Goal: Task Accomplishment & Management: Manage account settings

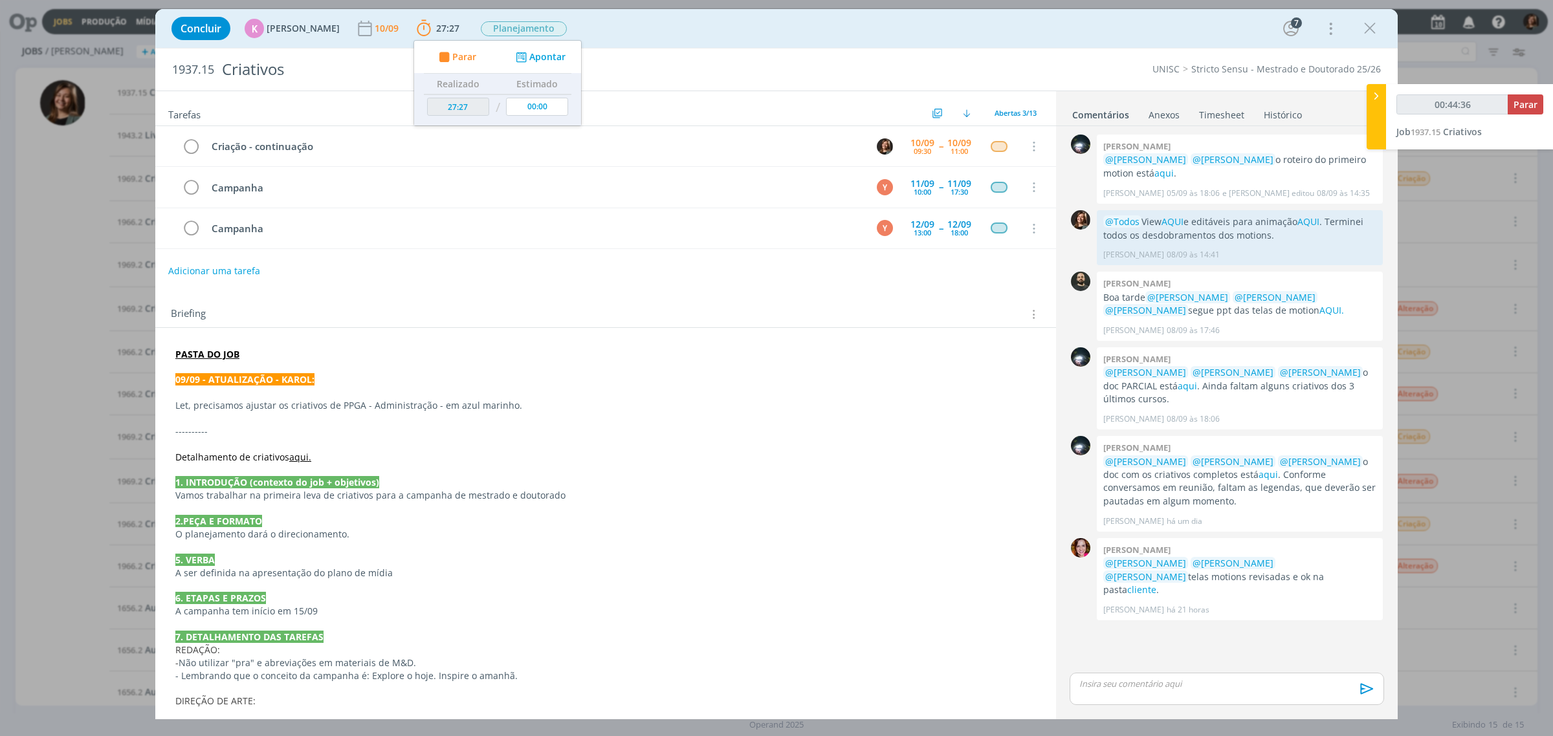
click at [1372, 26] on icon "dialog" at bounding box center [1369, 28] width 19 height 19
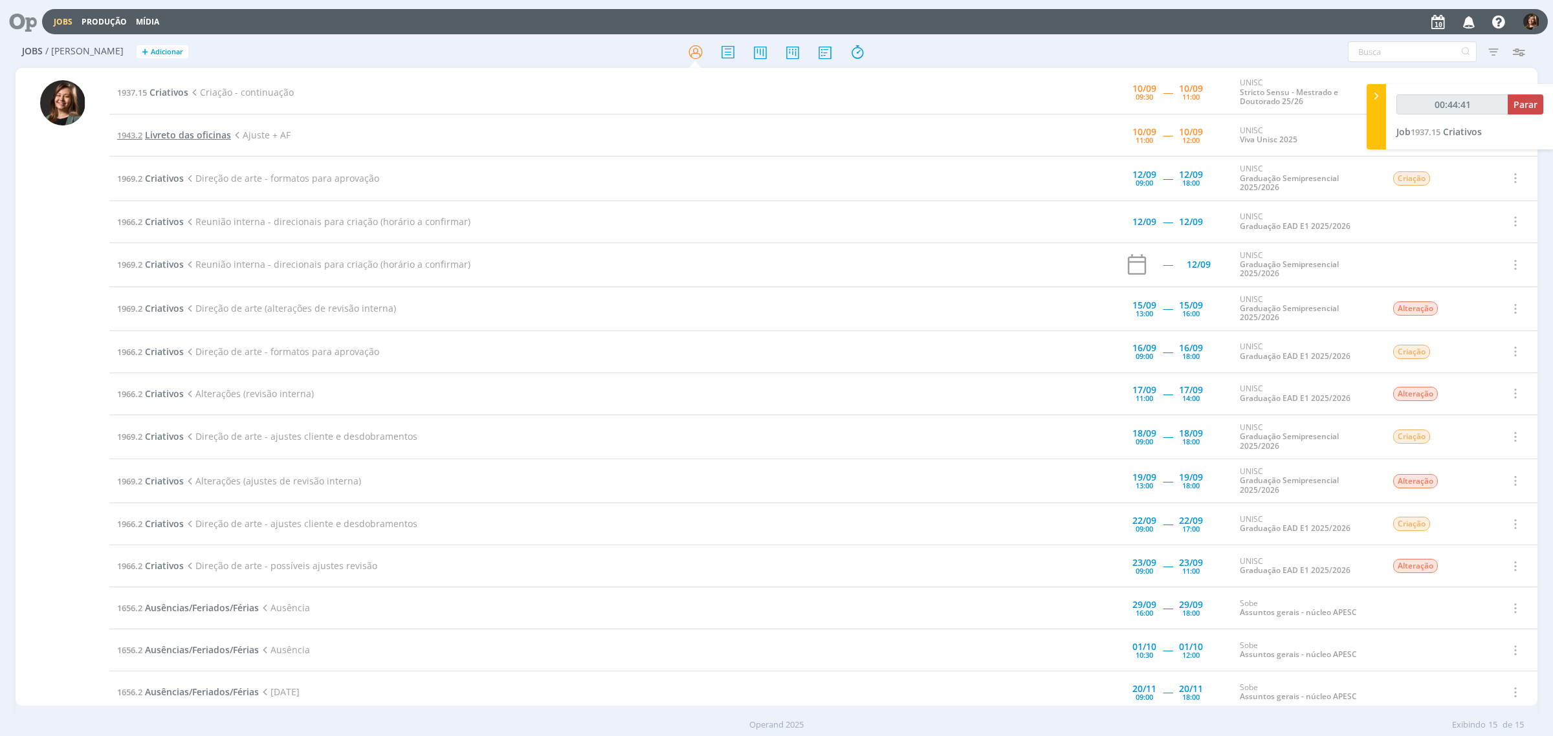
click at [215, 136] on span "Livreto das oficinas" at bounding box center [188, 135] width 86 height 12
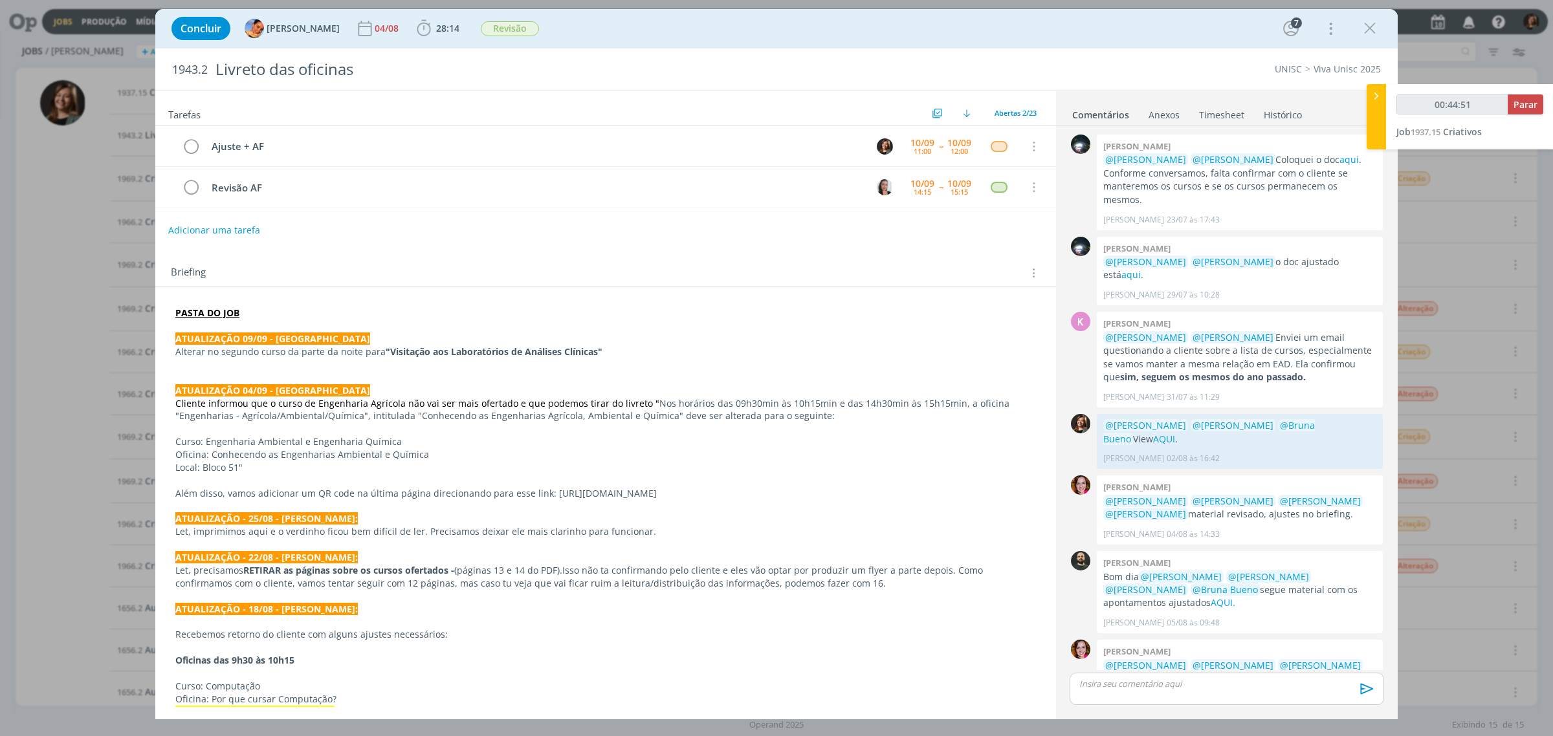
scroll to position [809, 0]
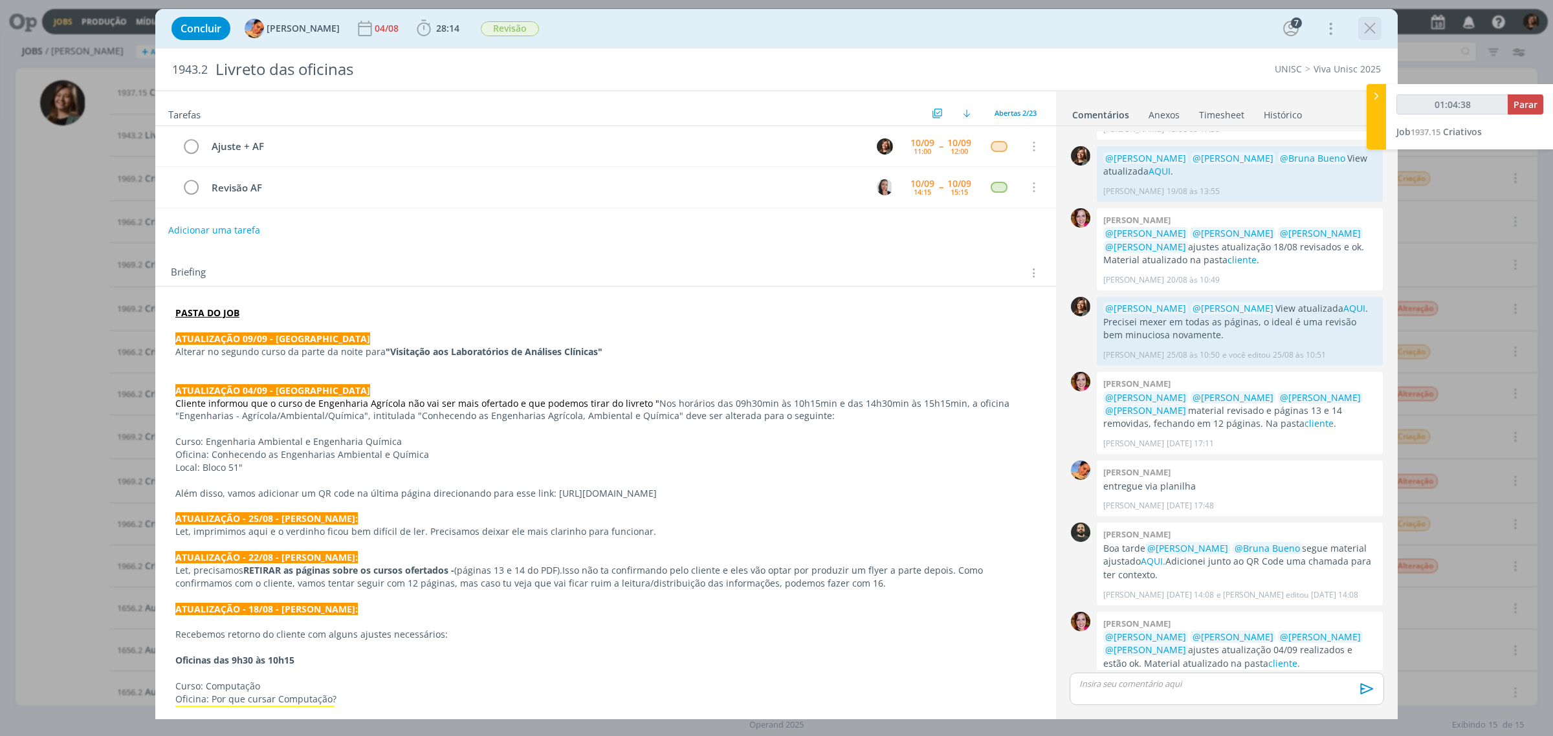
click at [1373, 30] on icon "dialog" at bounding box center [1369, 28] width 19 height 19
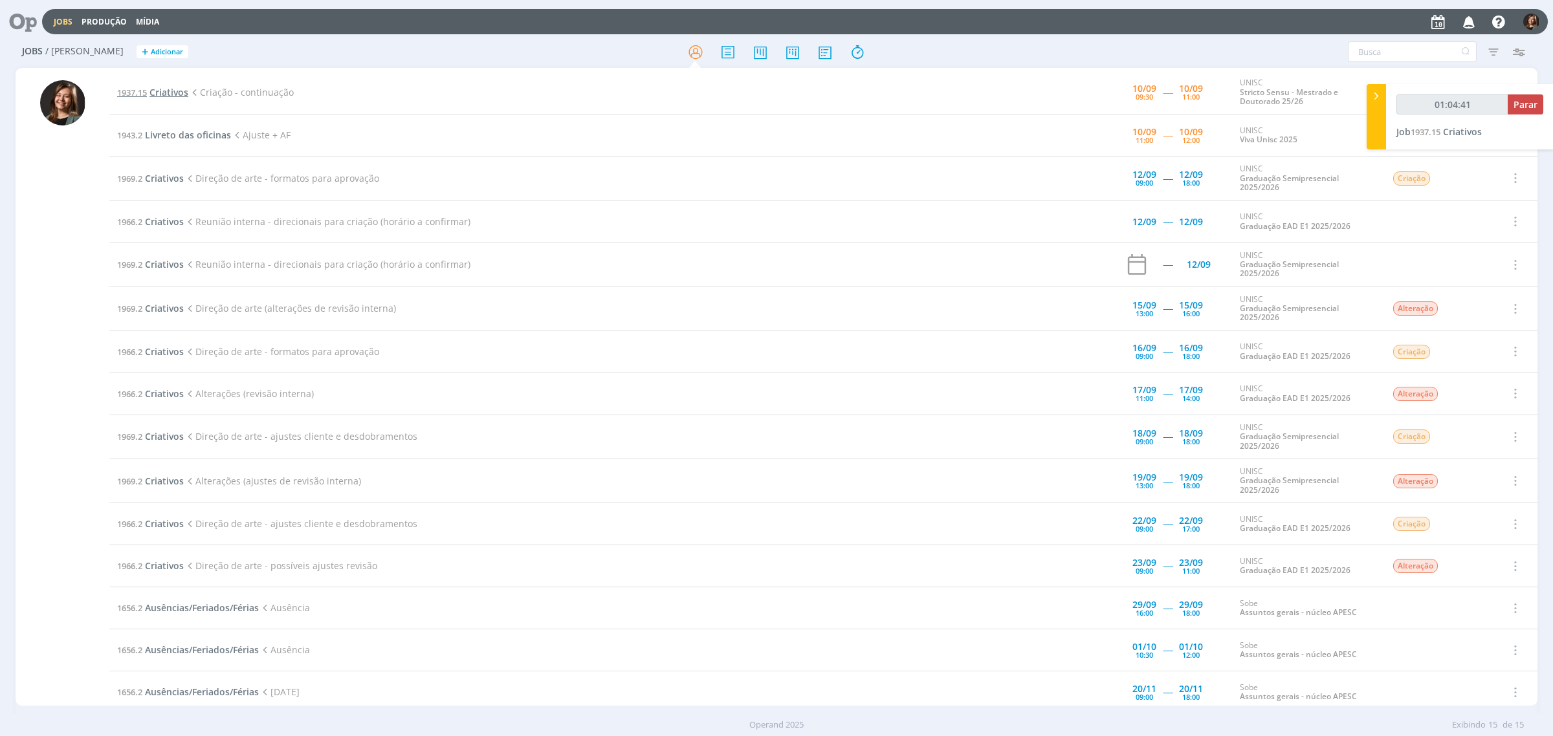
click at [181, 92] on span "Criativos" at bounding box center [169, 92] width 39 height 12
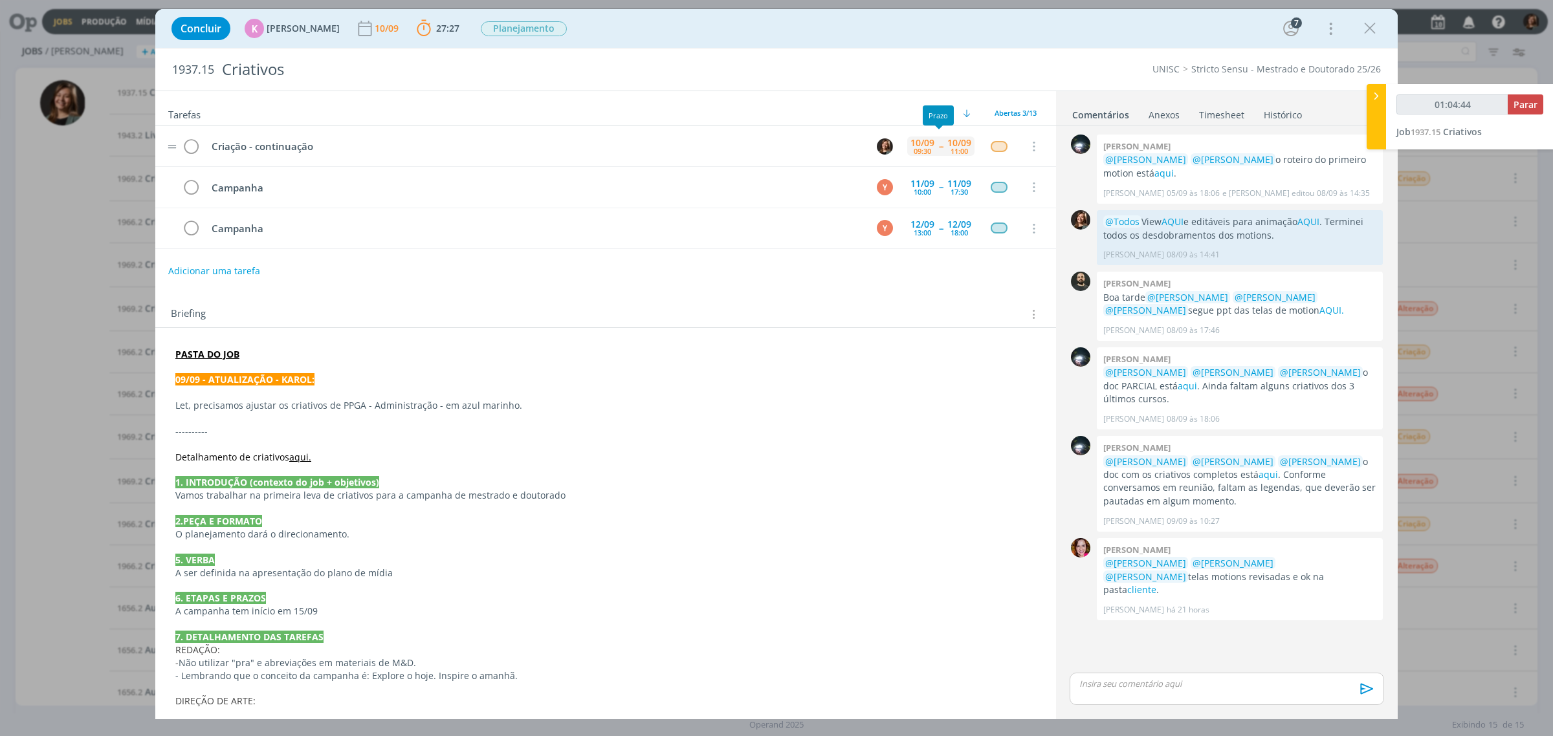
click at [947, 139] on div "10/09" at bounding box center [959, 142] width 24 height 9
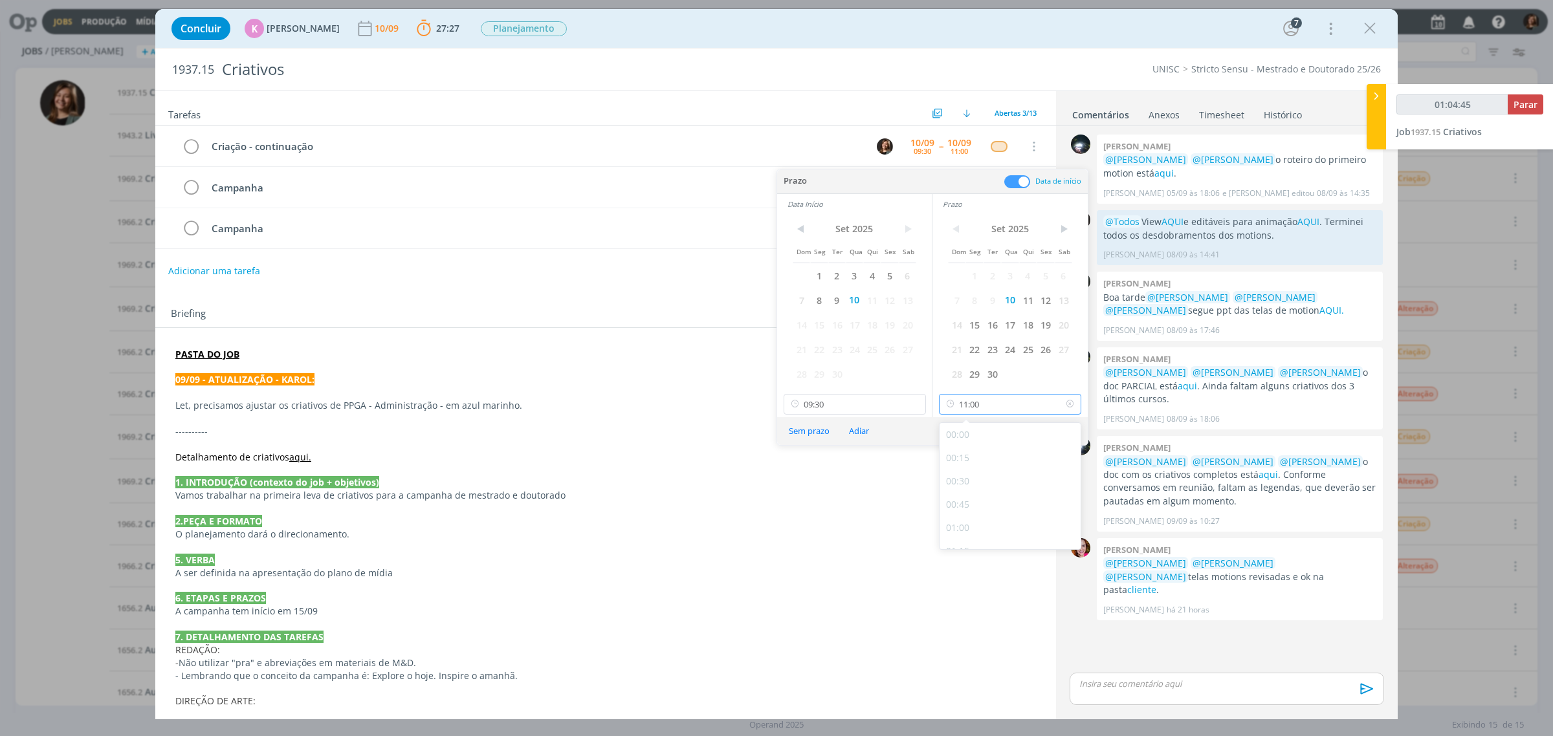
click at [988, 398] on input "11:00" at bounding box center [1010, 404] width 142 height 21
type input "01:04:47"
click at [986, 467] on div "12:00" at bounding box center [1012, 465] width 144 height 23
type input "12:00"
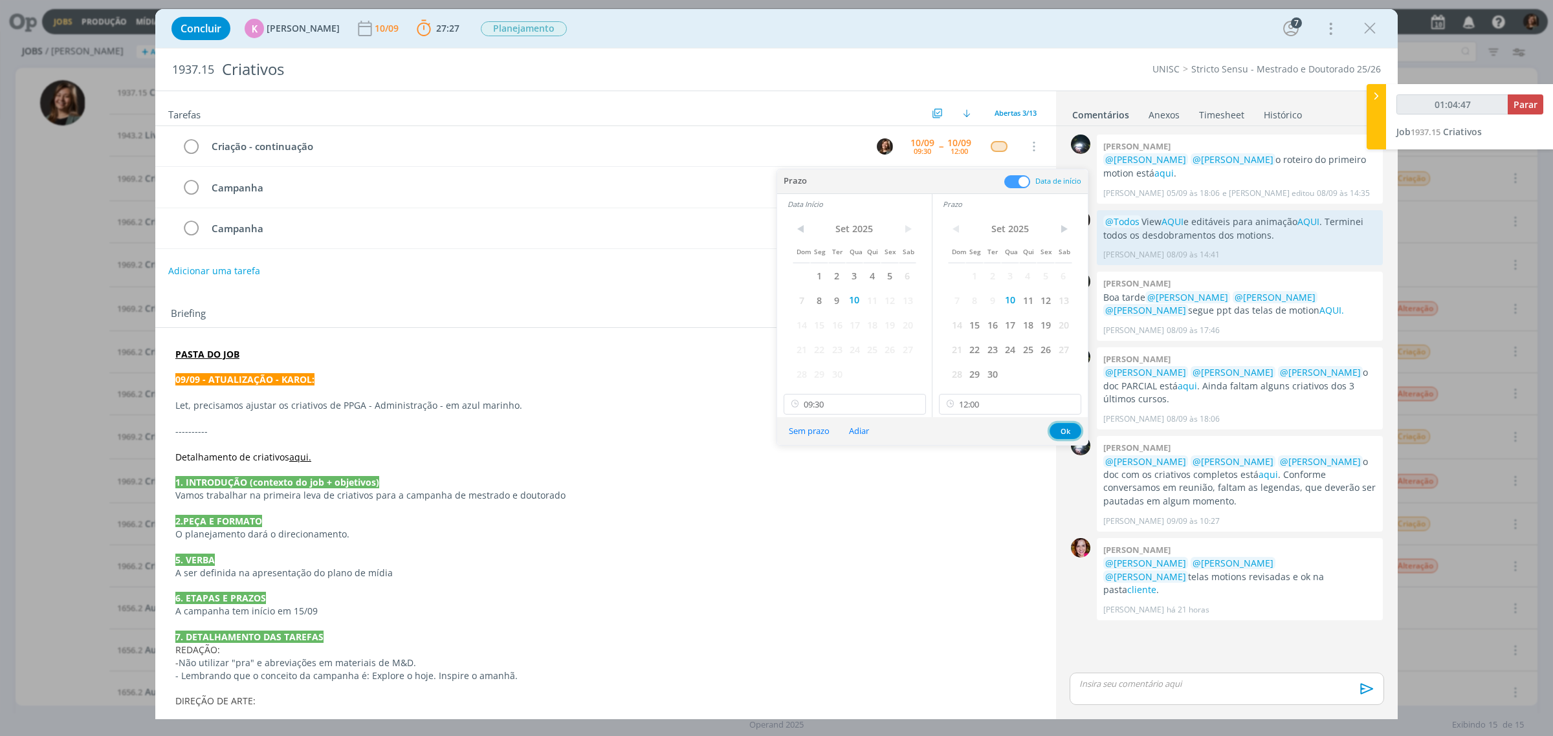
click at [1060, 431] on button "Ok" at bounding box center [1066, 431] width 32 height 16
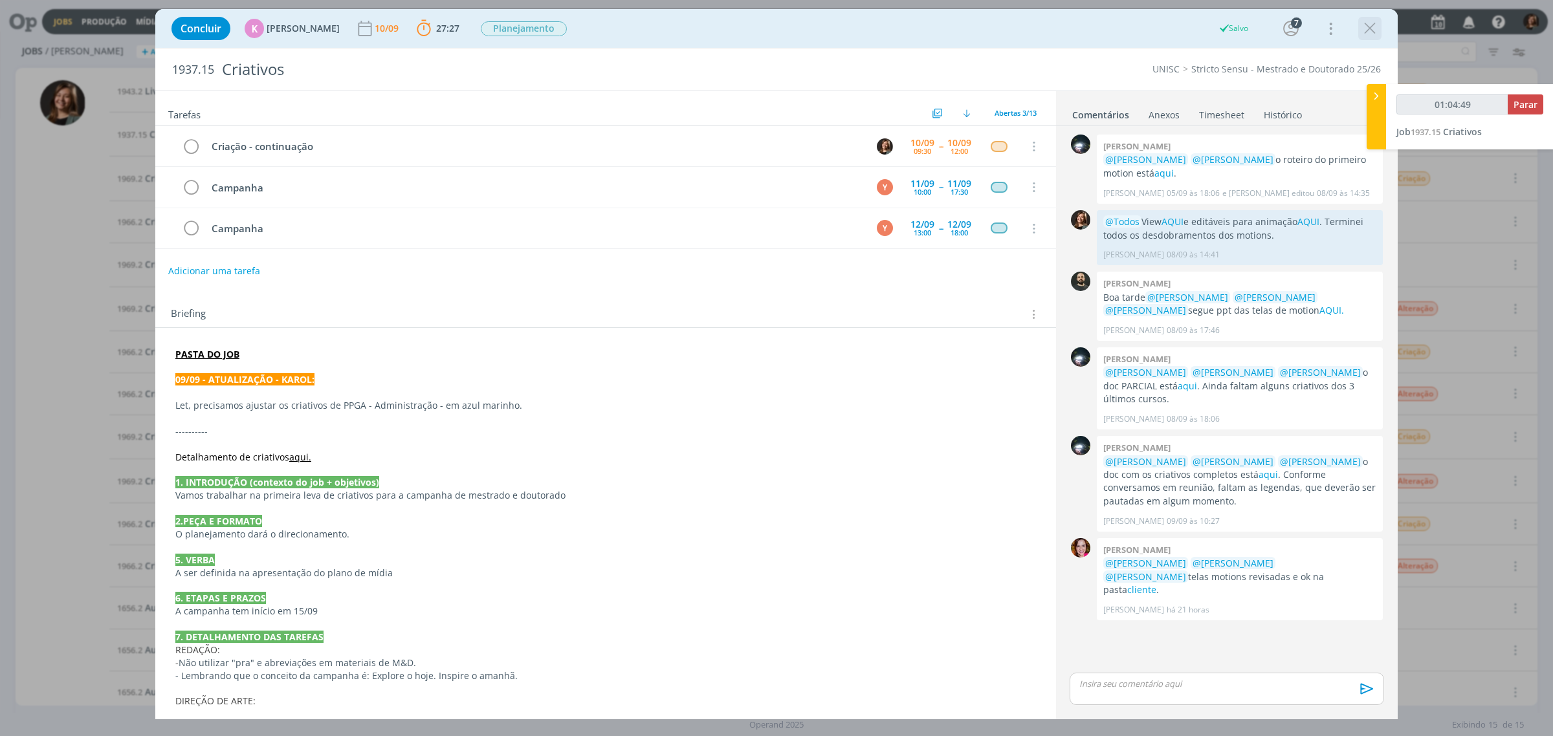
click at [1373, 27] on icon "dialog" at bounding box center [1369, 28] width 19 height 19
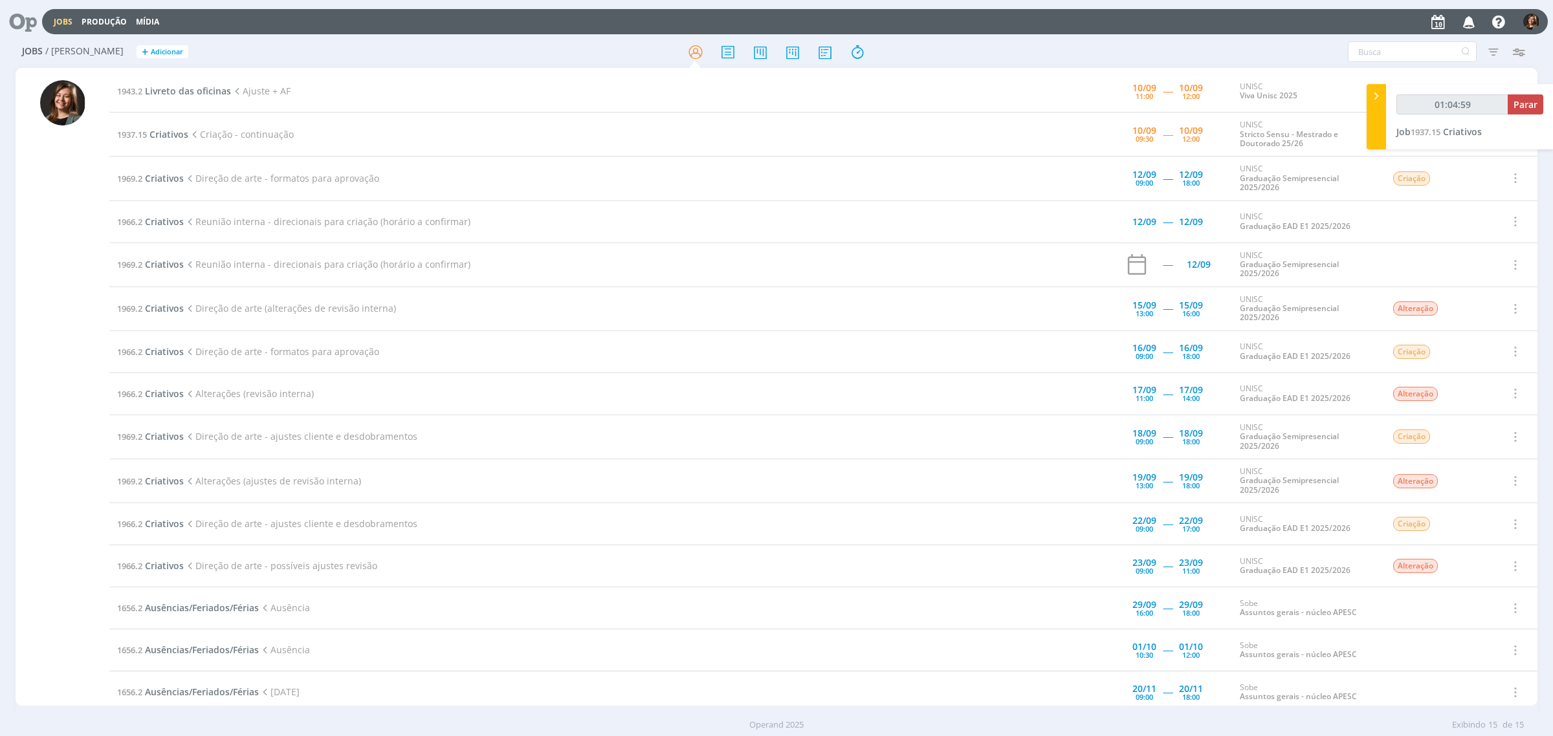
type input "01:05:00"
click at [1372, 91] on icon at bounding box center [1376, 96] width 13 height 14
click at [788, 61] on icon at bounding box center [792, 51] width 23 height 25
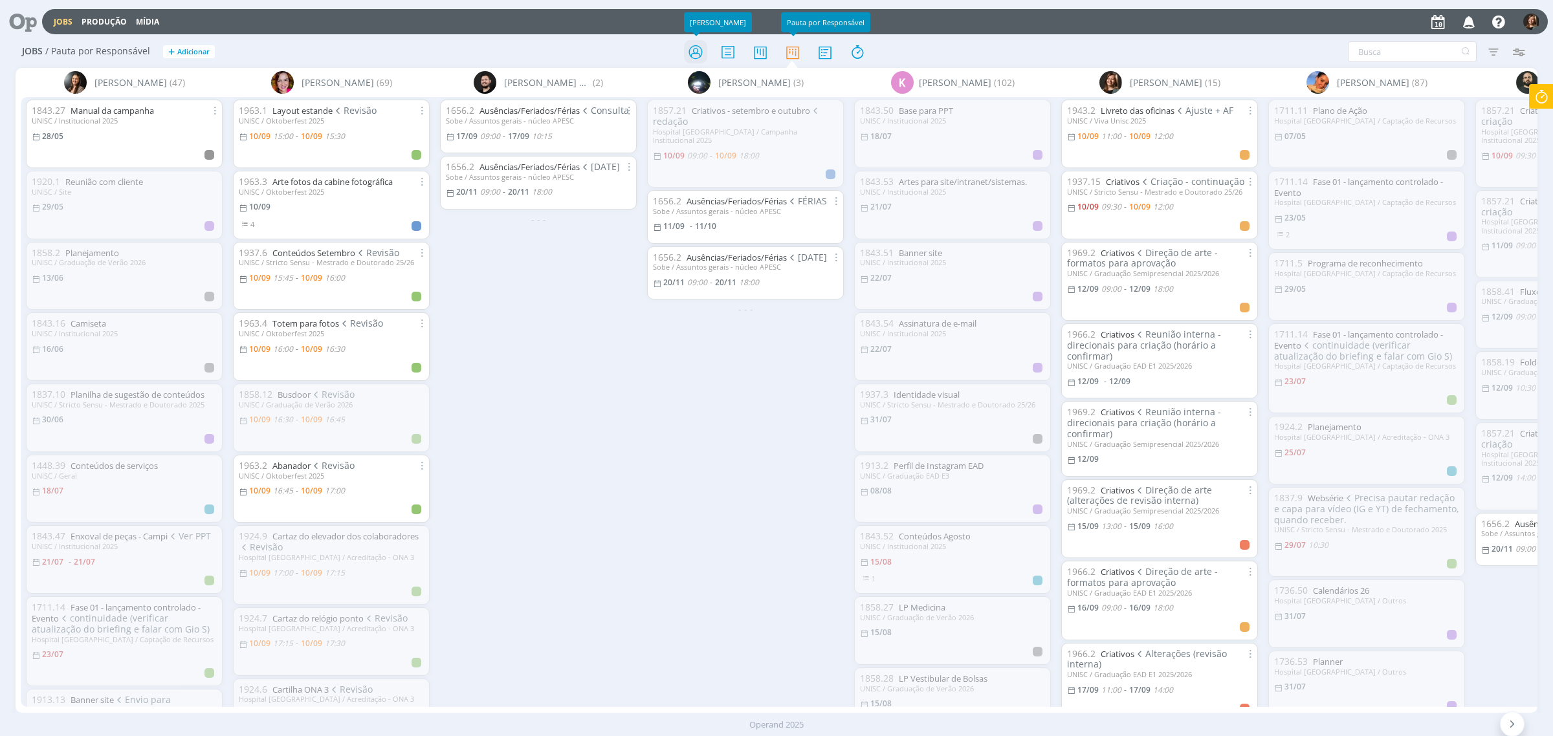
click at [684, 39] on icon at bounding box center [695, 51] width 23 height 25
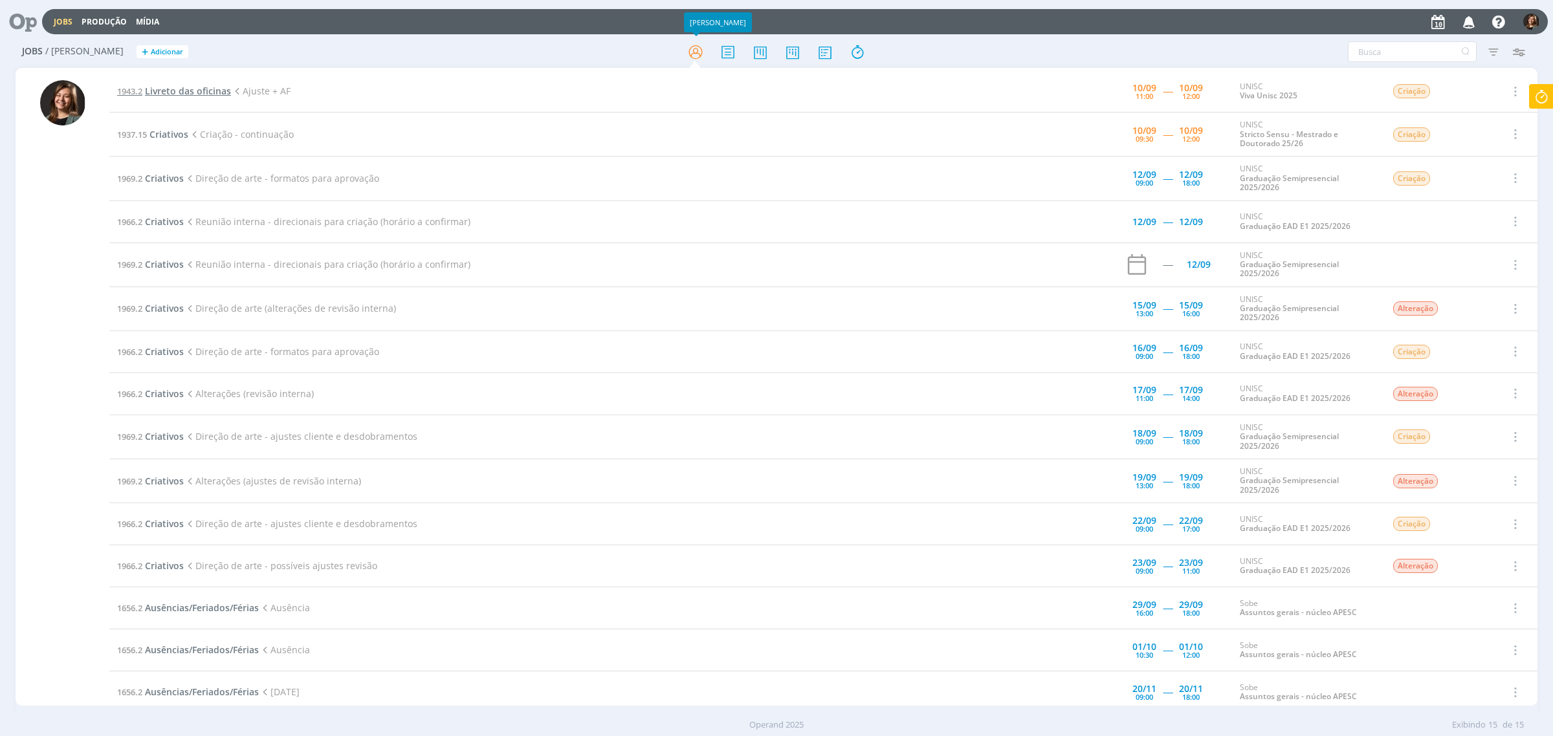
click at [214, 89] on span "Livreto das oficinas" at bounding box center [188, 91] width 86 height 12
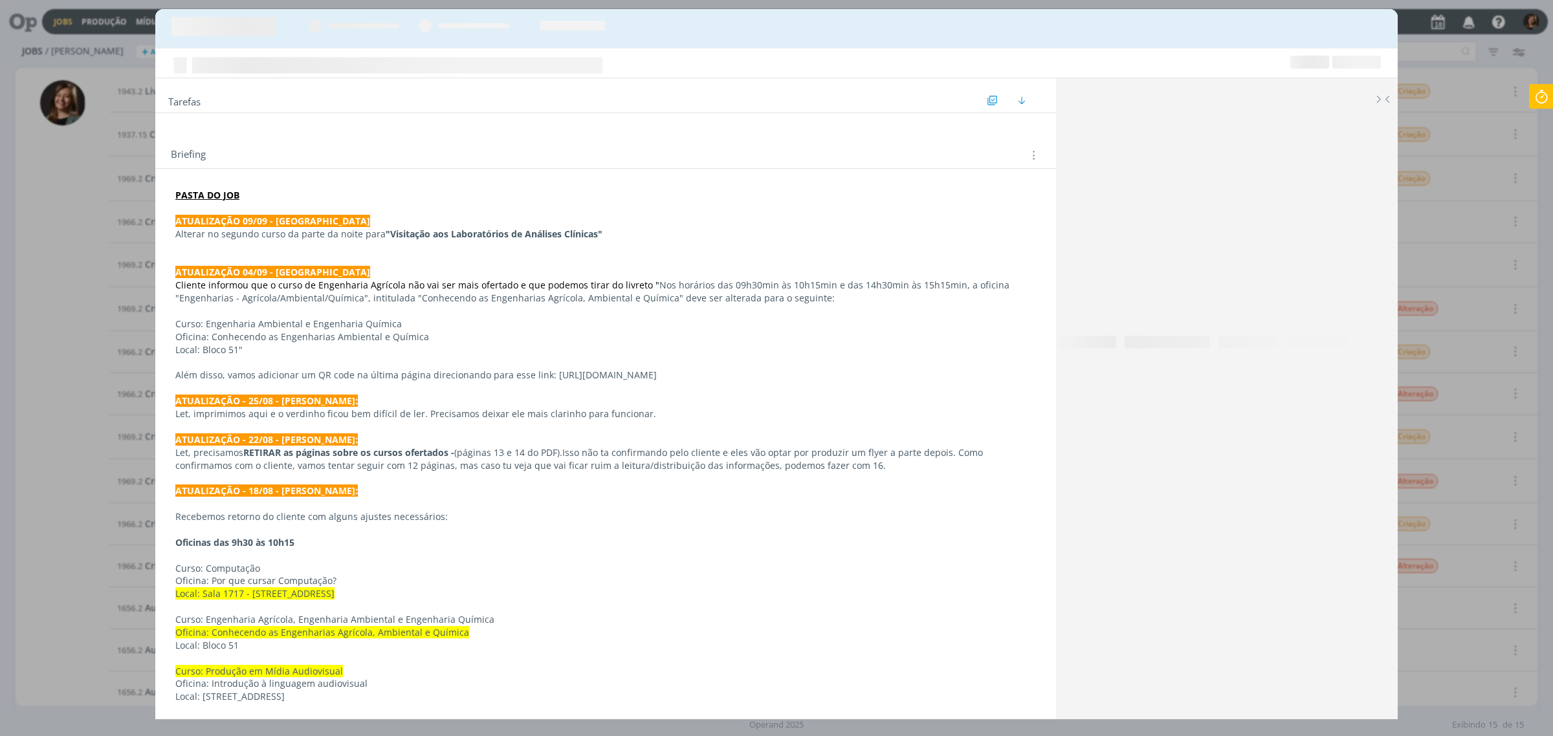
click at [1374, 32] on div "dialog" at bounding box center [776, 28] width 1243 height 39
click at [1373, 24] on div "dialog" at bounding box center [776, 28] width 1243 height 39
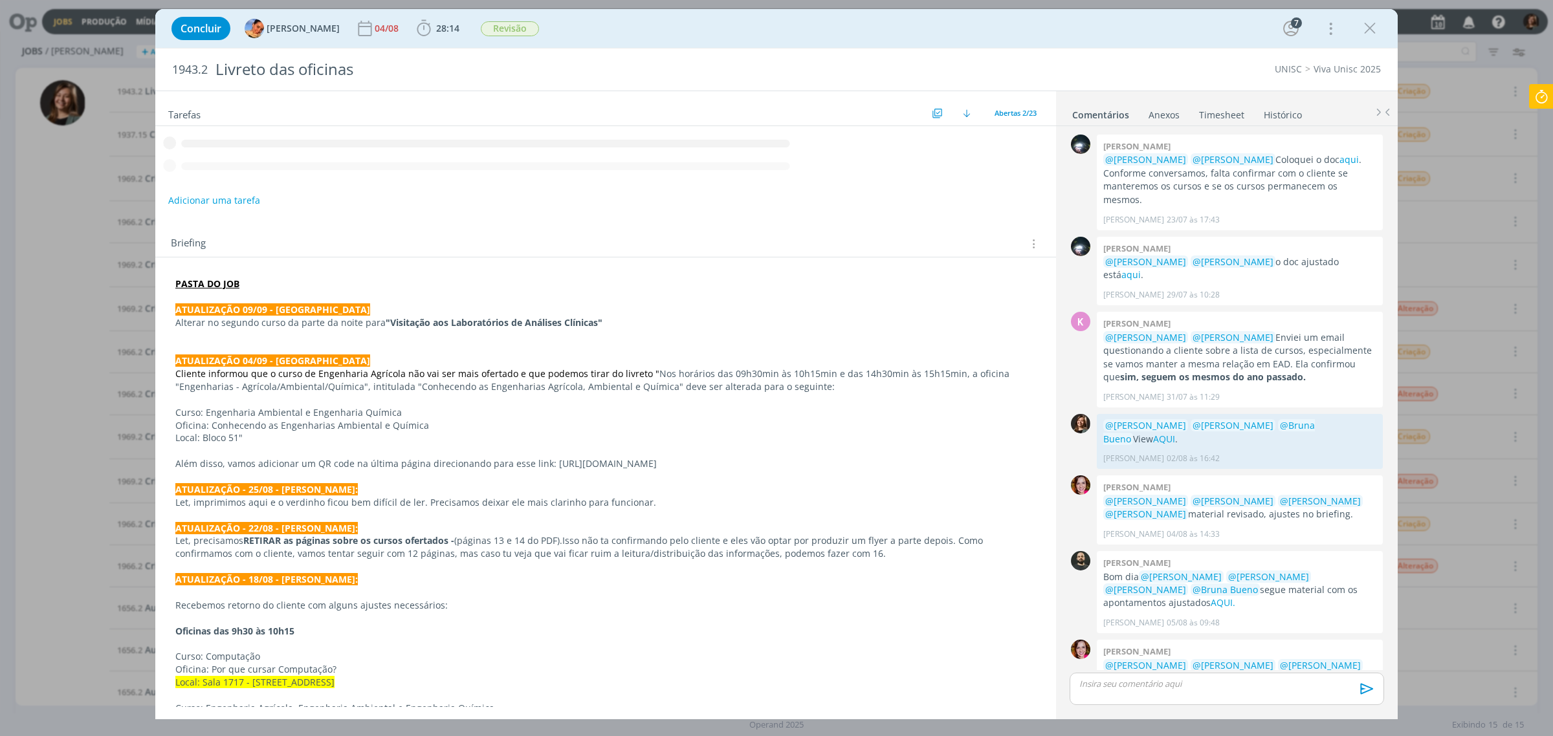
scroll to position [809, 0]
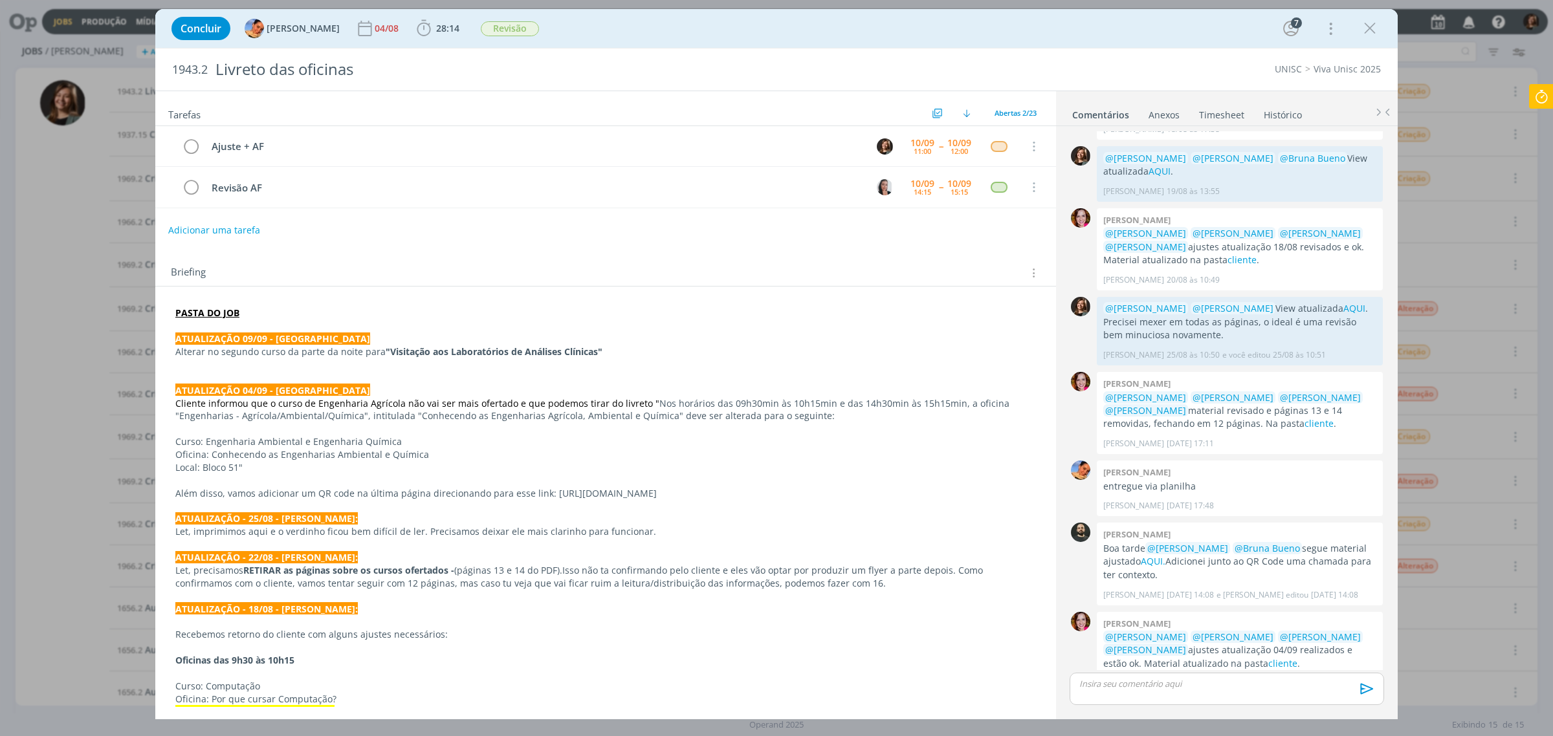
click at [1373, 24] on icon "dialog" at bounding box center [1369, 28] width 19 height 19
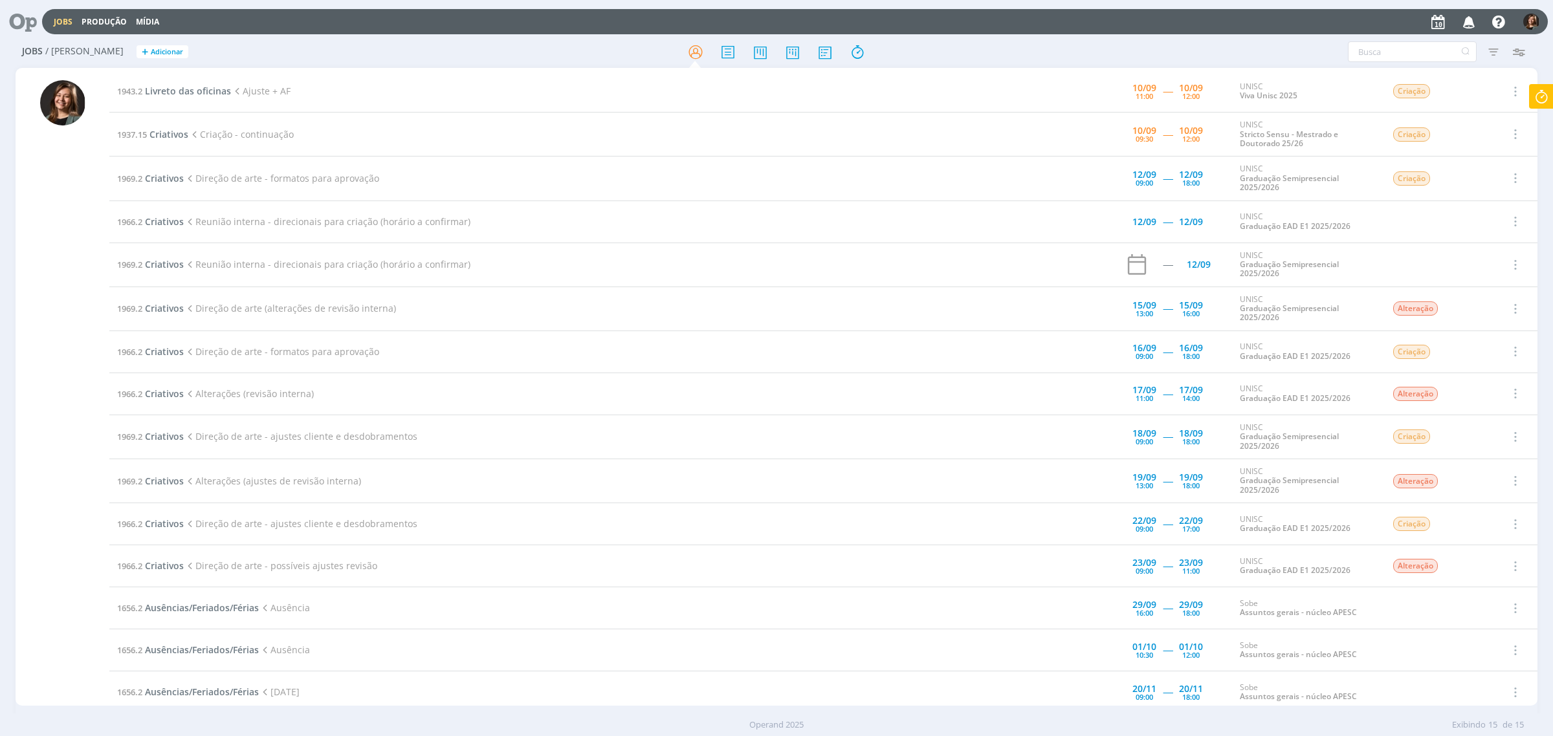
click at [181, 140] on td "1937.15 Criativos Criação - continuação" at bounding box center [567, 135] width 916 height 44
click at [170, 140] on td "1937.15 Criativos Criação - continuação" at bounding box center [567, 135] width 916 height 44
click at [170, 137] on span "Criativos" at bounding box center [169, 134] width 39 height 12
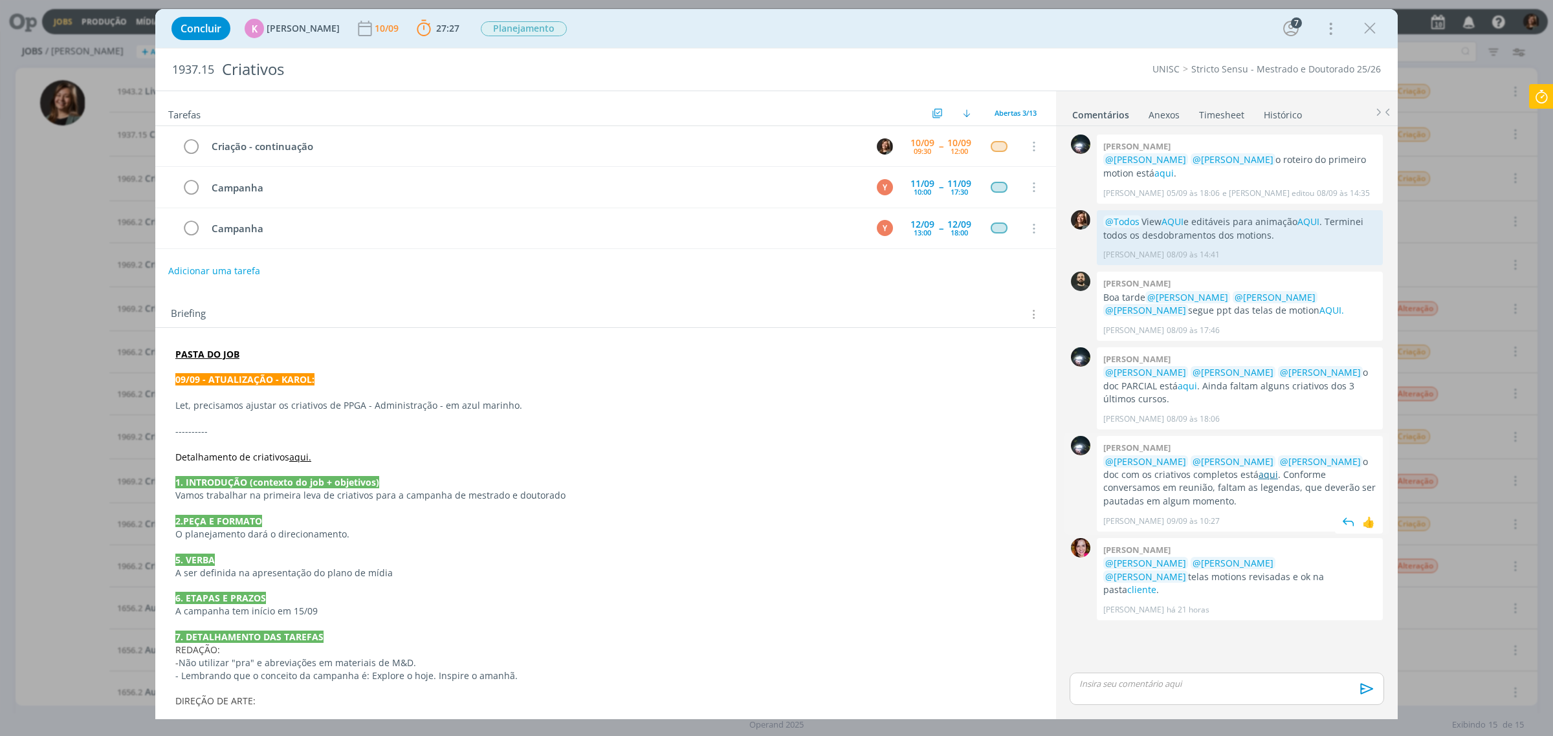
click at [1259, 472] on link "aqui" at bounding box center [1268, 475] width 19 height 12
click at [1547, 97] on icon at bounding box center [1541, 96] width 23 height 25
click at [1521, 111] on button "Parar" at bounding box center [1526, 104] width 36 height 20
click at [1379, 23] on button "dialog" at bounding box center [1369, 28] width 19 height 19
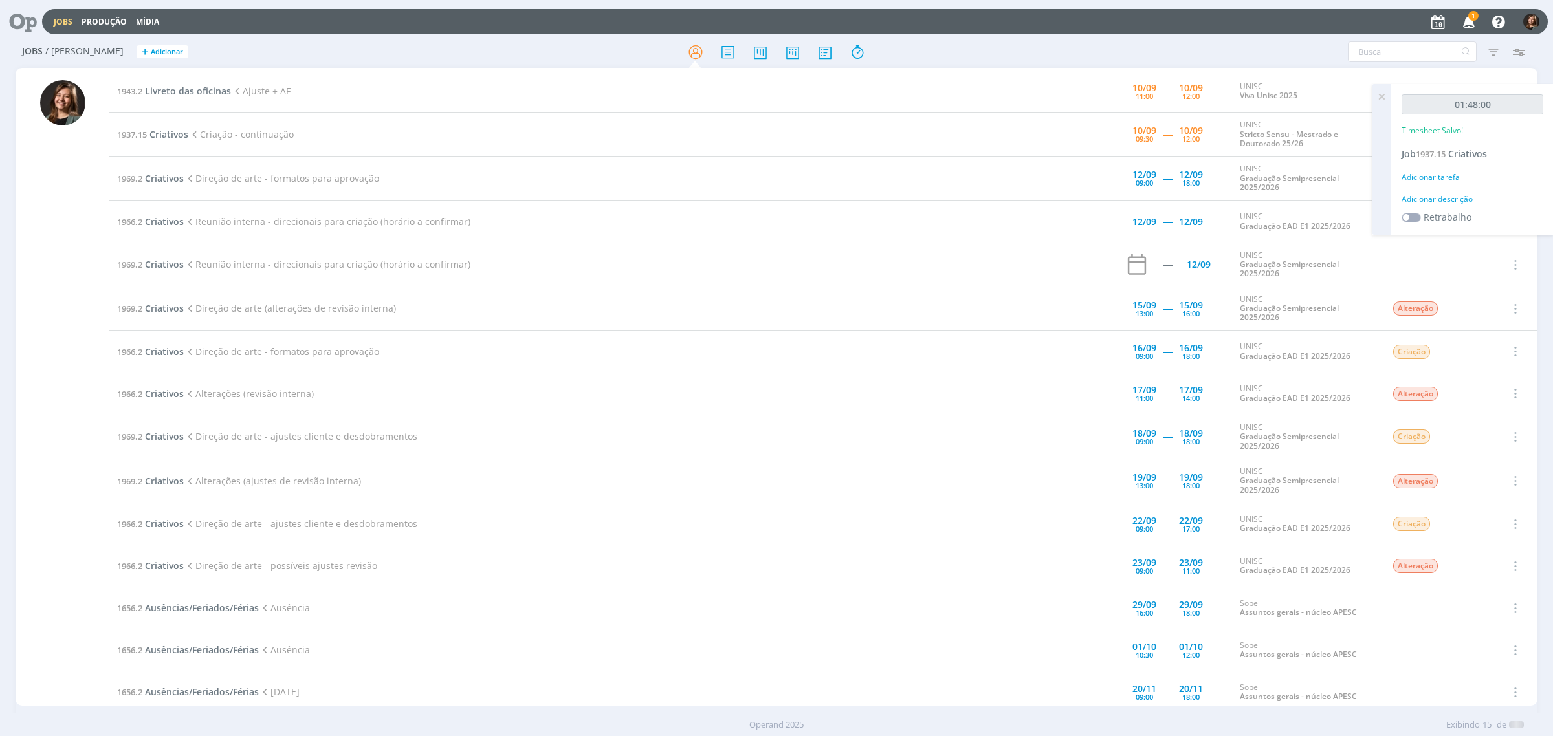
click at [1439, 172] on div "Adicionar tarefa" at bounding box center [1473, 178] width 142 height 12
click at [1438, 202] on input "Selecione a tarefa" at bounding box center [1472, 204] width 127 height 19
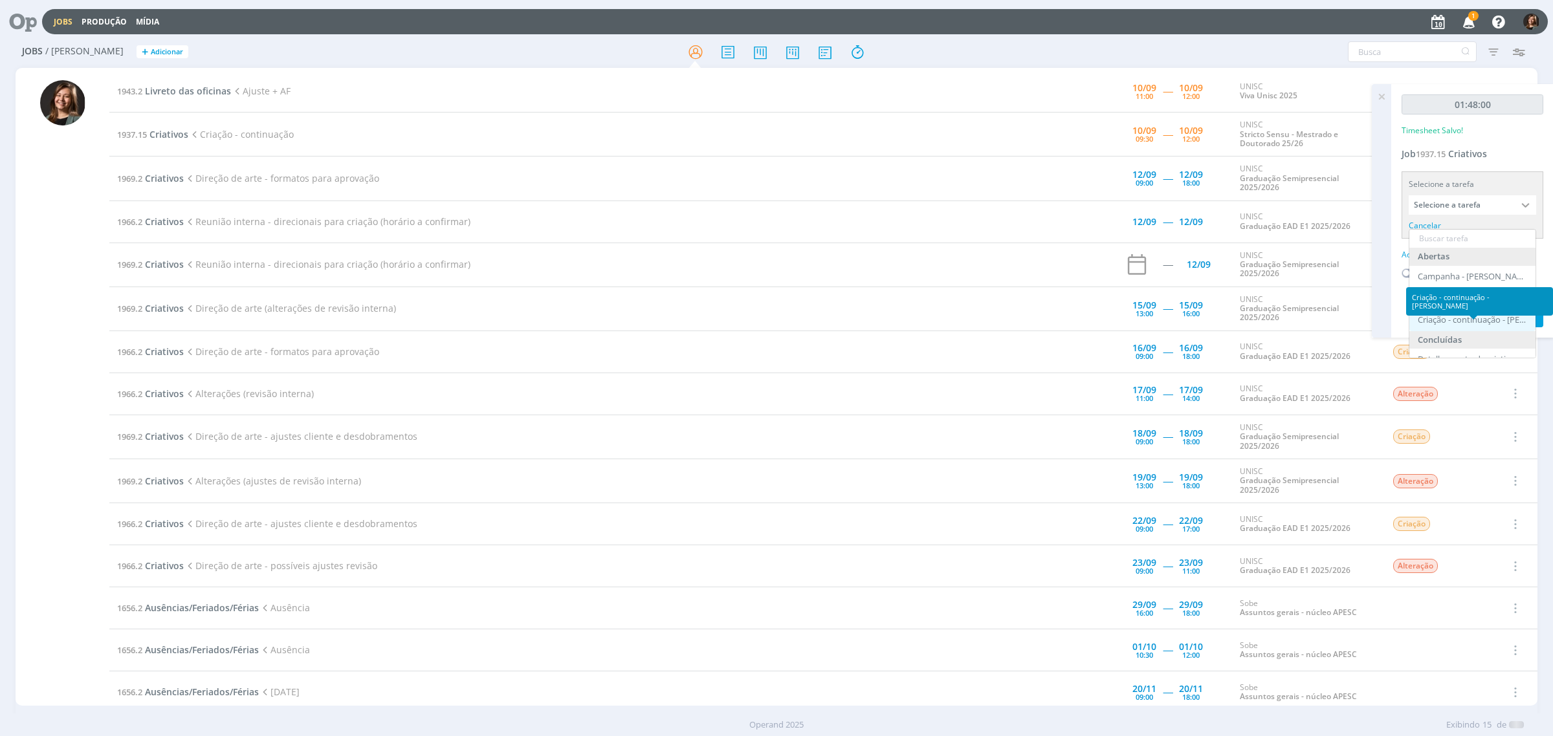
click at [1473, 324] on div "Criação - continuação - Letícia Frantz" at bounding box center [1474, 320] width 112 height 10
type input "Criação - continuação"
click at [1445, 239] on div "Adicionar descrição" at bounding box center [1473, 238] width 142 height 12
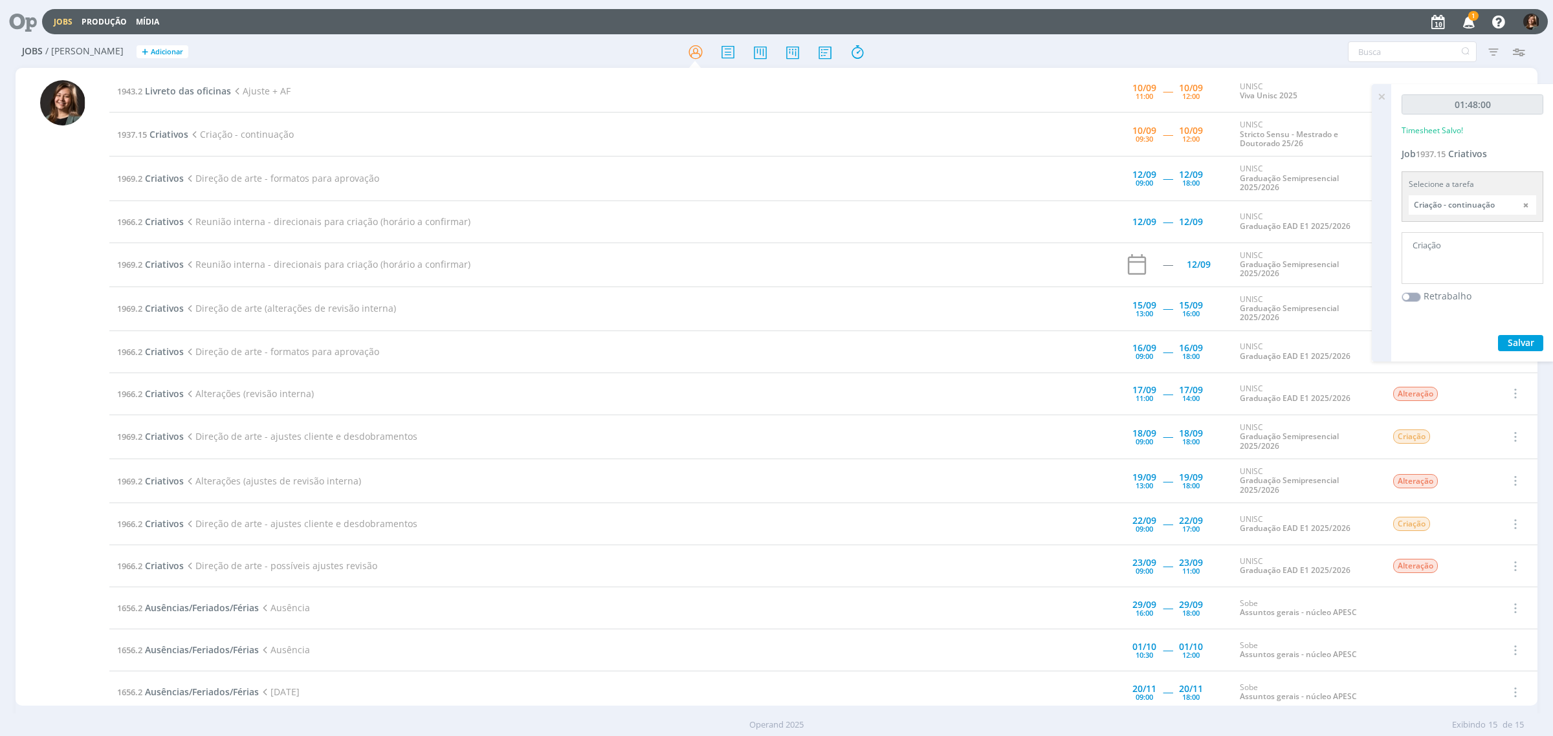
type textarea "Criação"
drag, startPoint x: 1509, startPoint y: 338, endPoint x: 1453, endPoint y: 321, distance: 58.8
click at [1512, 340] on span "Salvar" at bounding box center [1521, 343] width 27 height 12
click at [161, 137] on span "Criativos" at bounding box center [169, 134] width 39 height 12
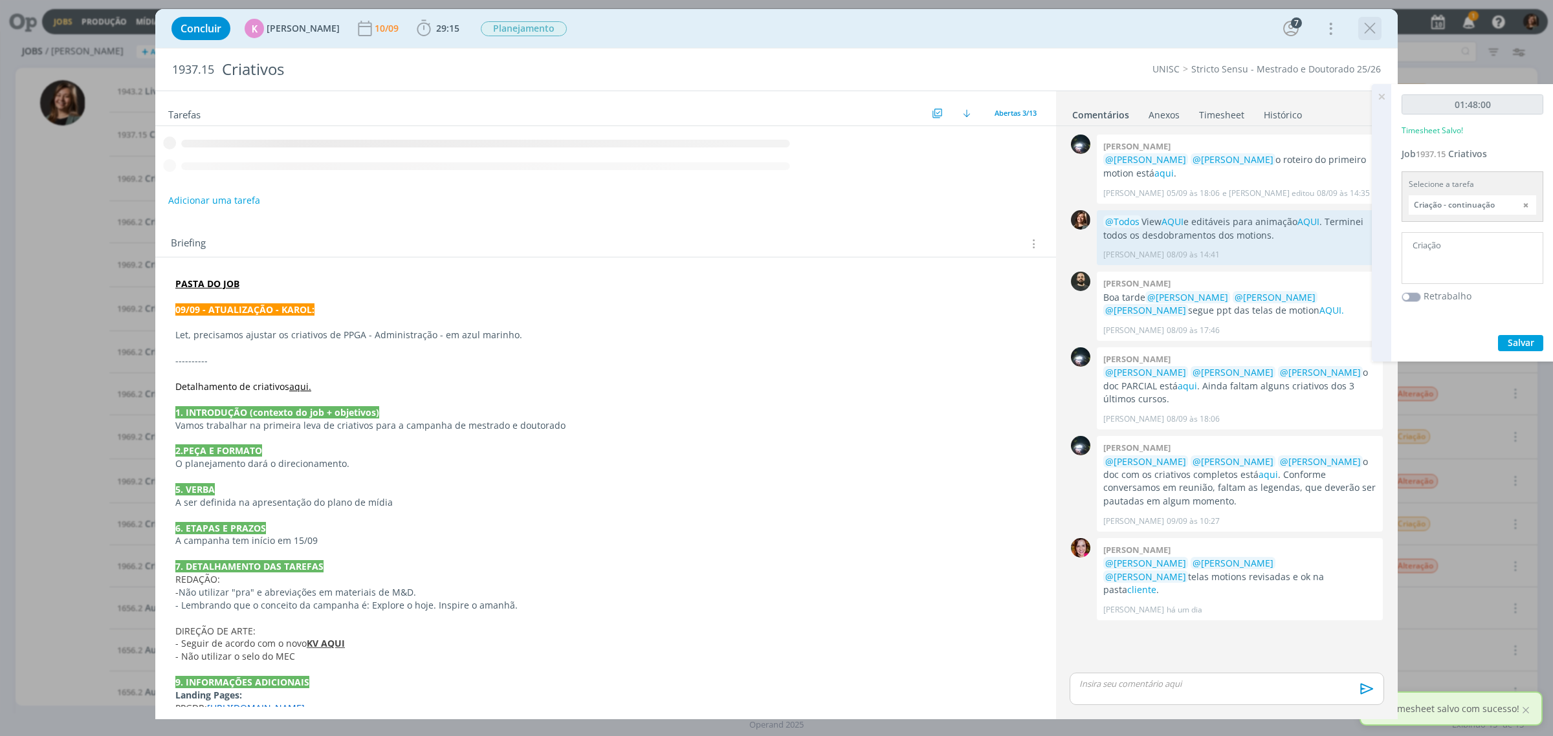
click at [1372, 29] on icon "dialog" at bounding box center [1369, 28] width 19 height 19
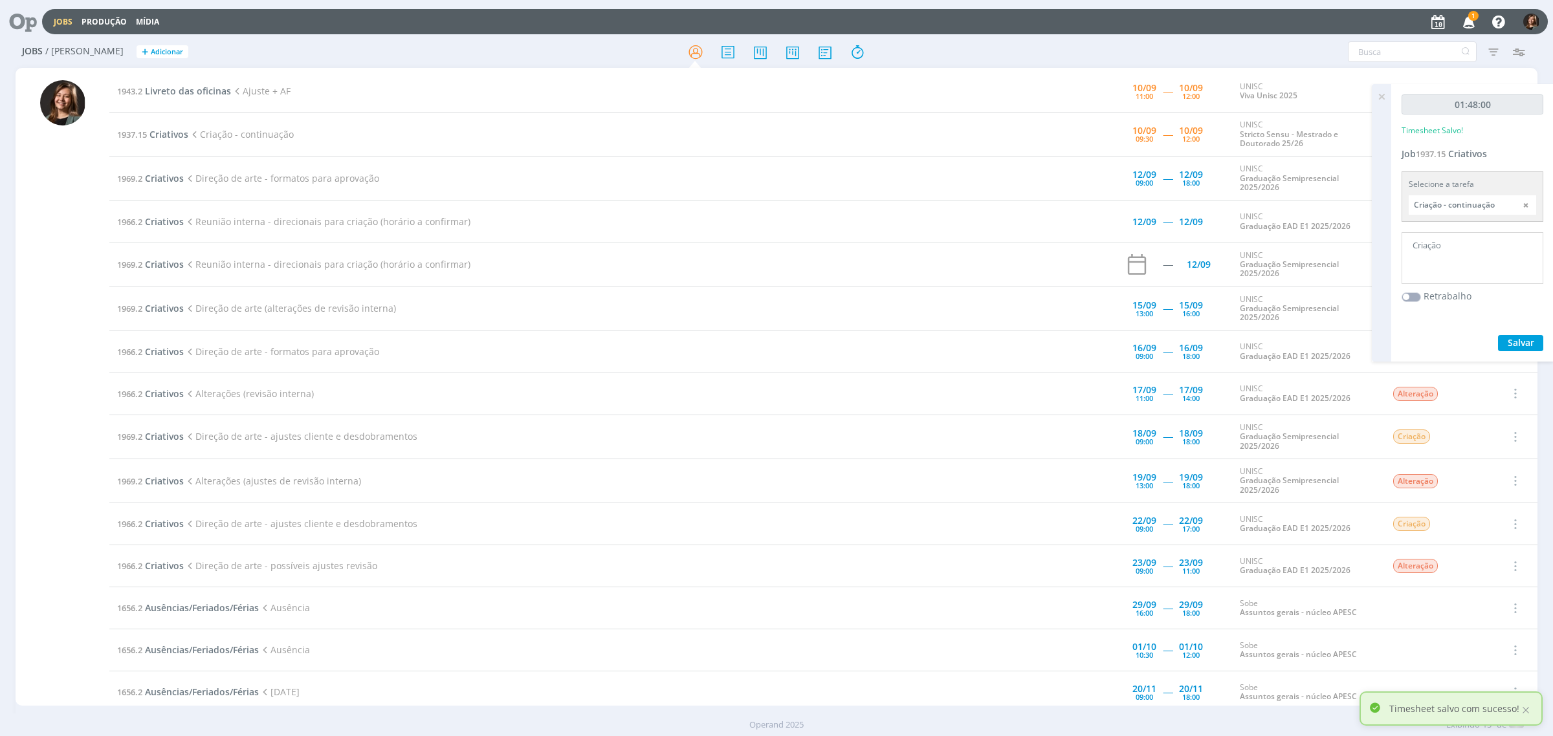
click at [1377, 99] on div at bounding box center [776, 368] width 1553 height 736
click at [1382, 97] on icon at bounding box center [1381, 96] width 23 height 25
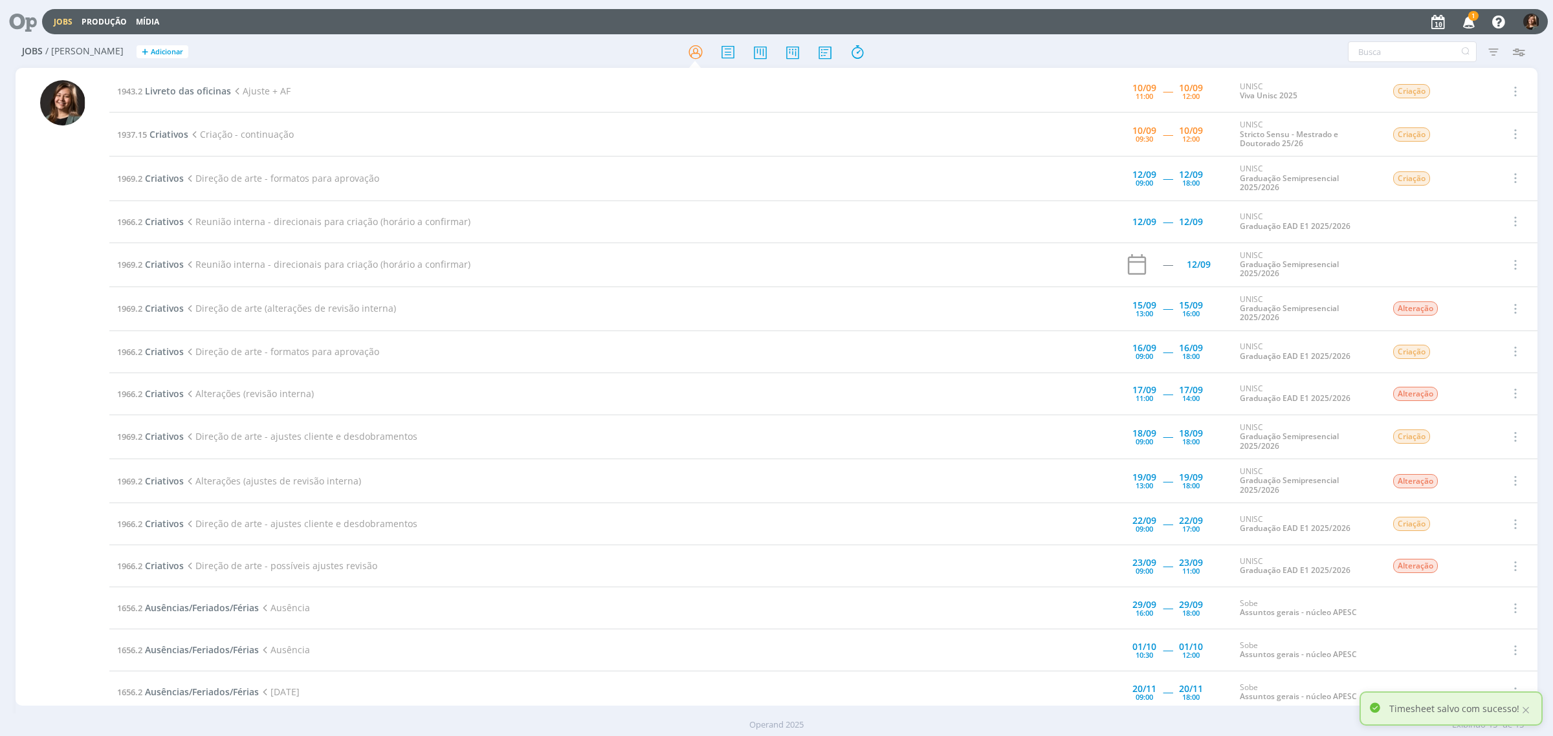
click at [205, 97] on td "1943.2 Livreto das oficinas Ajuste + AF" at bounding box center [567, 92] width 916 height 42
click at [205, 85] on span "Livreto das oficinas" at bounding box center [188, 91] width 86 height 12
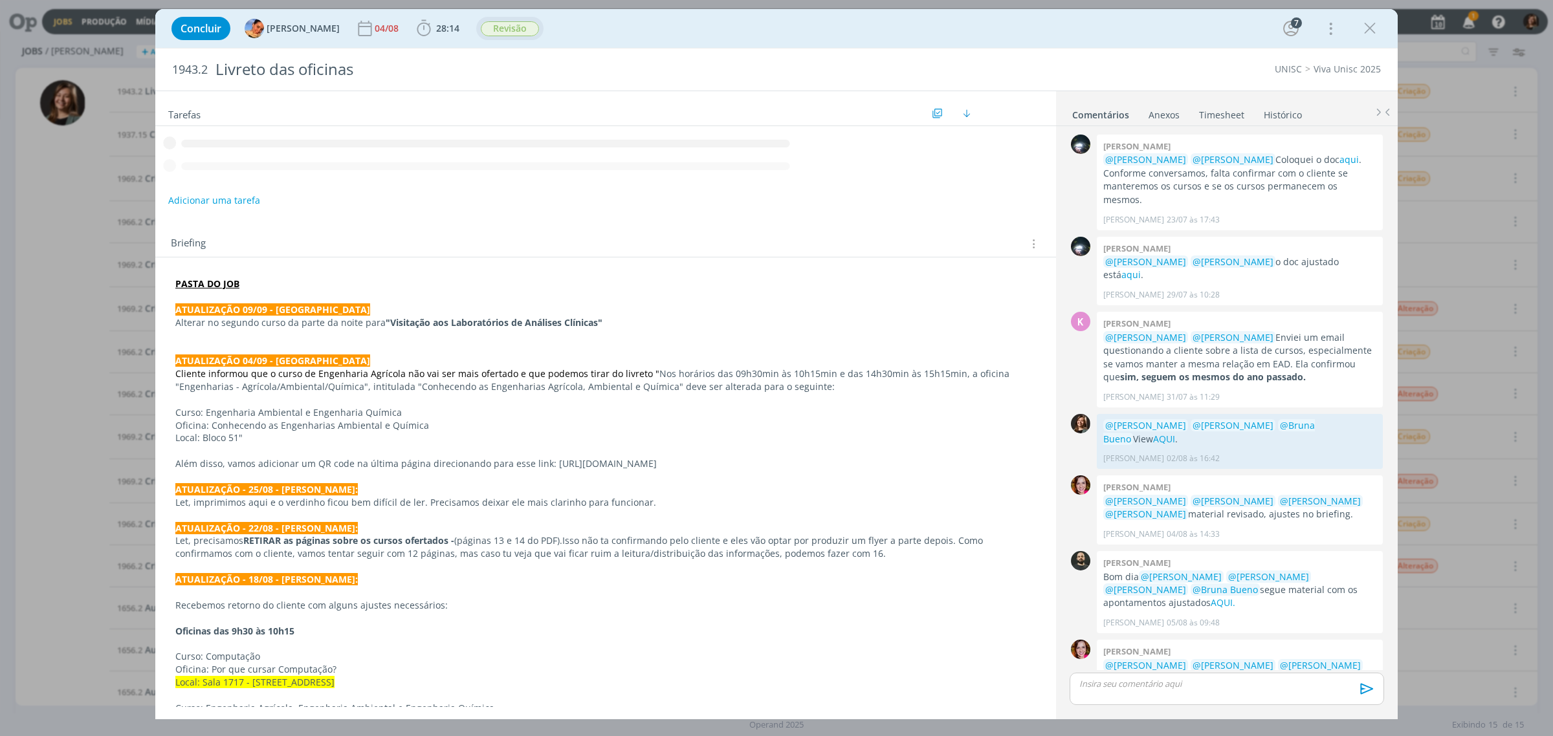
scroll to position [809, 0]
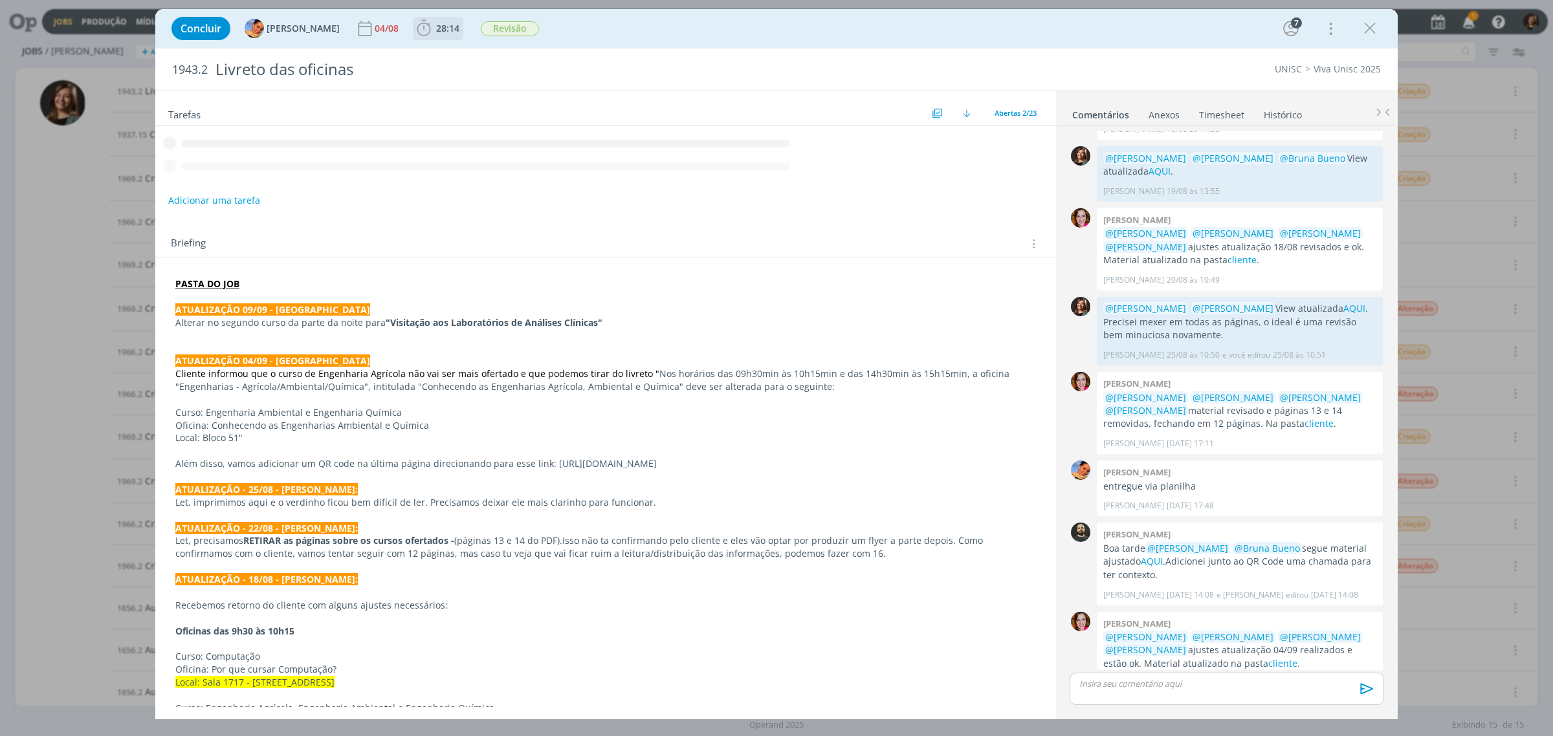
click at [417, 30] on icon "dialog" at bounding box center [423, 28] width 19 height 19
click at [436, 50] on icon "dialog" at bounding box center [442, 57] width 23 height 17
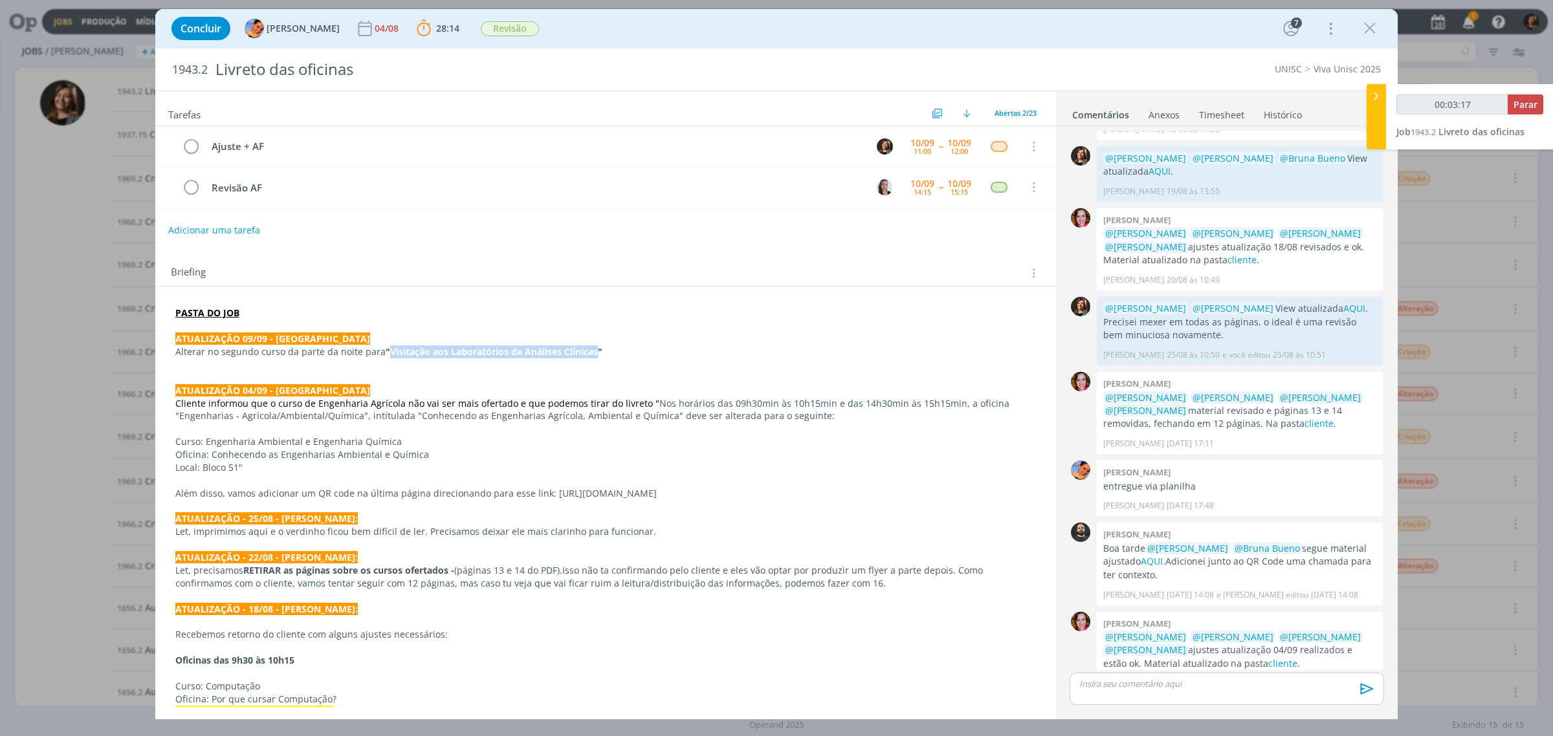
drag, startPoint x: 386, startPoint y: 353, endPoint x: 596, endPoint y: 357, distance: 209.7
click at [596, 357] on strong ""Visitação aos Laboratórios de Análises Clínicas"" at bounding box center [494, 352] width 217 height 12
copy strong "Visitação aos Laboratórios de Análises Clínicas"
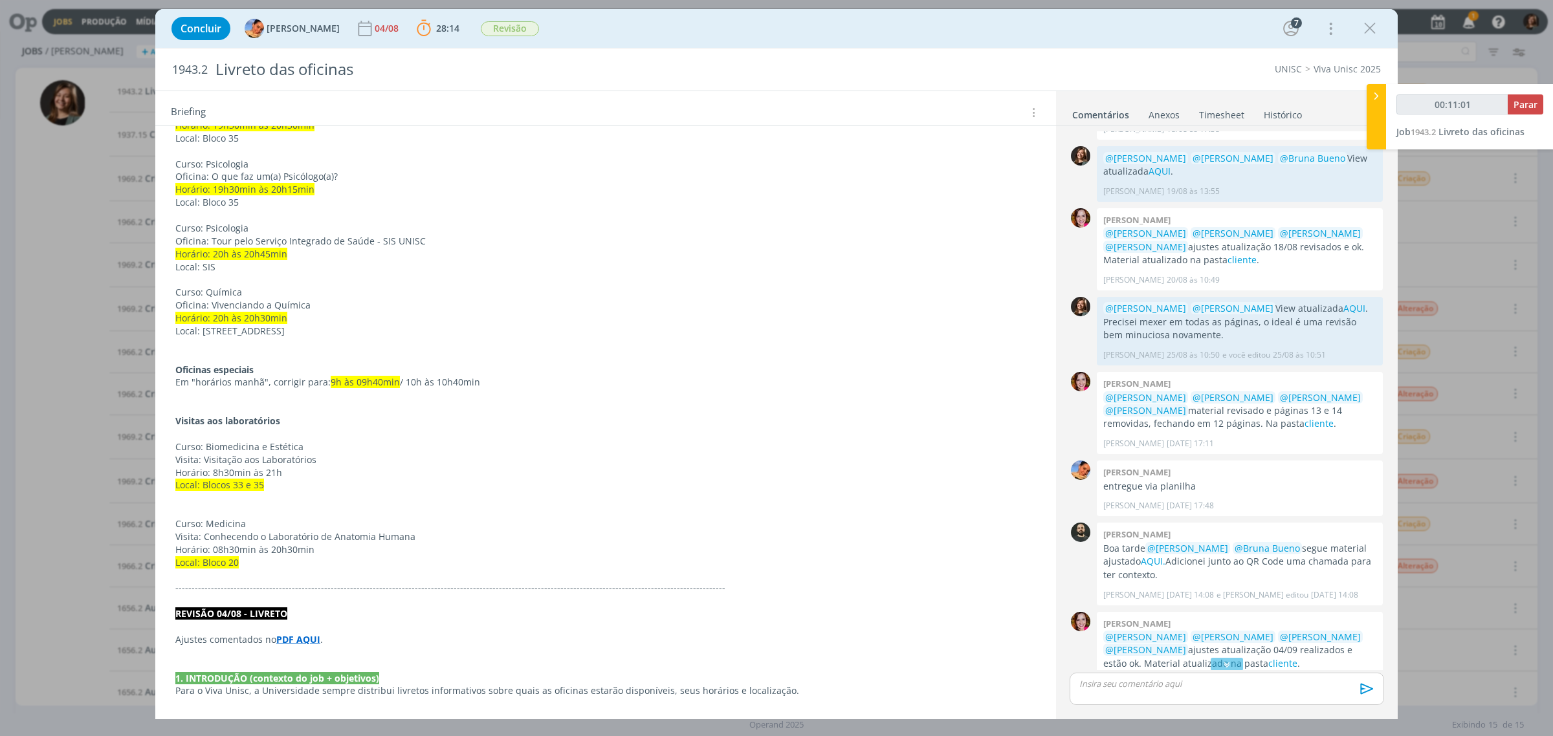
scroll to position [647, 0]
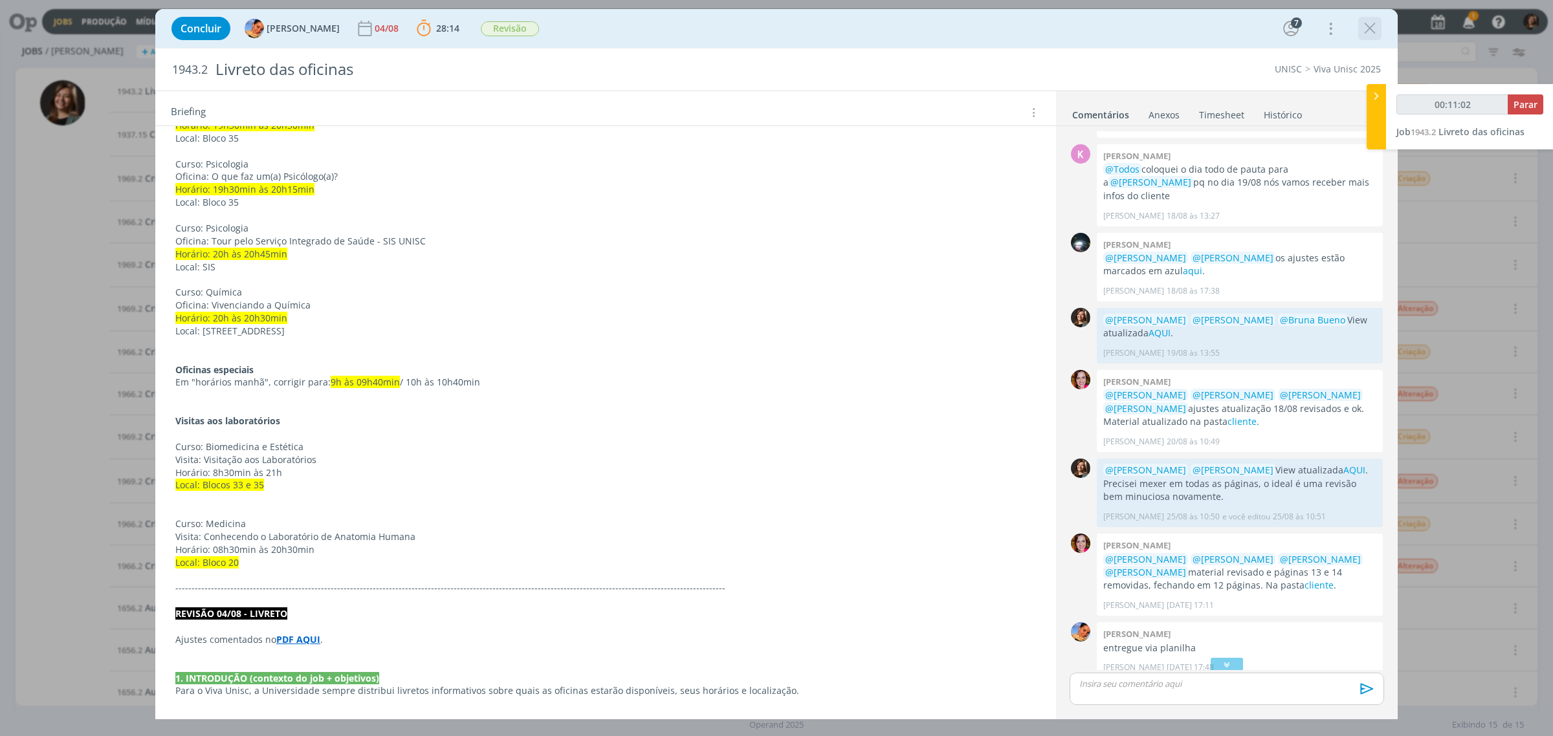
click at [1377, 26] on icon "dialog" at bounding box center [1369, 28] width 19 height 19
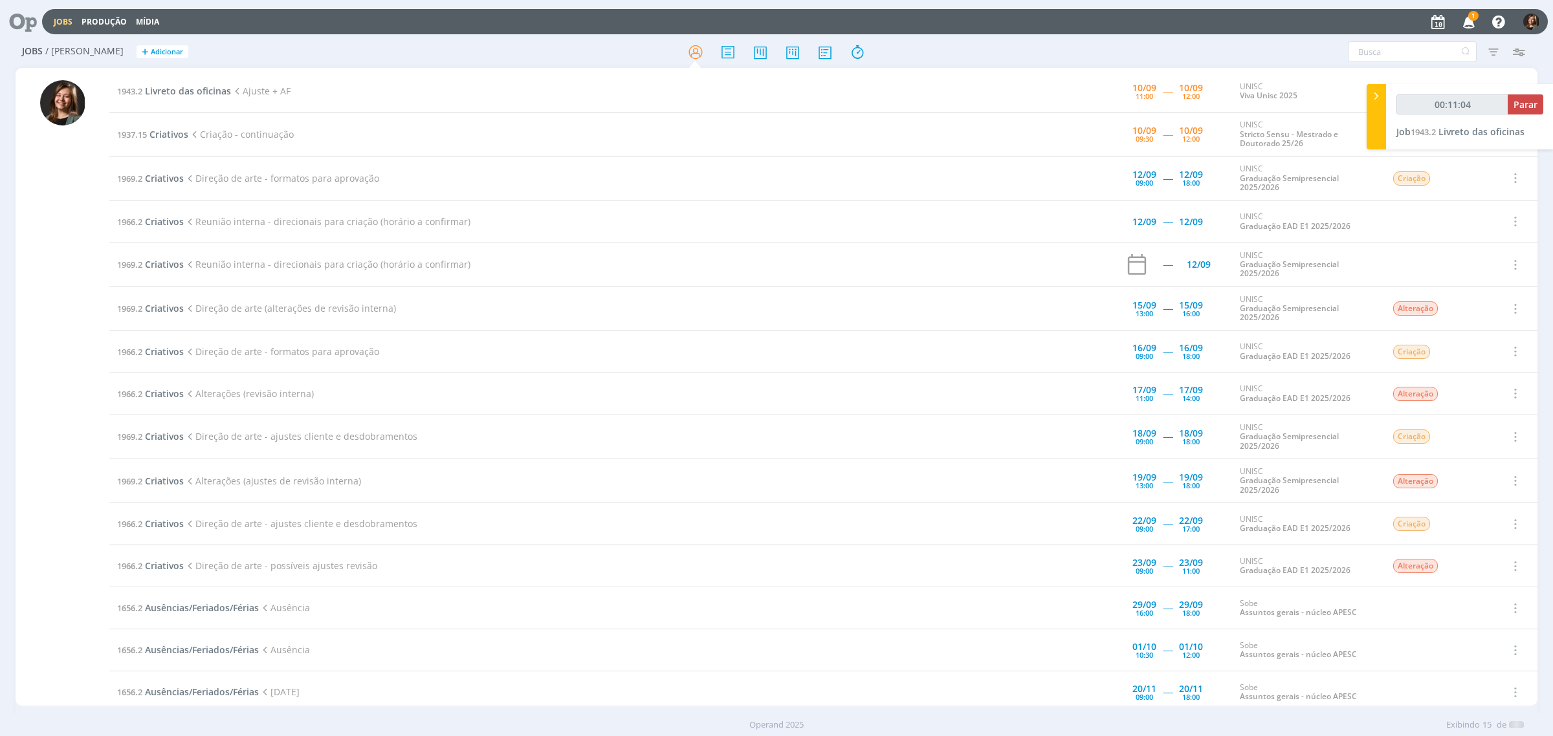
click at [1465, 20] on icon "button" at bounding box center [1469, 21] width 23 height 22
click at [1473, 14] on icon "button" at bounding box center [1469, 21] width 23 height 22
click at [1483, 127] on span "Livreto das oficinas" at bounding box center [1482, 132] width 86 height 12
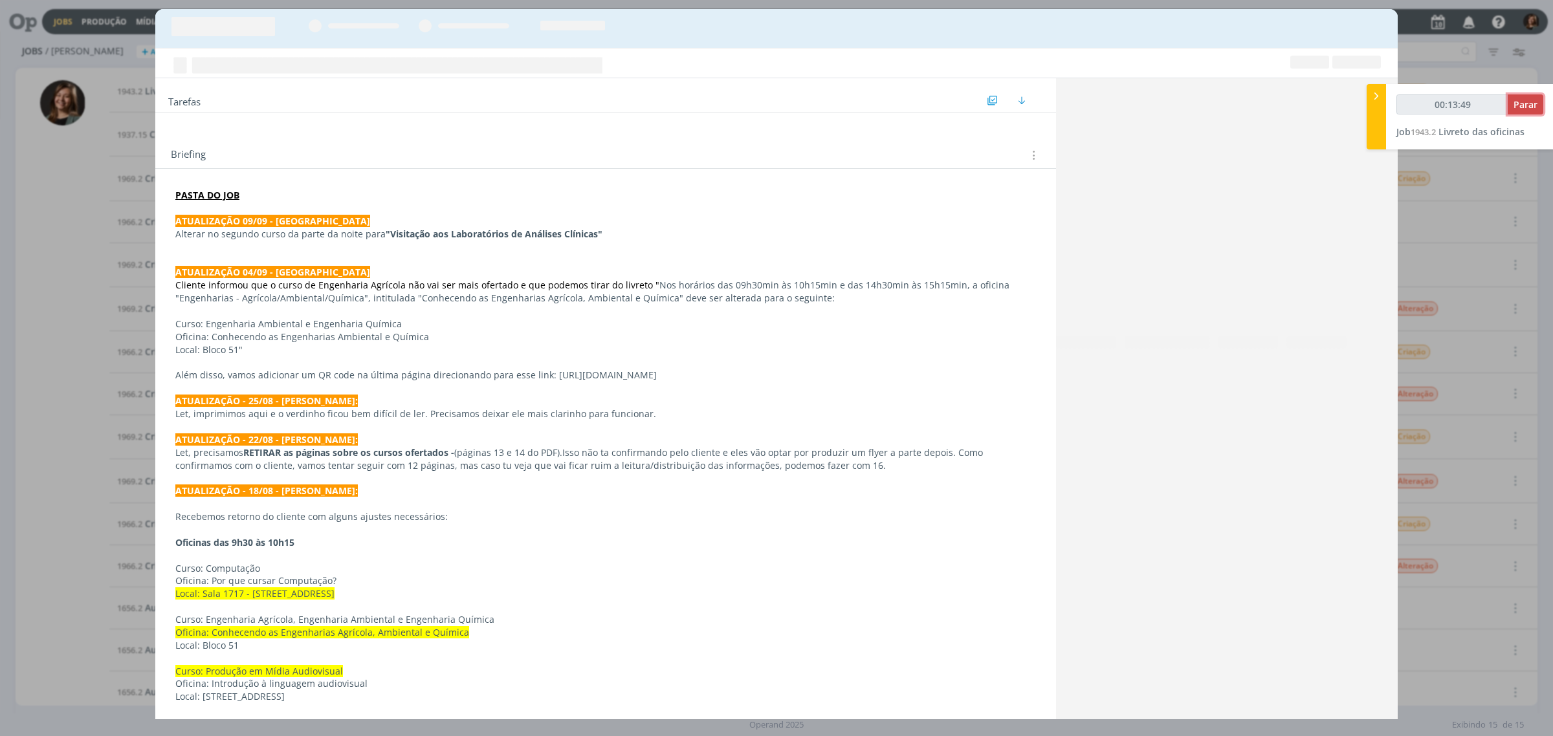
click at [1522, 104] on span "Parar" at bounding box center [1526, 104] width 24 height 12
type input "00:14:00"
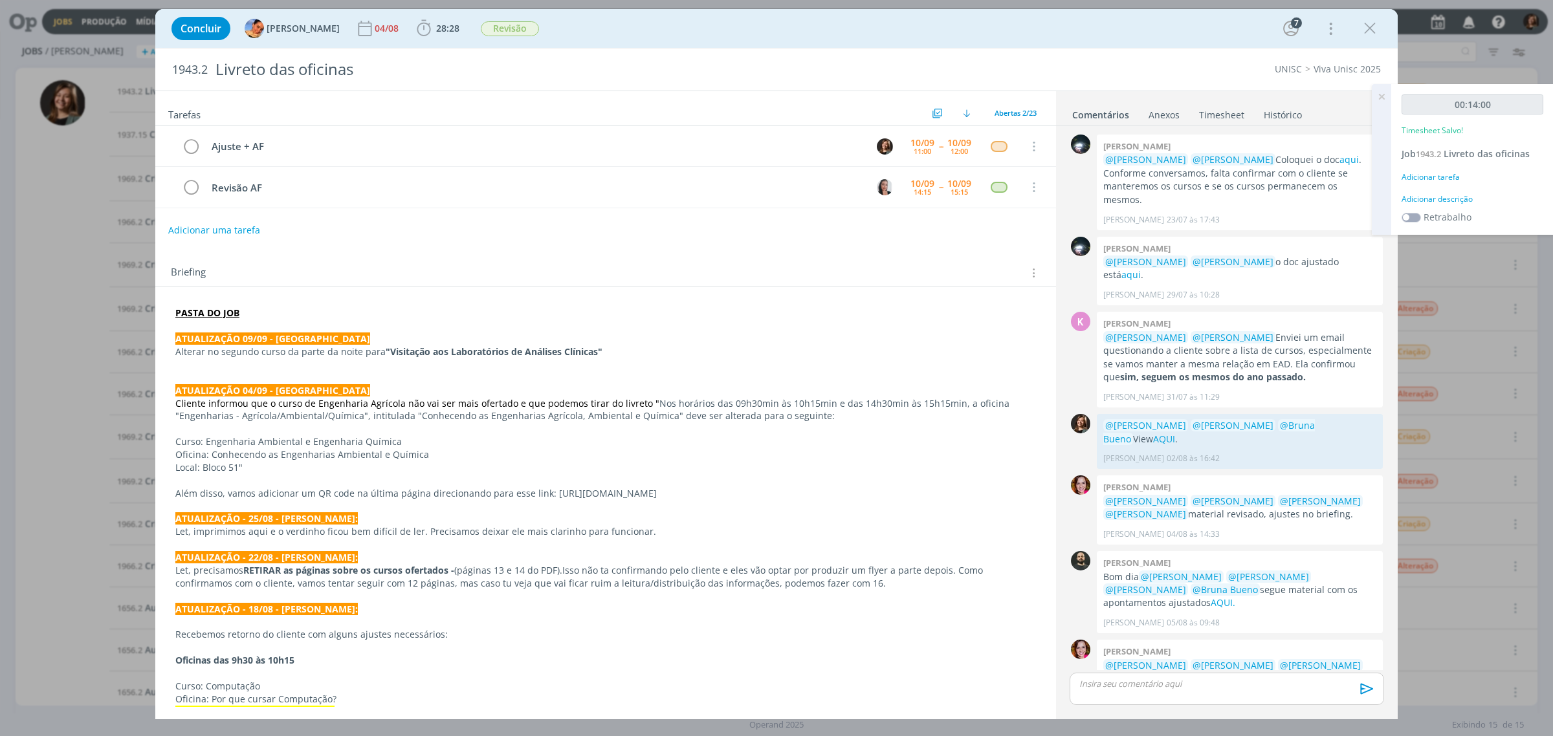
scroll to position [809, 0]
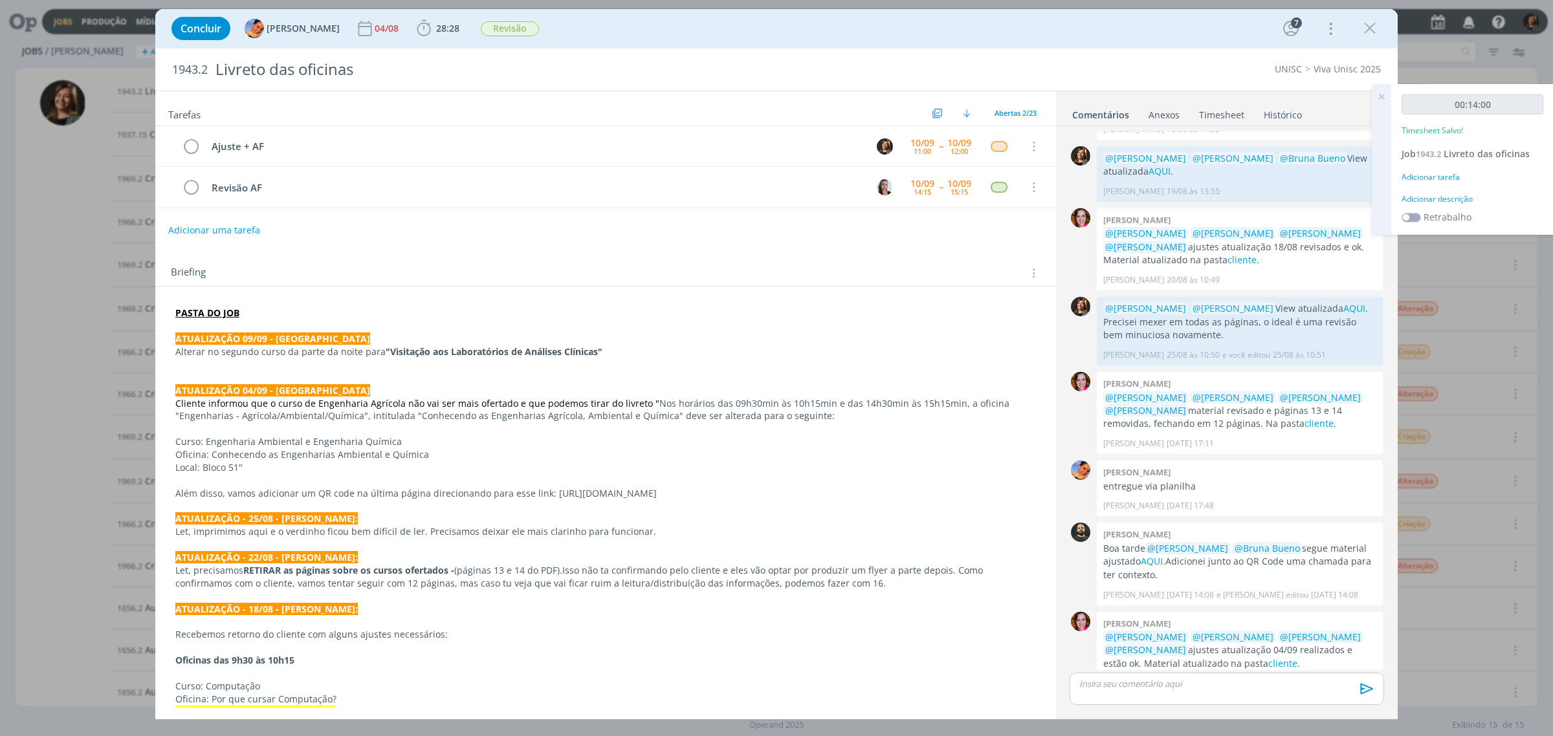
click at [1452, 169] on div "00:14:00 Timesheet Salvo! Job 1943.2 Livreto das oficinas Adicionar tarefa Adic…" at bounding box center [1472, 159] width 162 height 151
click at [1437, 180] on div "Adicionar tarefa" at bounding box center [1473, 178] width 142 height 12
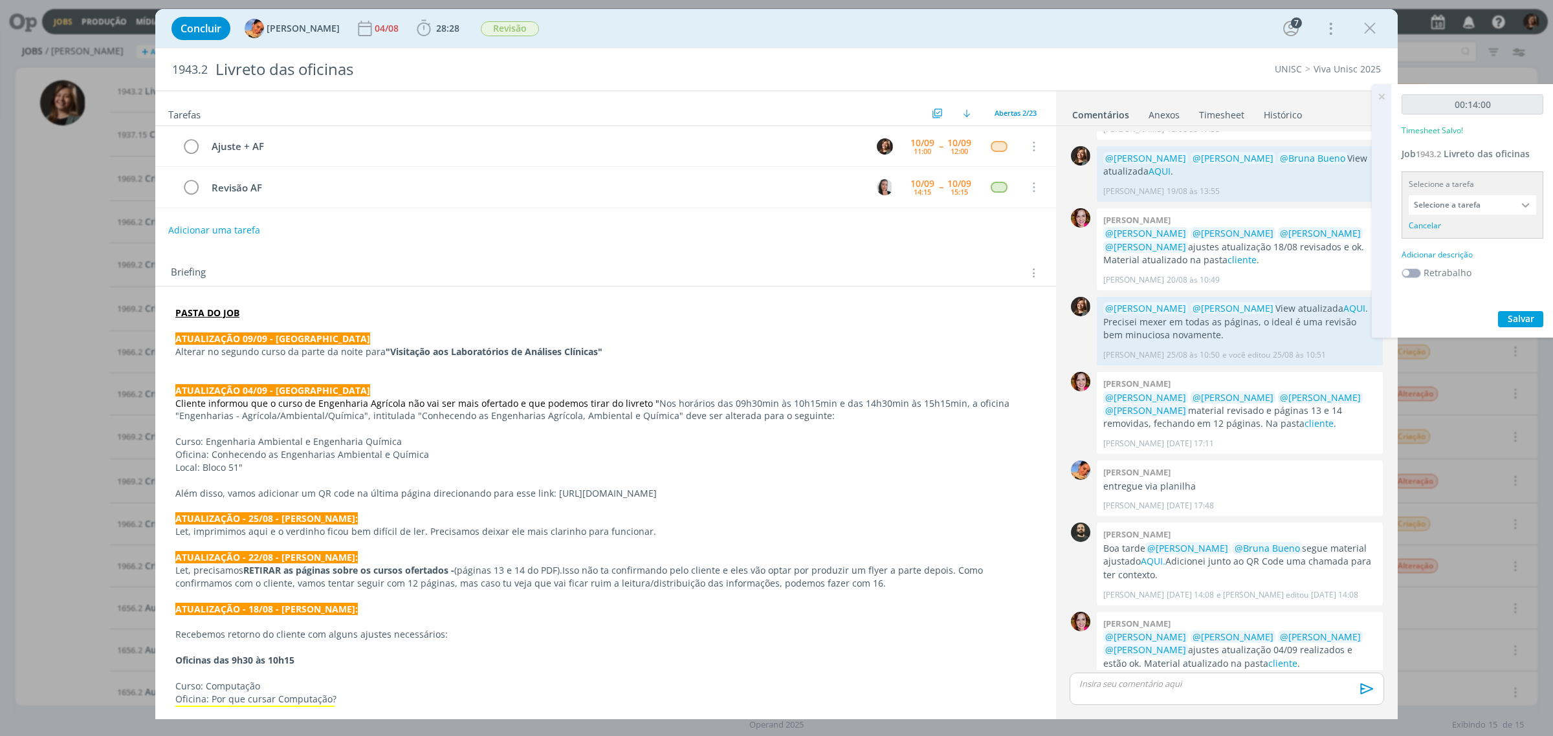
click at [1451, 209] on input "Selecione a tarefa" at bounding box center [1472, 204] width 127 height 19
click at [1467, 273] on div "Ajuste + AF - Letícia Frantz" at bounding box center [1474, 277] width 112 height 10
type input "Ajuste + AF"
click at [1446, 228] on div "00:14:00 Timesheet Salvo! Job 1943.2 Livreto das oficinas Selecione a tarefa Aj…" at bounding box center [1472, 202] width 162 height 237
click at [1451, 234] on div "Adicionar descrição" at bounding box center [1473, 238] width 142 height 12
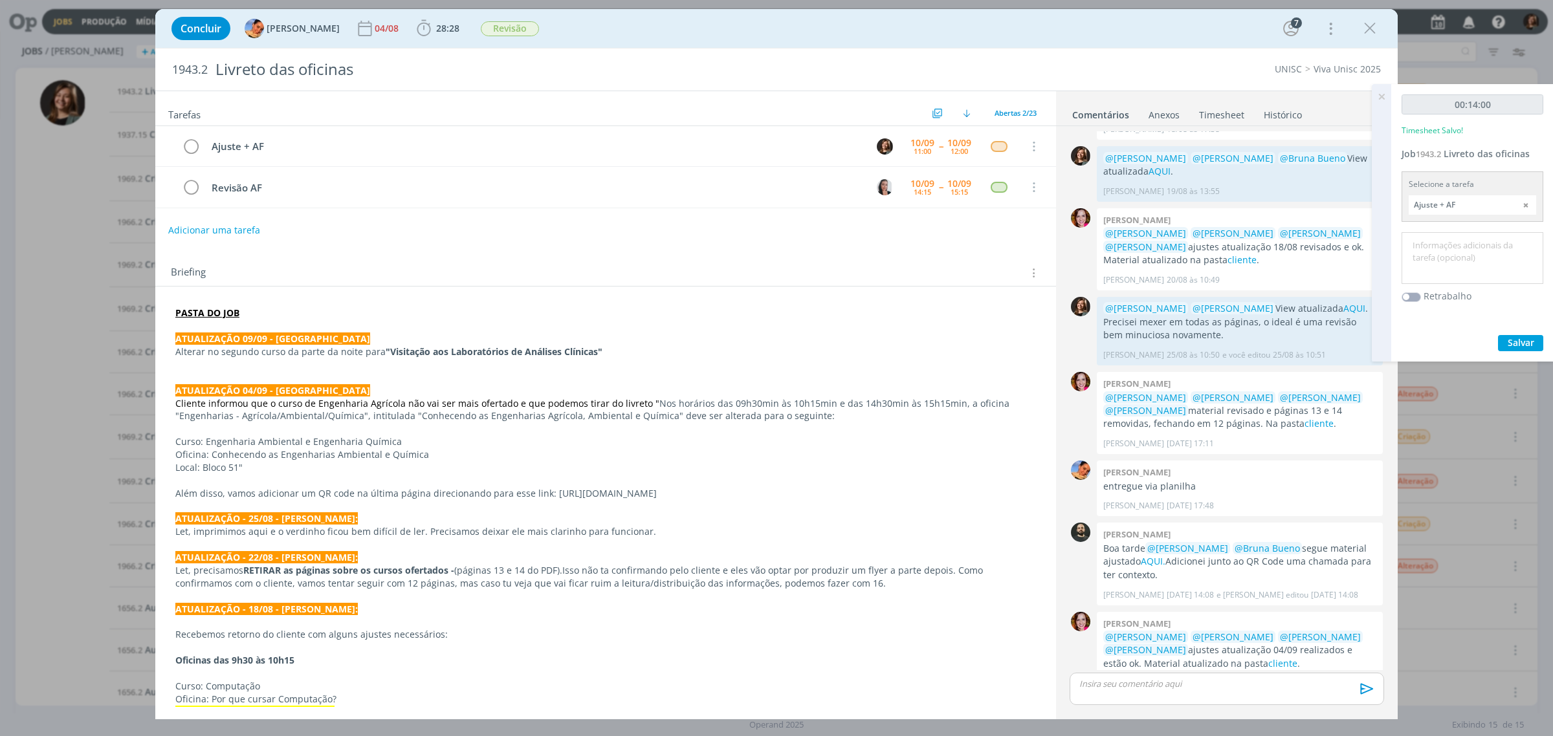
click at [1451, 241] on textarea at bounding box center [1472, 259] width 135 height 46
type textarea "Ajuste + AF"
click at [1518, 348] on button "Salvar" at bounding box center [1520, 343] width 45 height 16
drag, startPoint x: 1234, startPoint y: 683, endPoint x: 1227, endPoint y: 678, distance: 8.7
click at [1227, 678] on p "dialog" at bounding box center [1227, 684] width 294 height 12
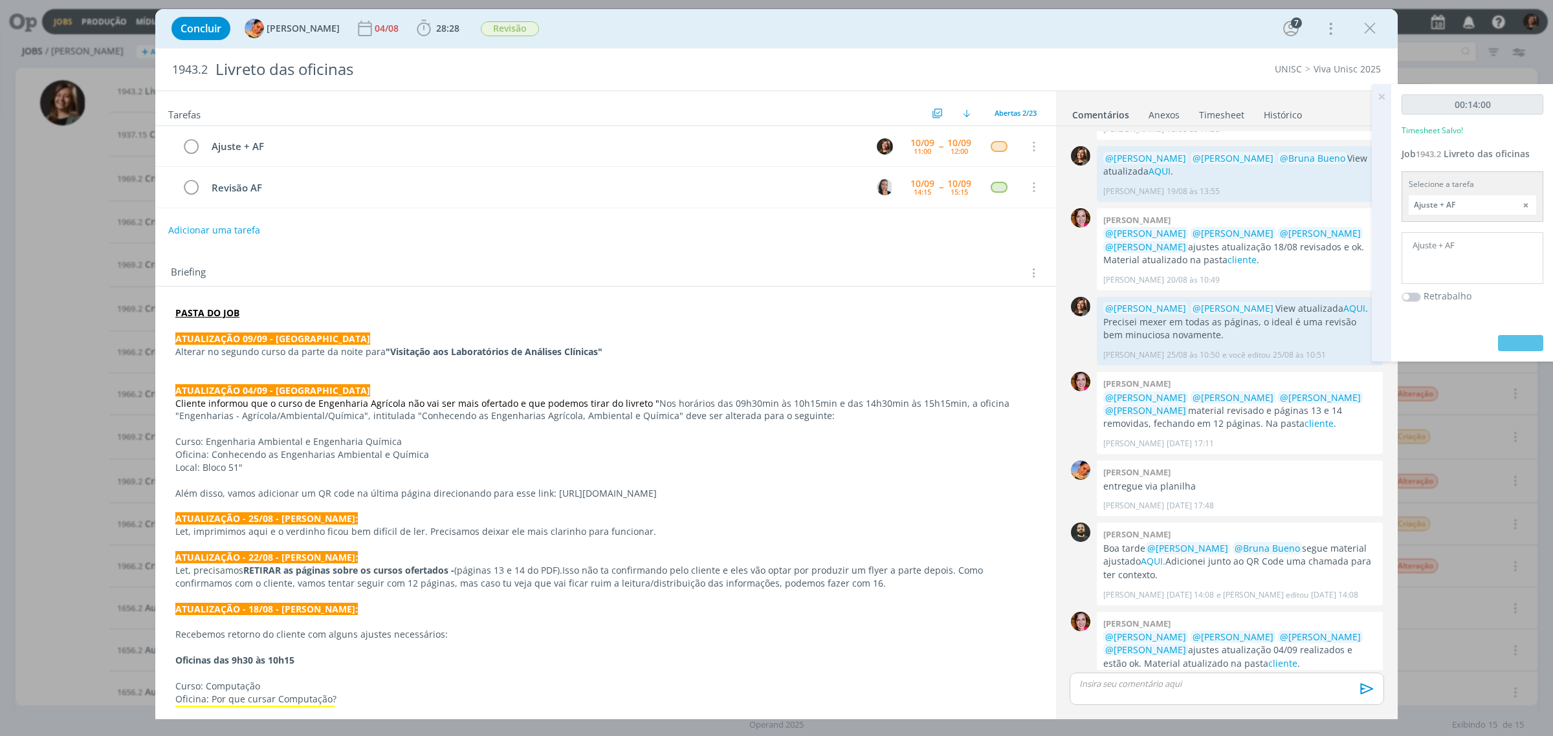
scroll to position [834, 0]
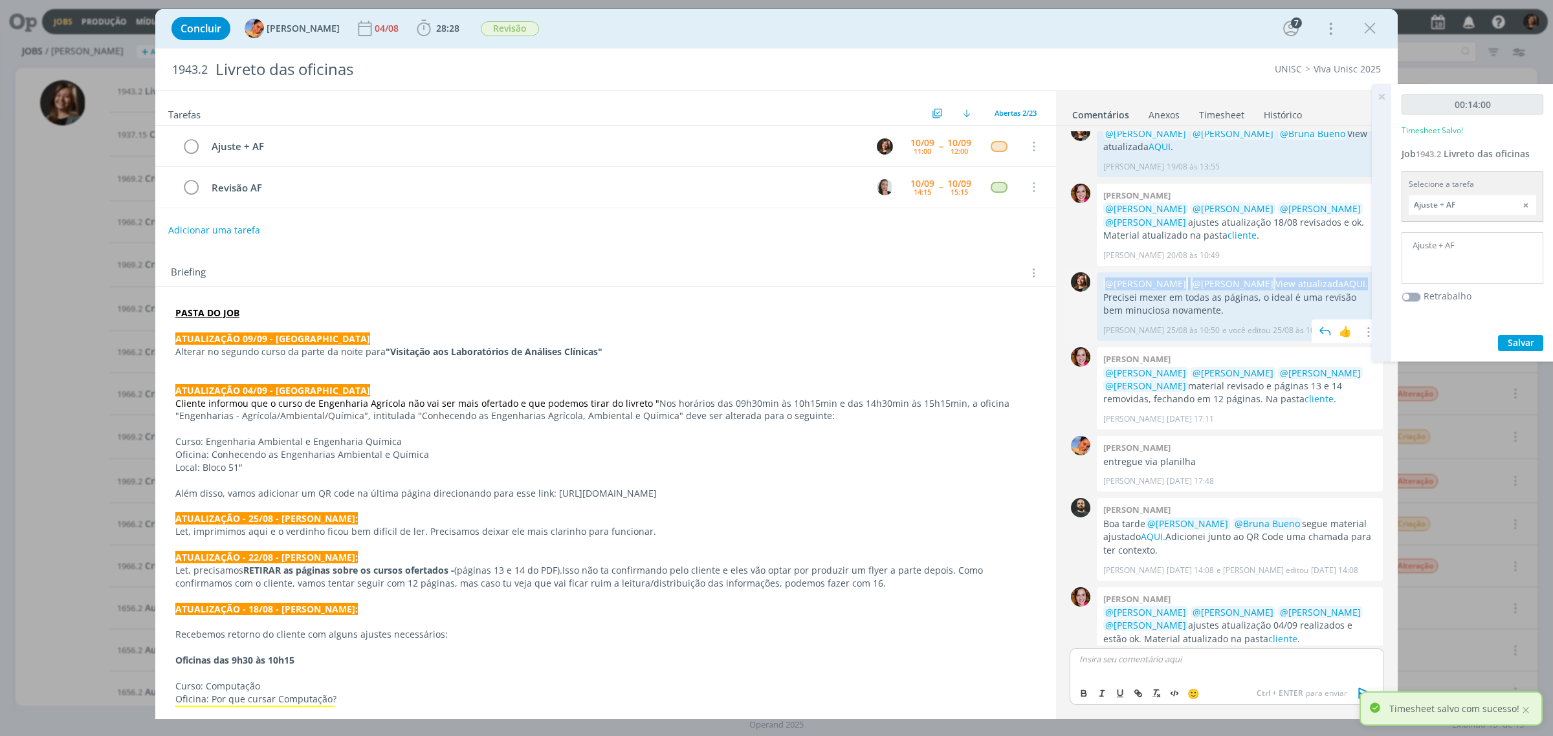
drag, startPoint x: 1361, startPoint y: 256, endPoint x: 1098, endPoint y: 251, distance: 263.5
click at [1098, 272] on div "@Karoline Arend @Beatriz Luchese View atualizada AQUI . Precisei mexer em todas…" at bounding box center [1240, 306] width 286 height 69
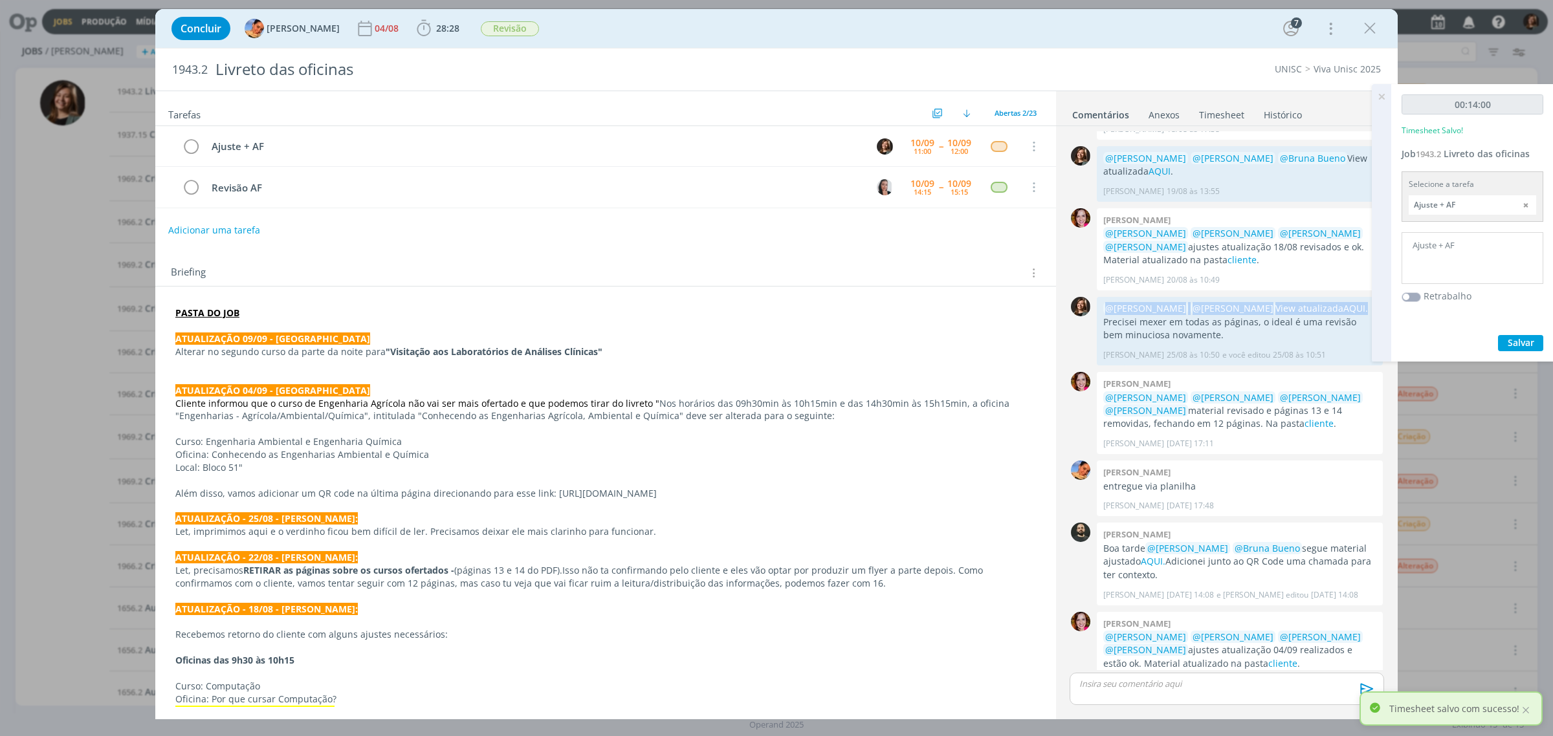
copy p "@Karoline Arend @Beatriz Luchese View atualizada AQUI ."
click at [1158, 696] on div "dialog" at bounding box center [1227, 689] width 315 height 32
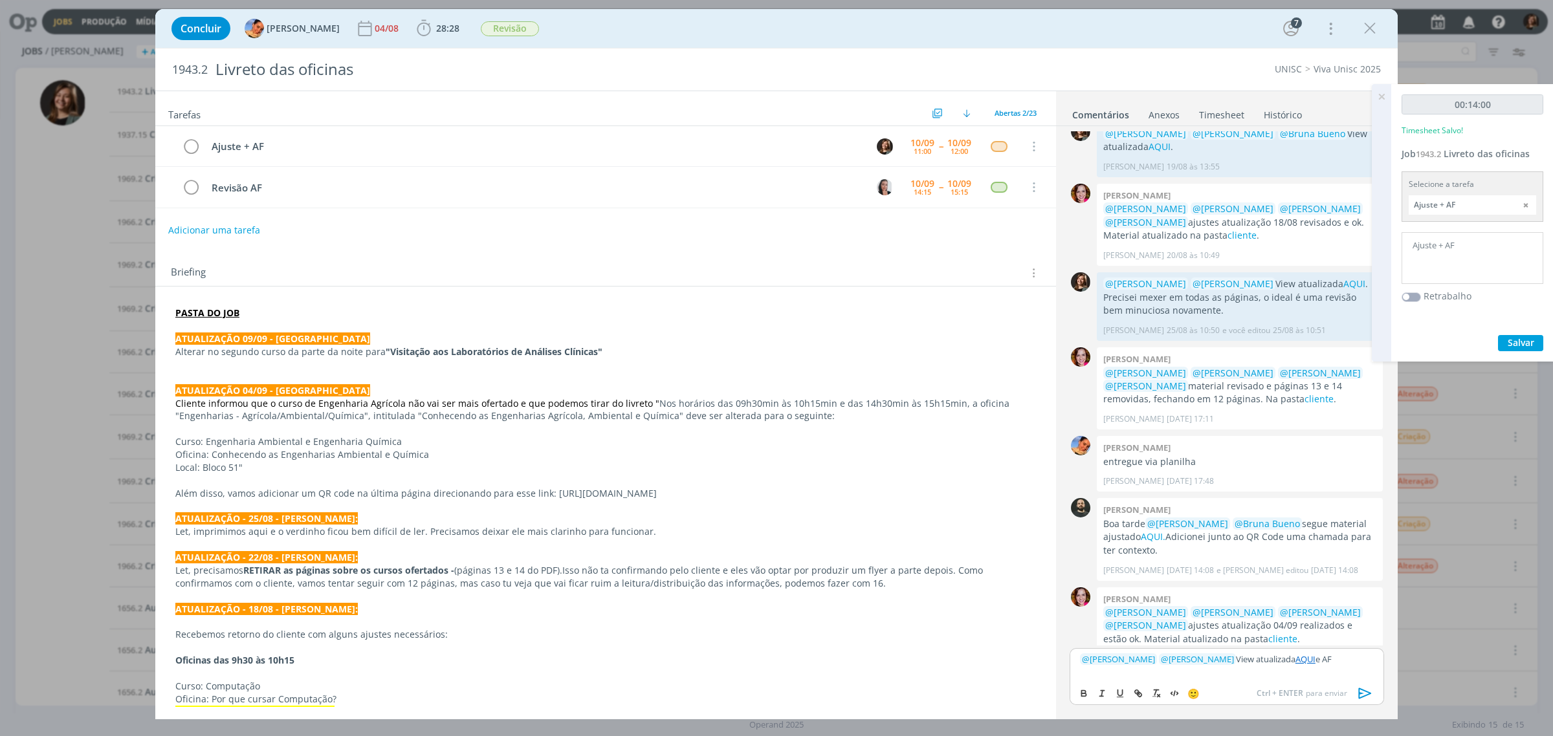
click at [1346, 662] on p "﻿ @ Karoline Arend ﻿ ﻿ @ Beatriz Luchese ﻿ View atualizada AQUI e AF" at bounding box center [1227, 660] width 294 height 12
click at [1137, 698] on icon "dialog" at bounding box center [1138, 694] width 10 height 10
paste input "https://sobeae.sharepoint.com/:f:/s/SOBEAE/EknGUdb1v9dGlFbcC1ZJ7bABLbSneXZoECsM…"
type input "https://sobeae.sharepoint.com/:f:/s/SOBEAE/EknGUdb1v9dGlFbcC1ZJ7bABLbSneXZoECsM…"
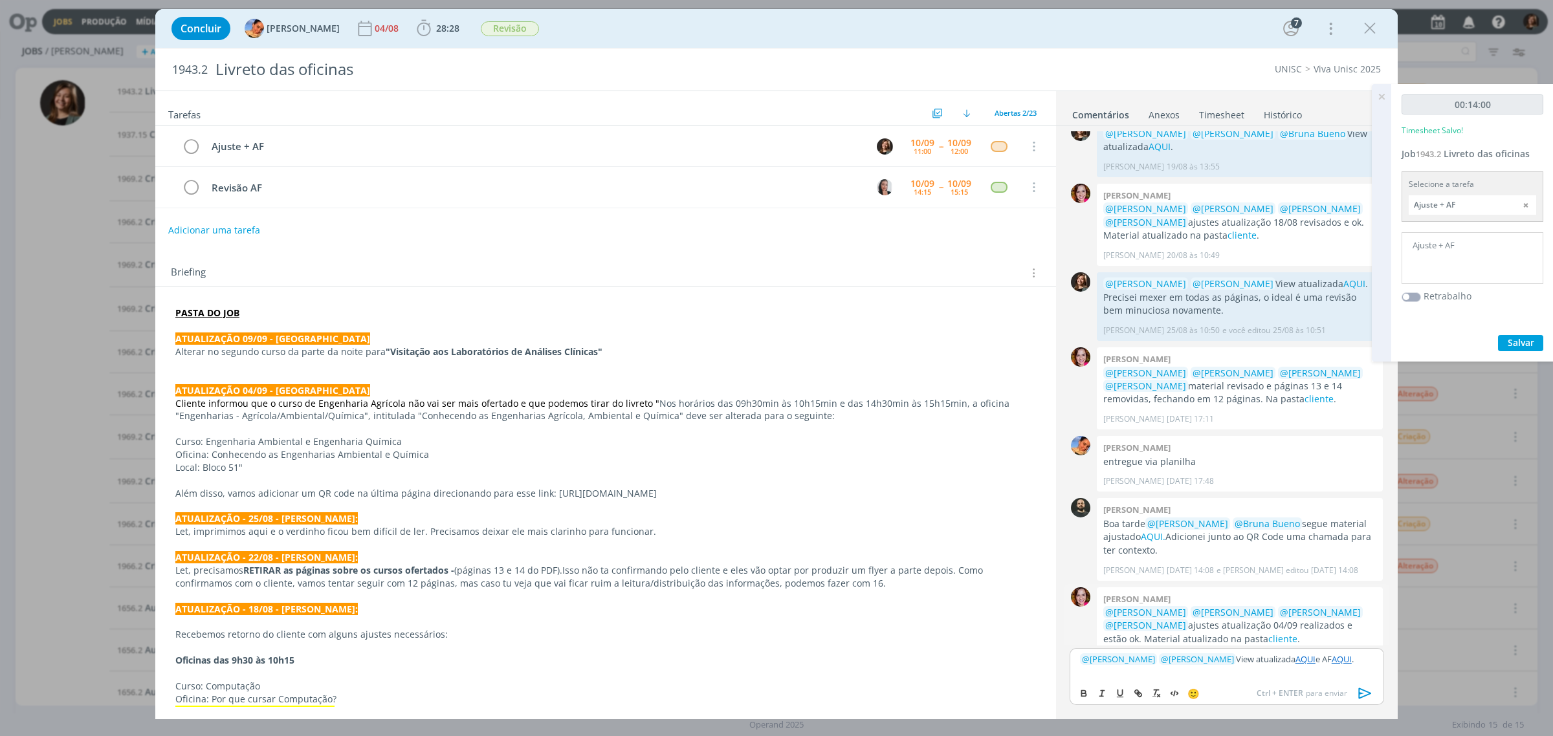
drag, startPoint x: 1356, startPoint y: 696, endPoint x: 1312, endPoint y: 634, distance: 75.6
click at [1357, 696] on icon "dialog" at bounding box center [1365, 693] width 19 height 19
click at [188, 157] on icon "dialog" at bounding box center [191, 146] width 18 height 19
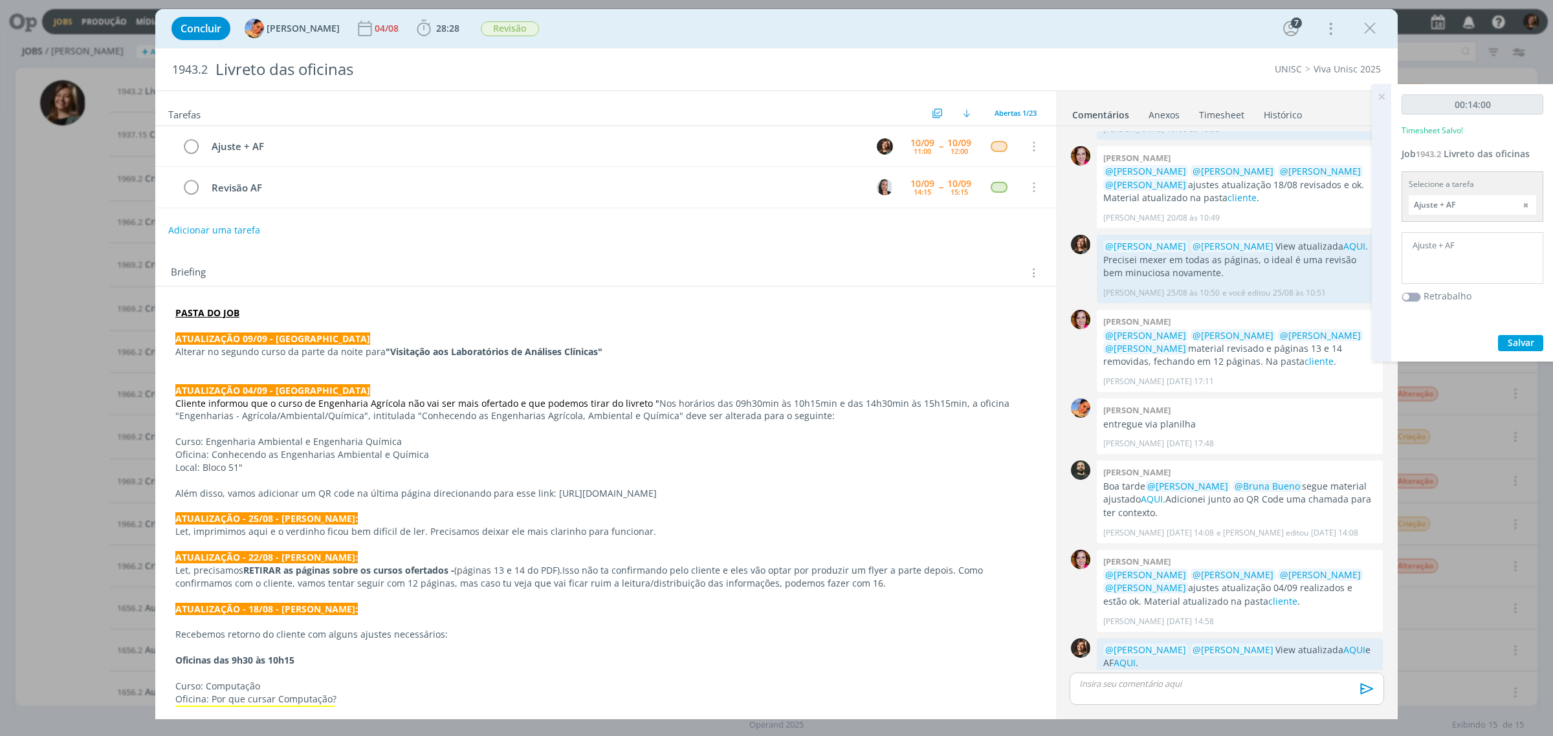
click at [1380, 104] on icon at bounding box center [1381, 96] width 23 height 25
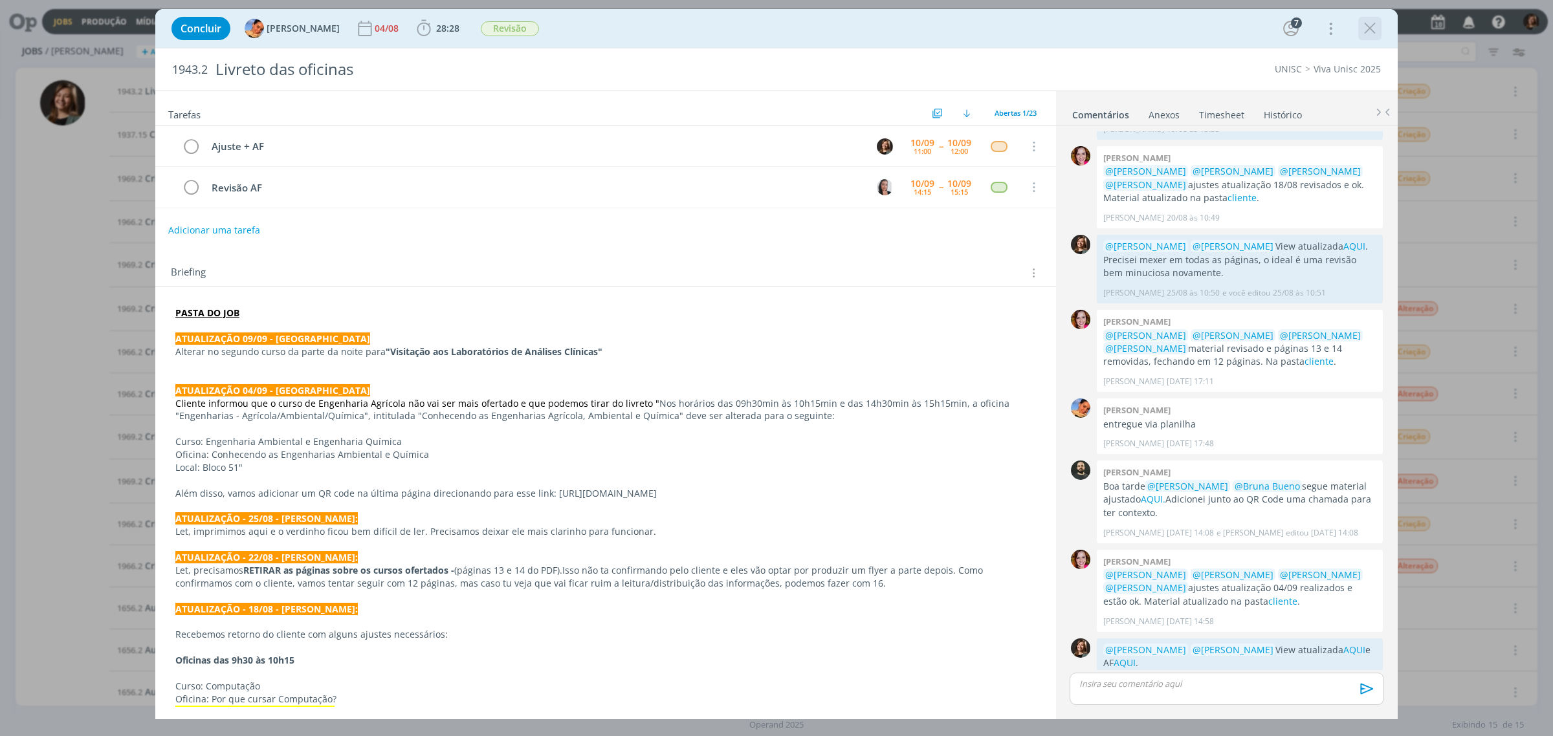
click at [1373, 28] on icon "dialog" at bounding box center [1369, 28] width 19 height 19
drag, startPoint x: 1373, startPoint y: 28, endPoint x: 1480, endPoint y: 88, distance: 123.1
click at [1486, 89] on div "Concluir Luíza Santana 04/08 28:28 Iniciar Apontar Data * 10/09/2025 Horas * 00…" at bounding box center [776, 368] width 1553 height 736
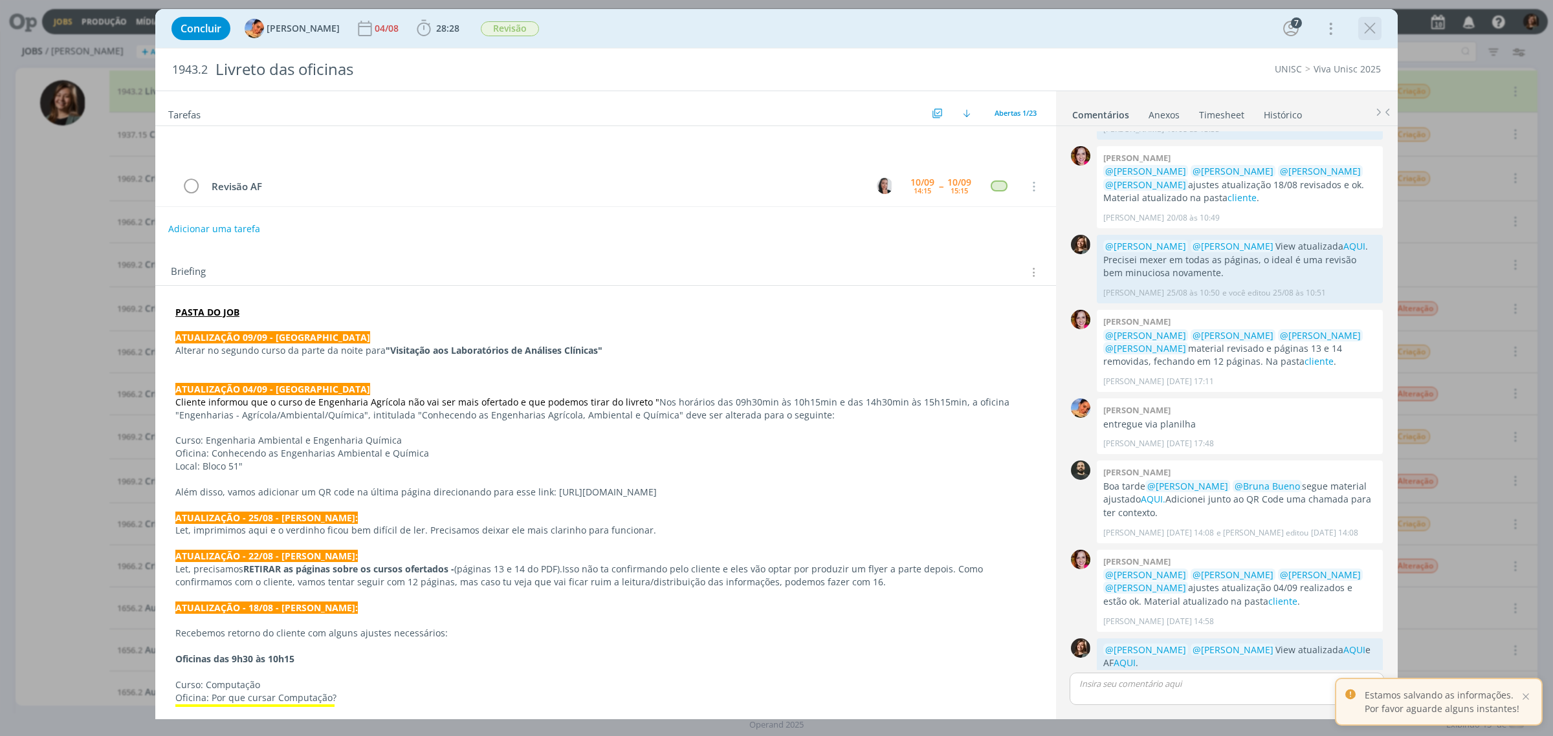
click at [1364, 30] on icon "dialog" at bounding box center [1369, 28] width 19 height 19
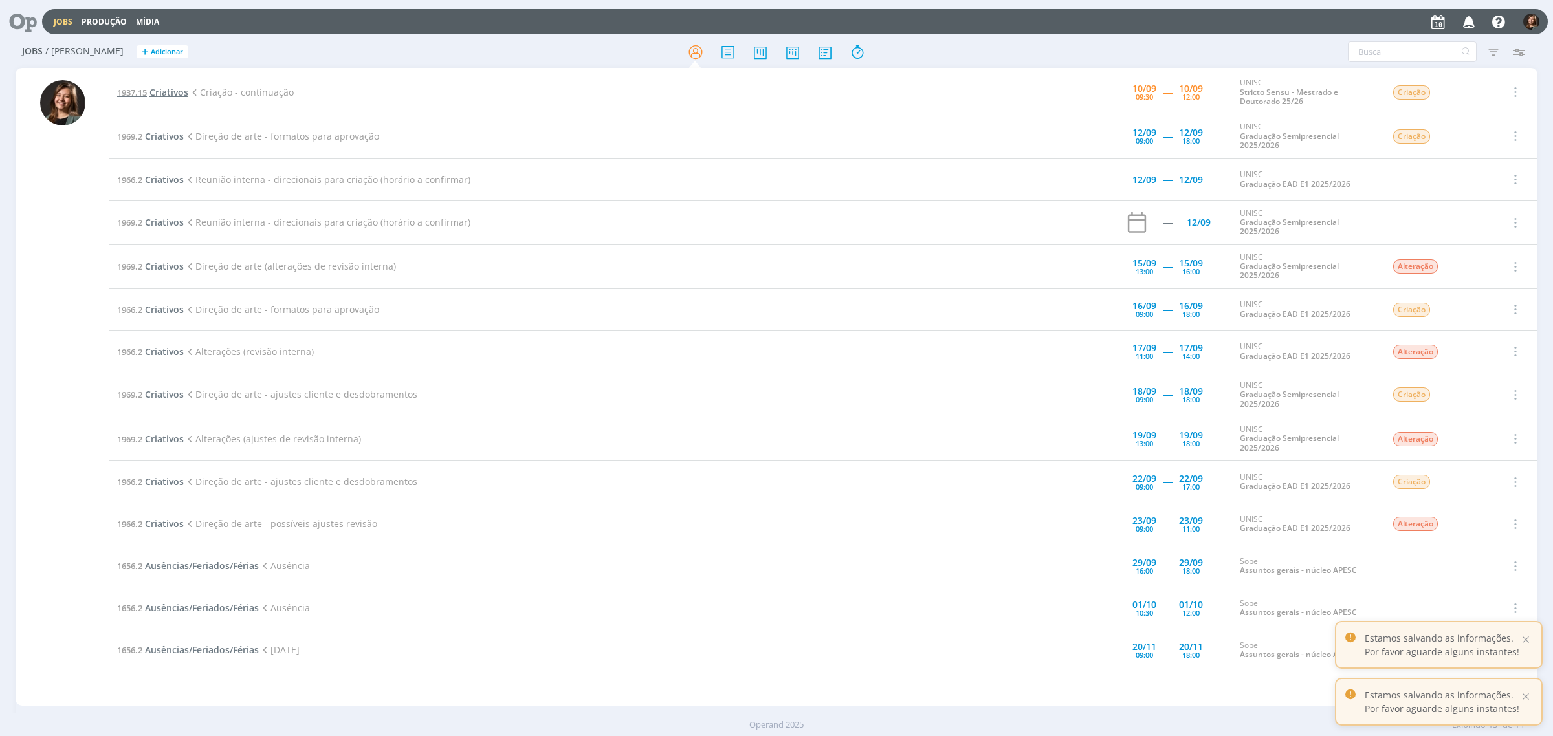
click at [164, 92] on span "Criativos" at bounding box center [169, 92] width 39 height 12
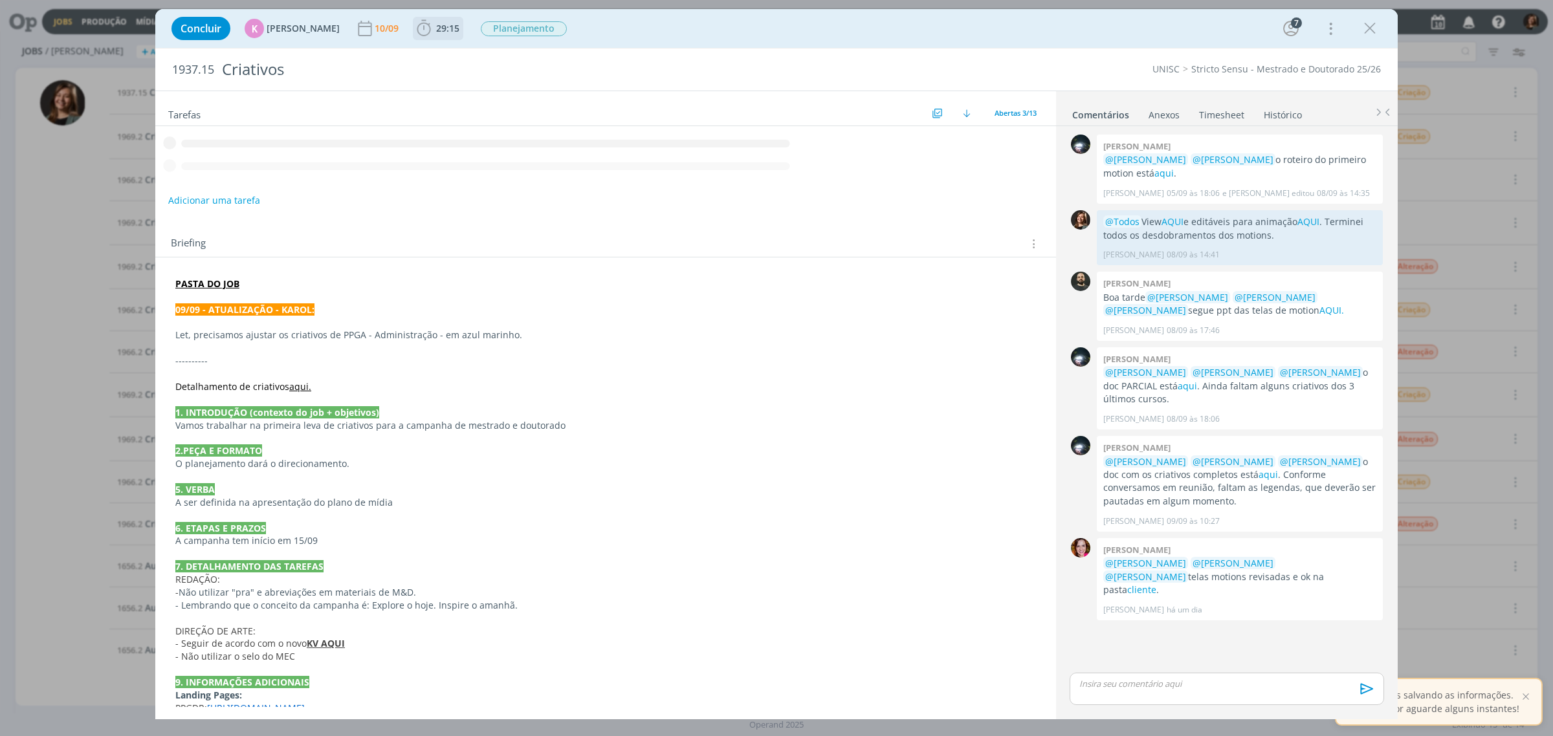
click at [438, 23] on span "29:15" at bounding box center [447, 28] width 23 height 12
click at [454, 54] on span "Iniciar" at bounding box center [467, 56] width 27 height 9
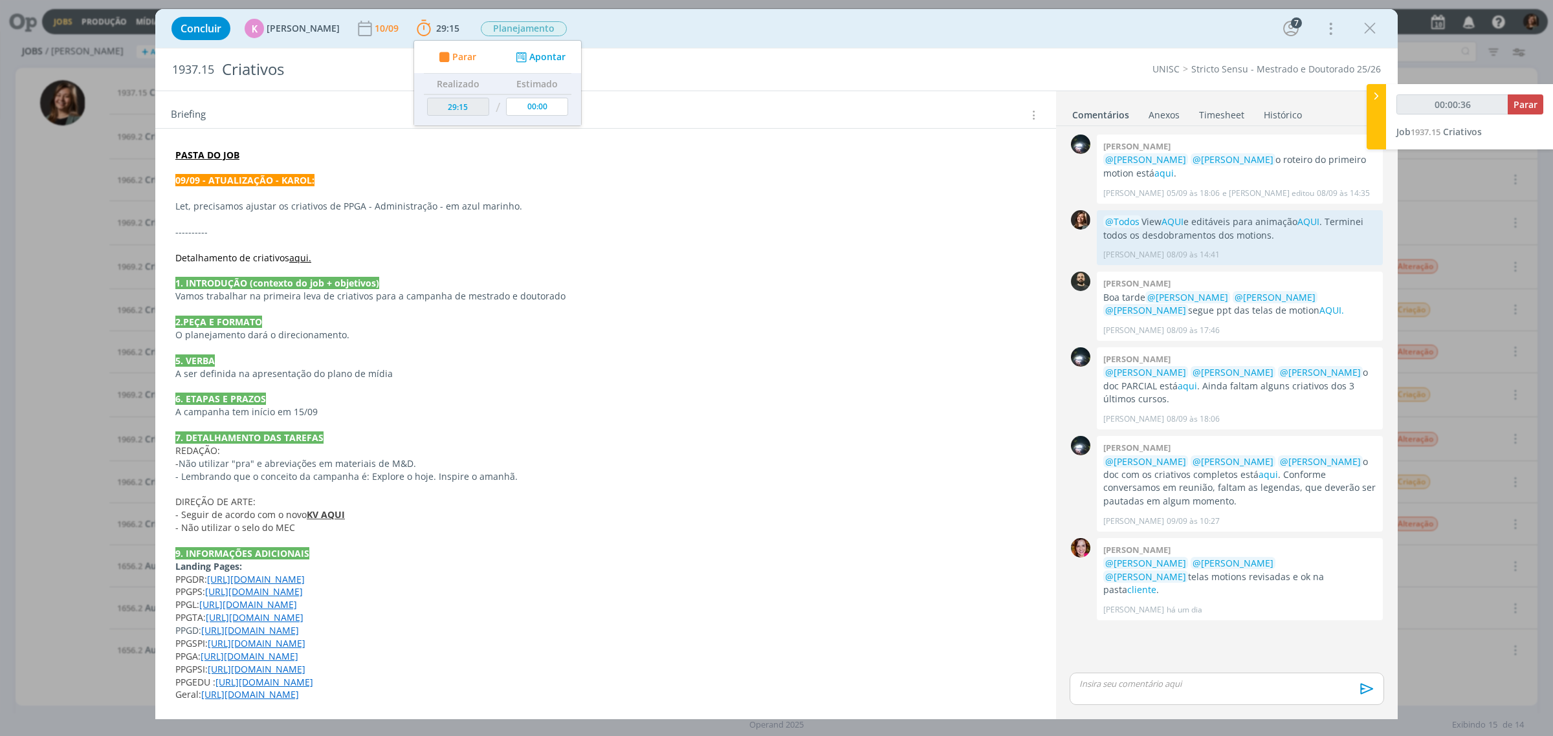
scroll to position [206, 0]
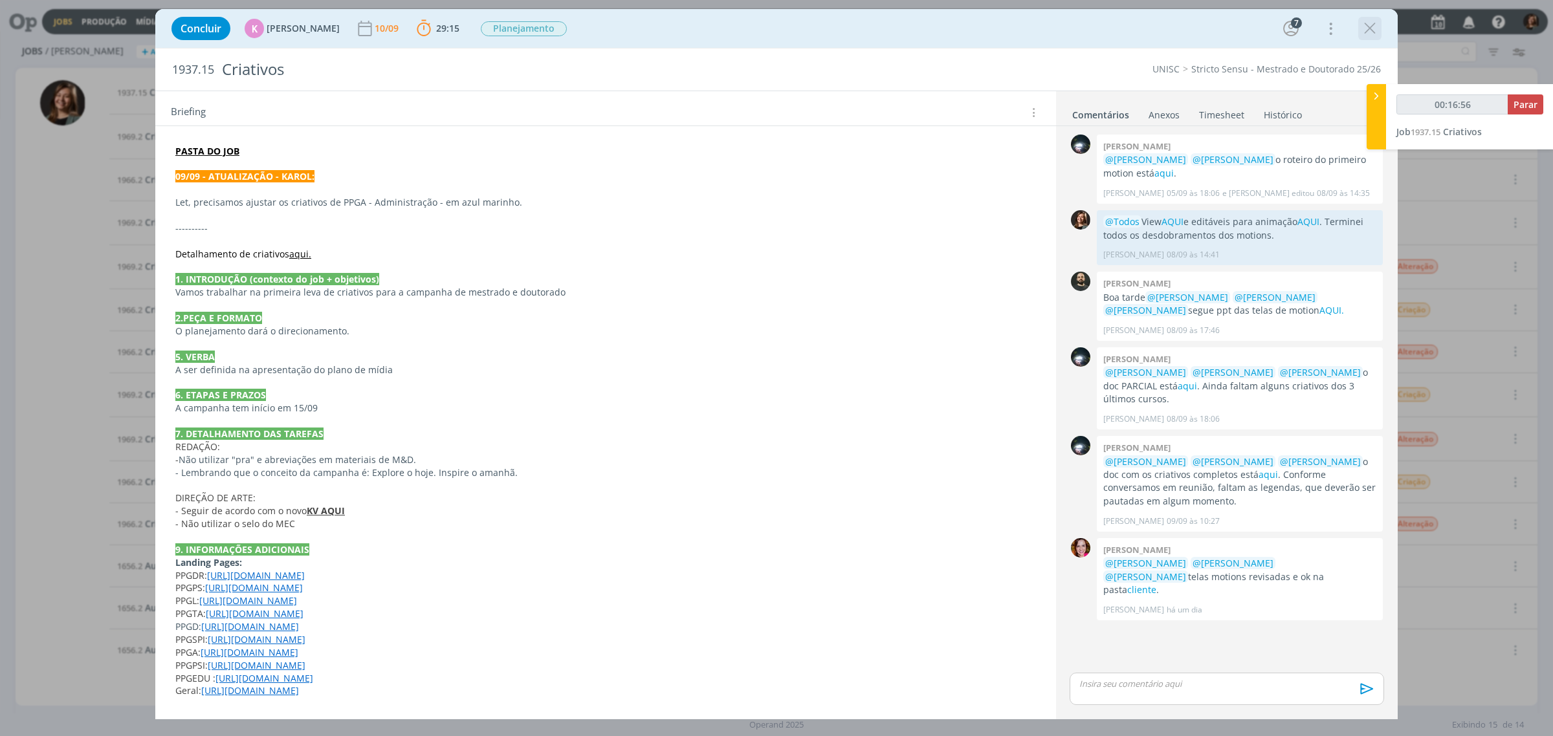
click at [1363, 33] on icon "dialog" at bounding box center [1369, 28] width 19 height 19
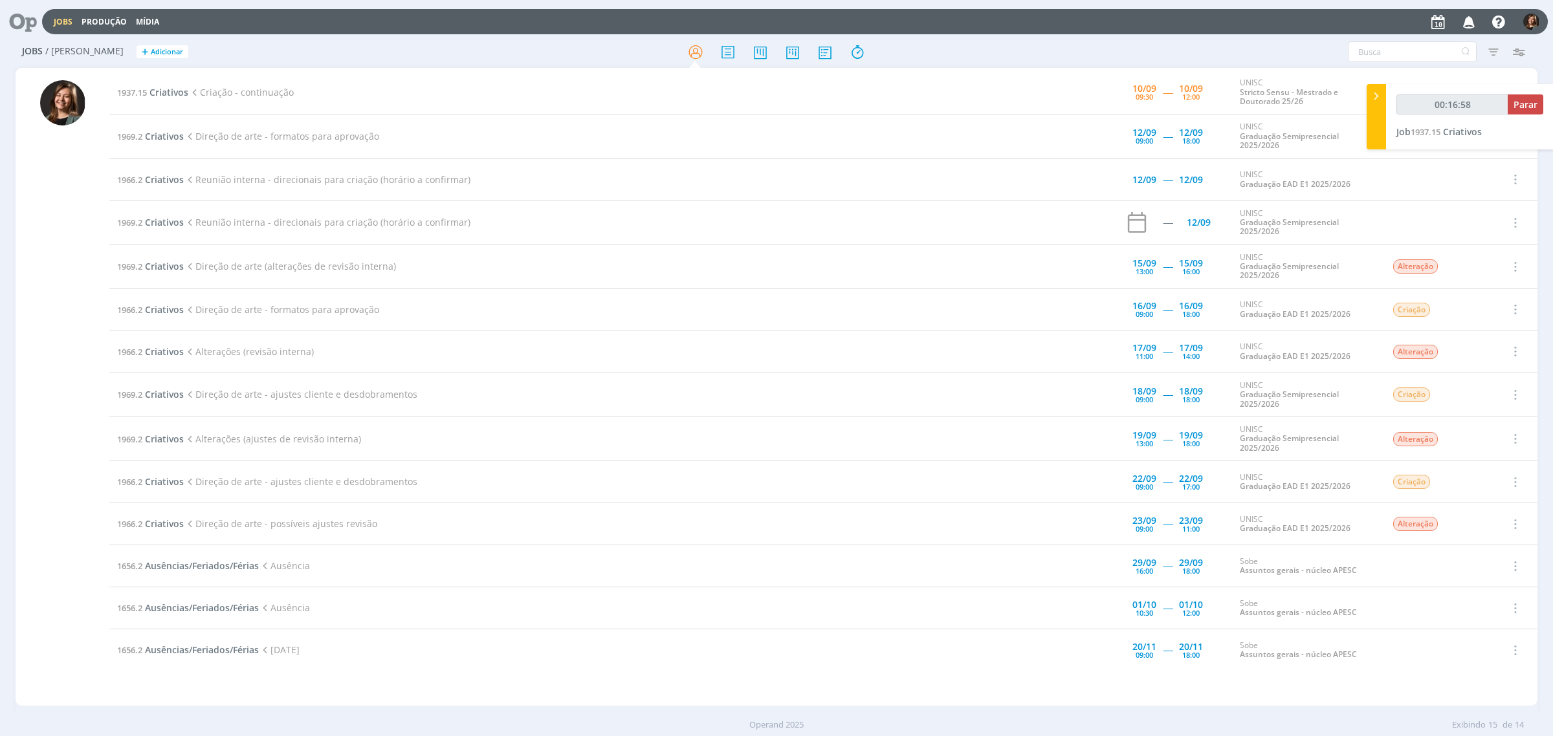
click at [155, 102] on td "1937.15 Criativos Criação - continuação" at bounding box center [567, 93] width 916 height 44
click at [157, 100] on td "1937.15 Criativos Criação - continuação" at bounding box center [567, 93] width 916 height 44
click at [168, 96] on span "Criativos" at bounding box center [169, 92] width 39 height 12
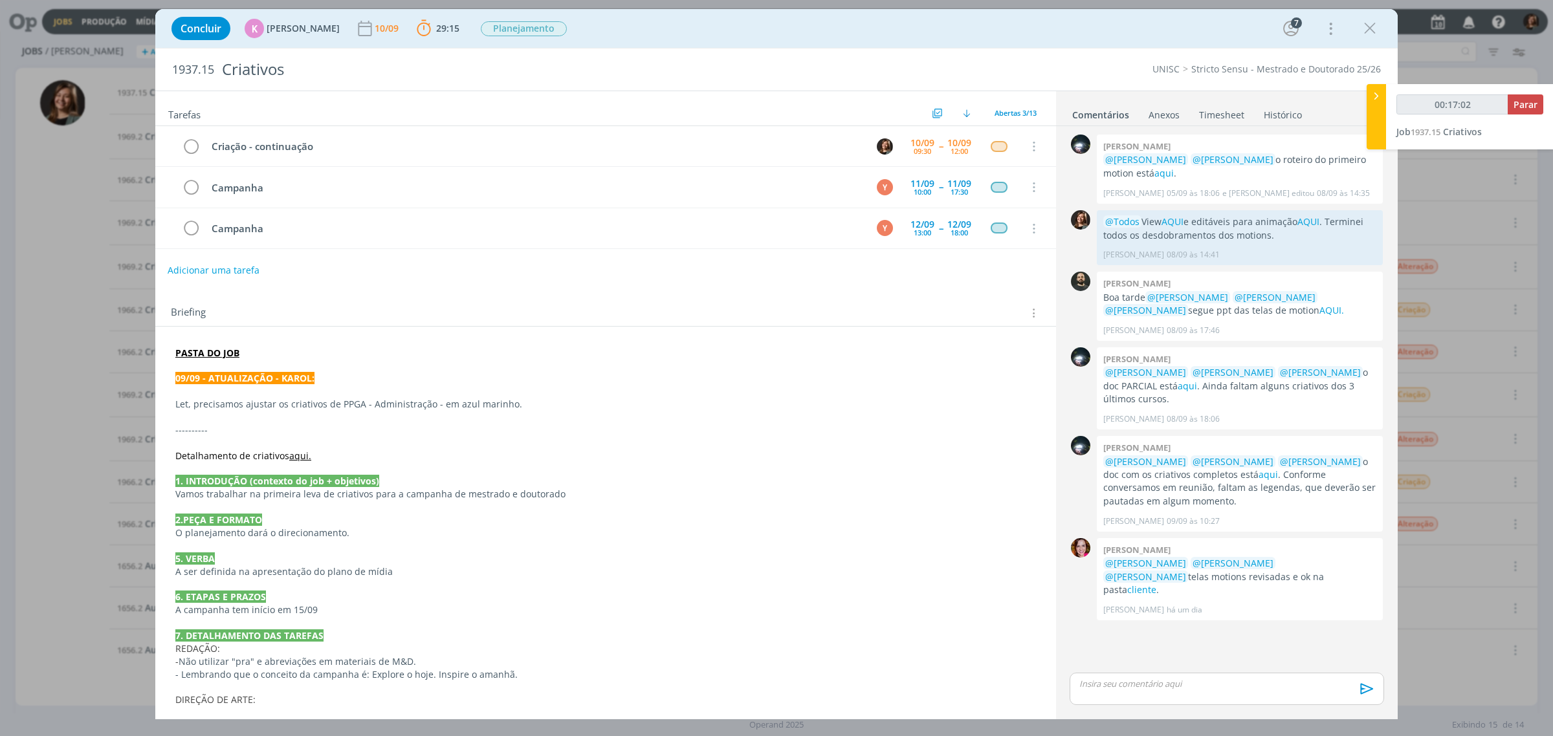
click at [224, 270] on button "Adicionar uma tarefa" at bounding box center [214, 271] width 92 height 22
click at [225, 281] on div "ENTER para salvar ESC para cancelar Ok" at bounding box center [605, 270] width 901 height 21
click at [241, 276] on input "dialog" at bounding box center [519, 269] width 685 height 18
type input "00:17:05"
type input "Contin"
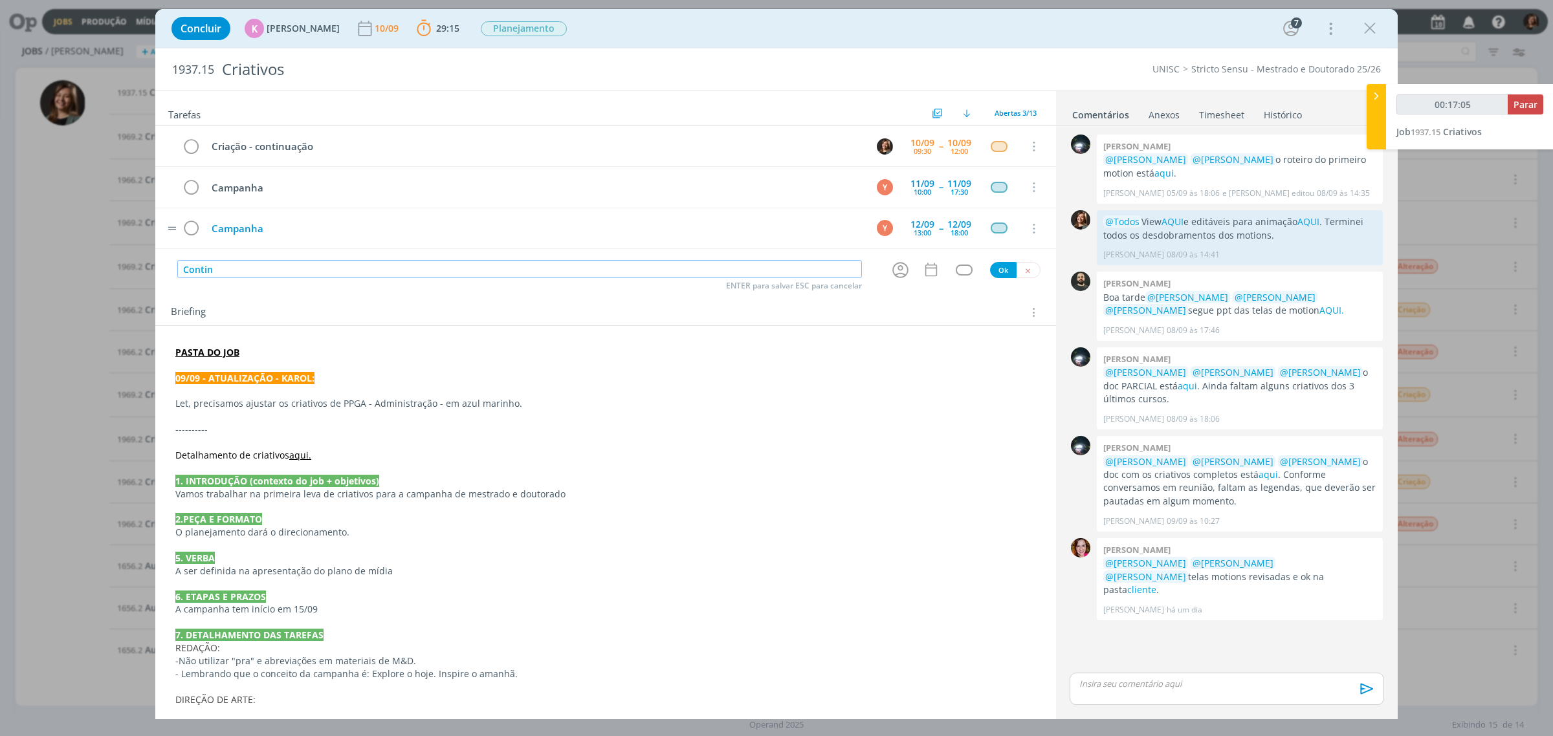
type input "00:17:06"
type input "Continuação"
type input "00:17:07"
type input "Continuação criaç"
type input "00:17:08"
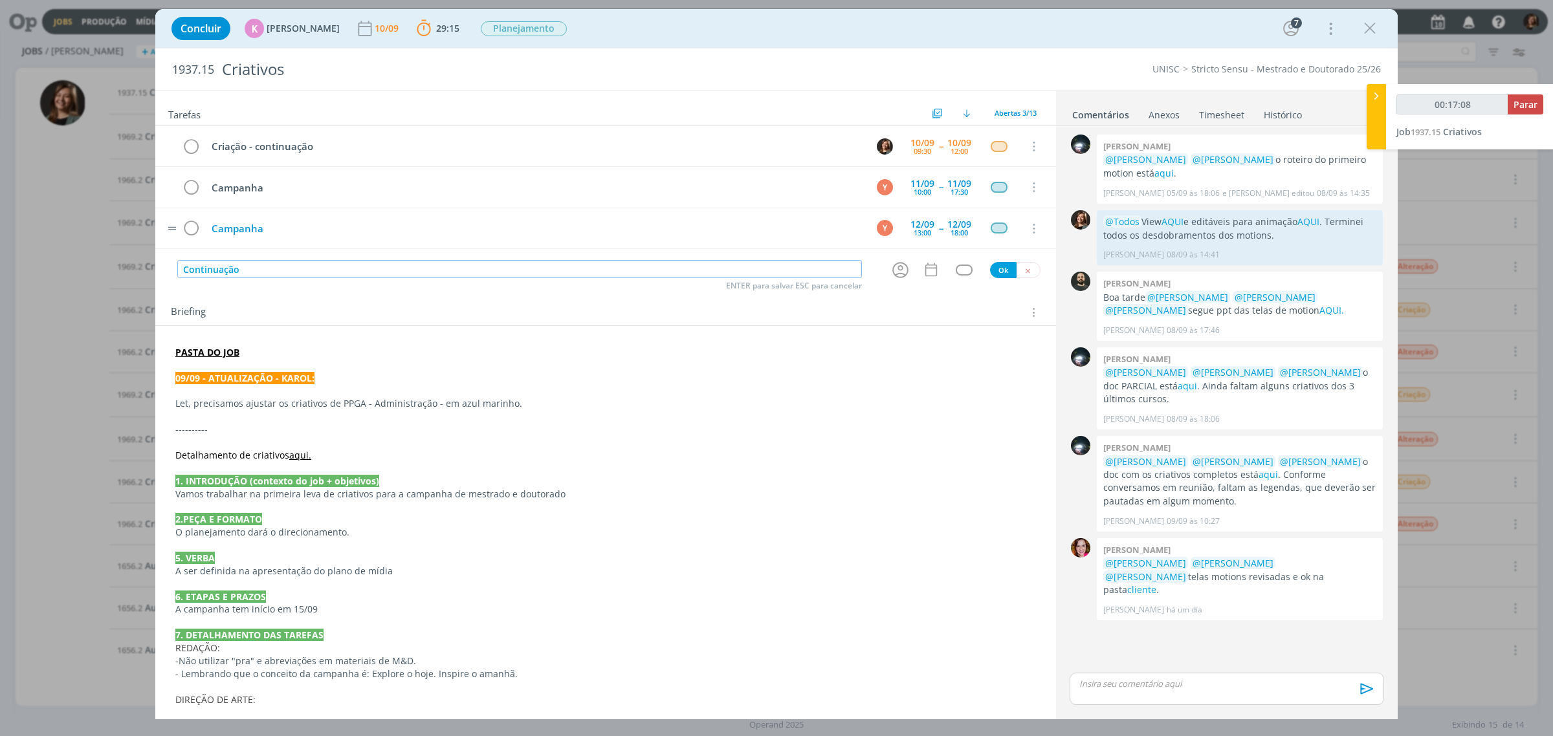
type input "Continuação C"
type input "00:17:09"
type input "Continuação Criaç"
type input "00:17:10"
type input "Continuação Criação"
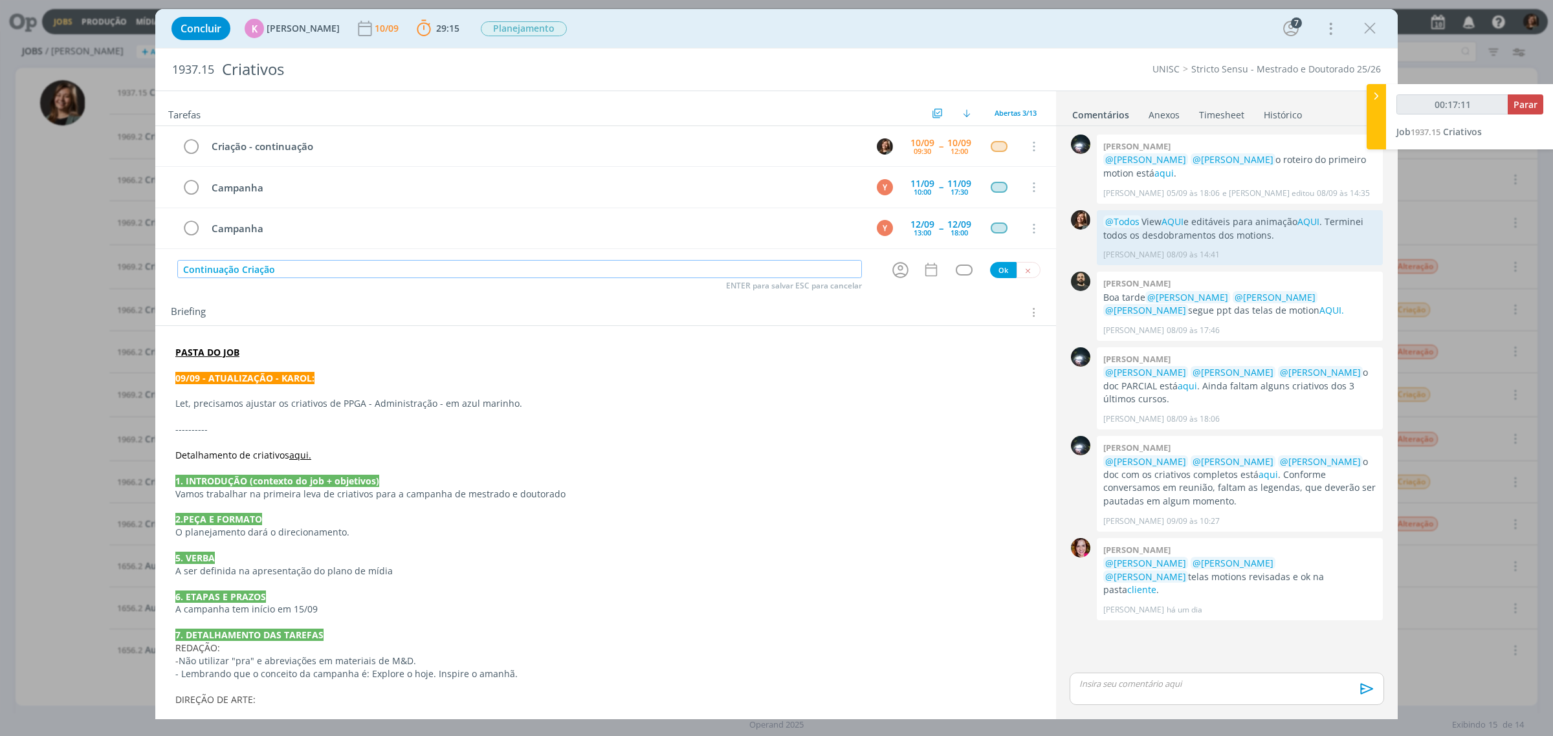
type input "00:17:12"
click at [900, 270] on icon "dialog" at bounding box center [901, 270] width 20 height 20
type input "Continuação Criação"
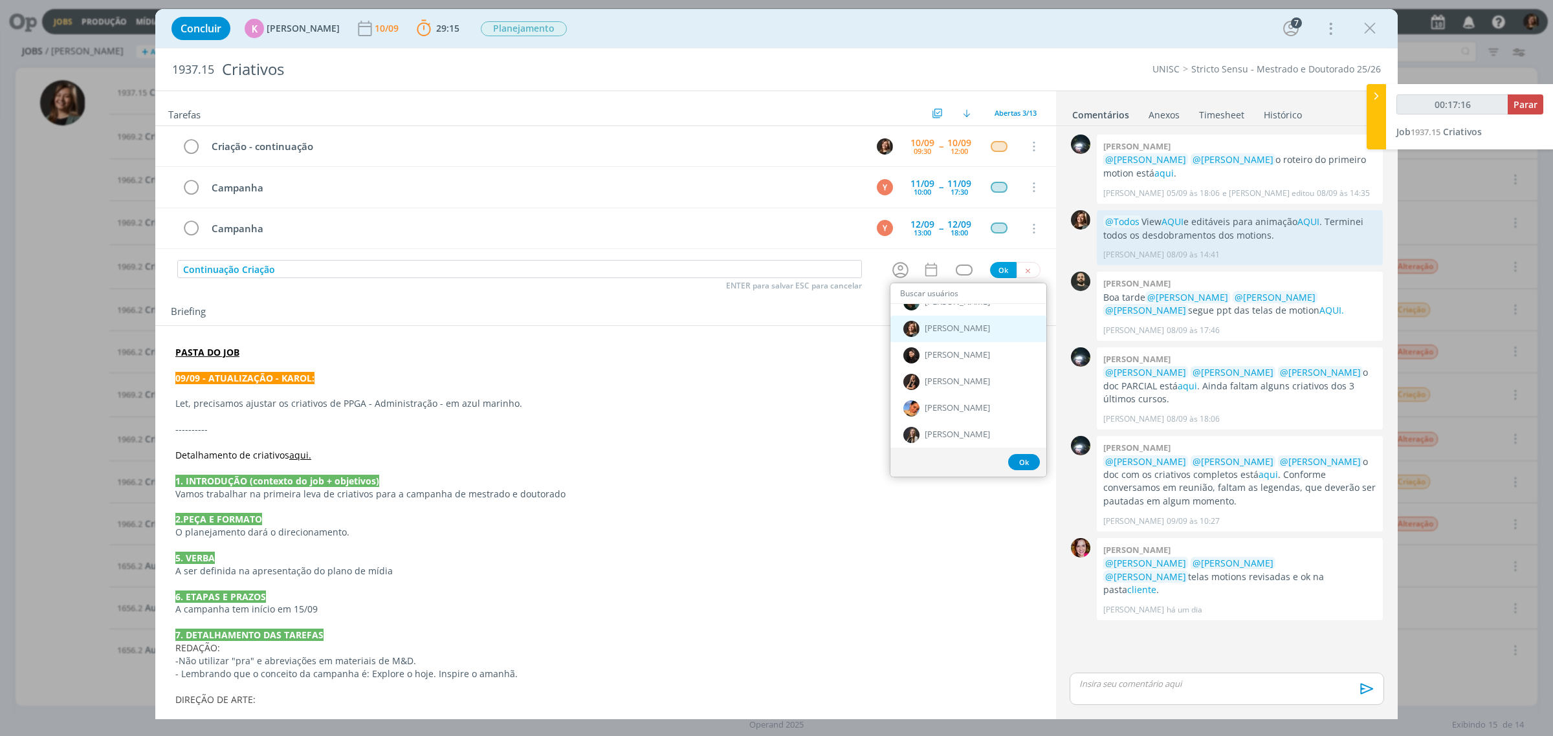
scroll to position [728, 0]
click at [968, 364] on div "[PERSON_NAME]" at bounding box center [969, 357] width 156 height 27
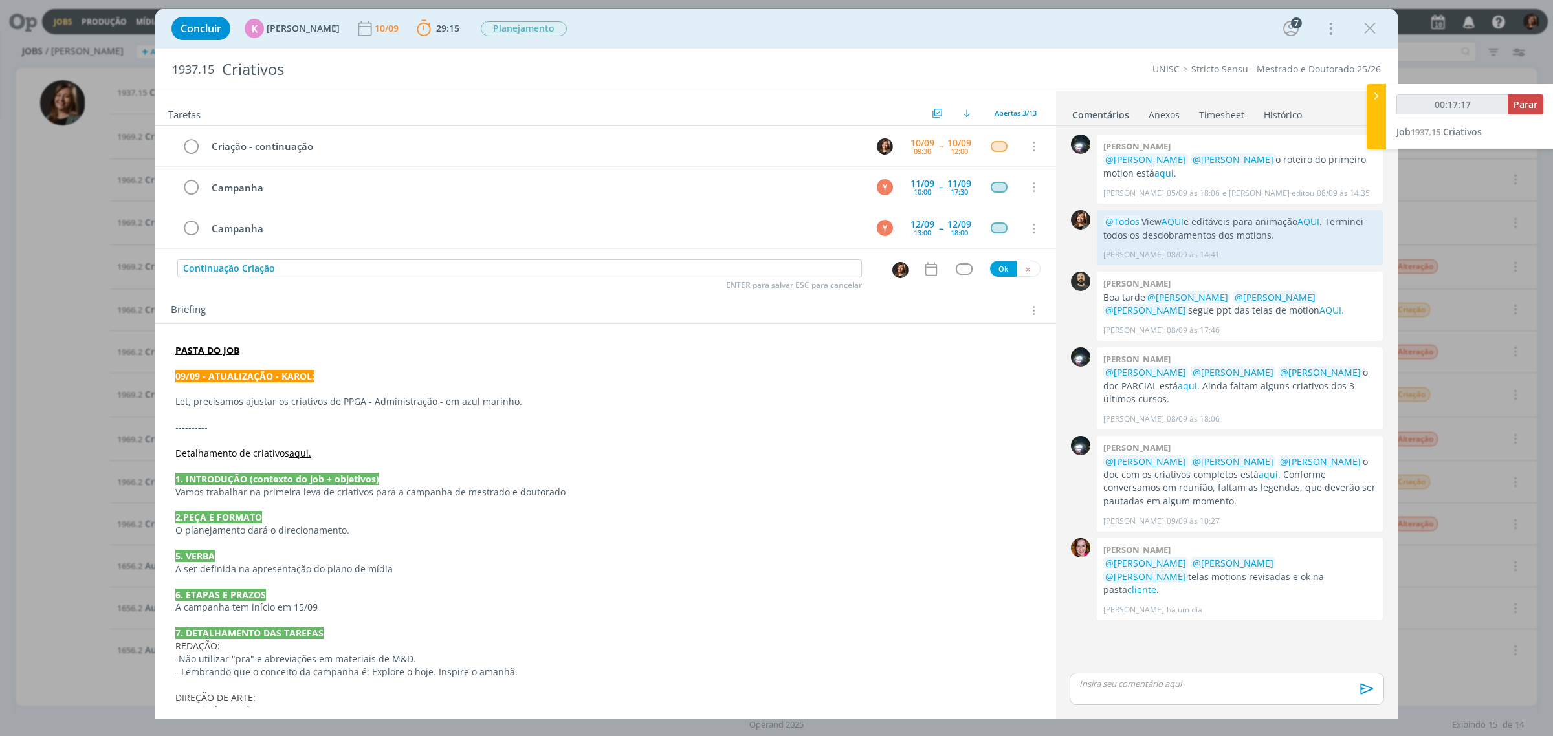
click at [933, 276] on icon "dialog" at bounding box center [931, 269] width 17 height 17
type input "00:17:18"
type input "12:00"
click at [903, 494] on input "12:00" at bounding box center [925, 502] width 142 height 21
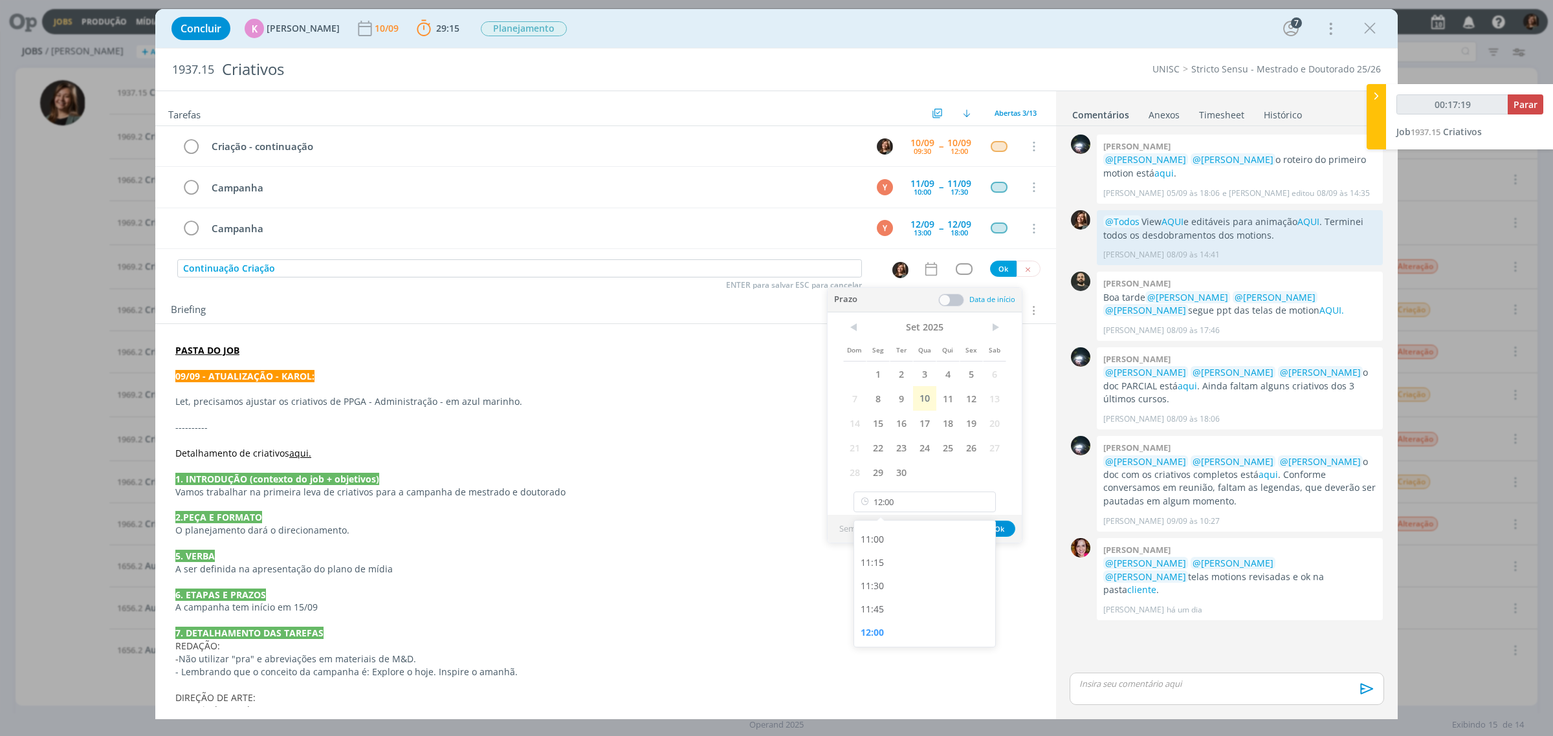
click at [953, 302] on span at bounding box center [951, 300] width 26 height 13
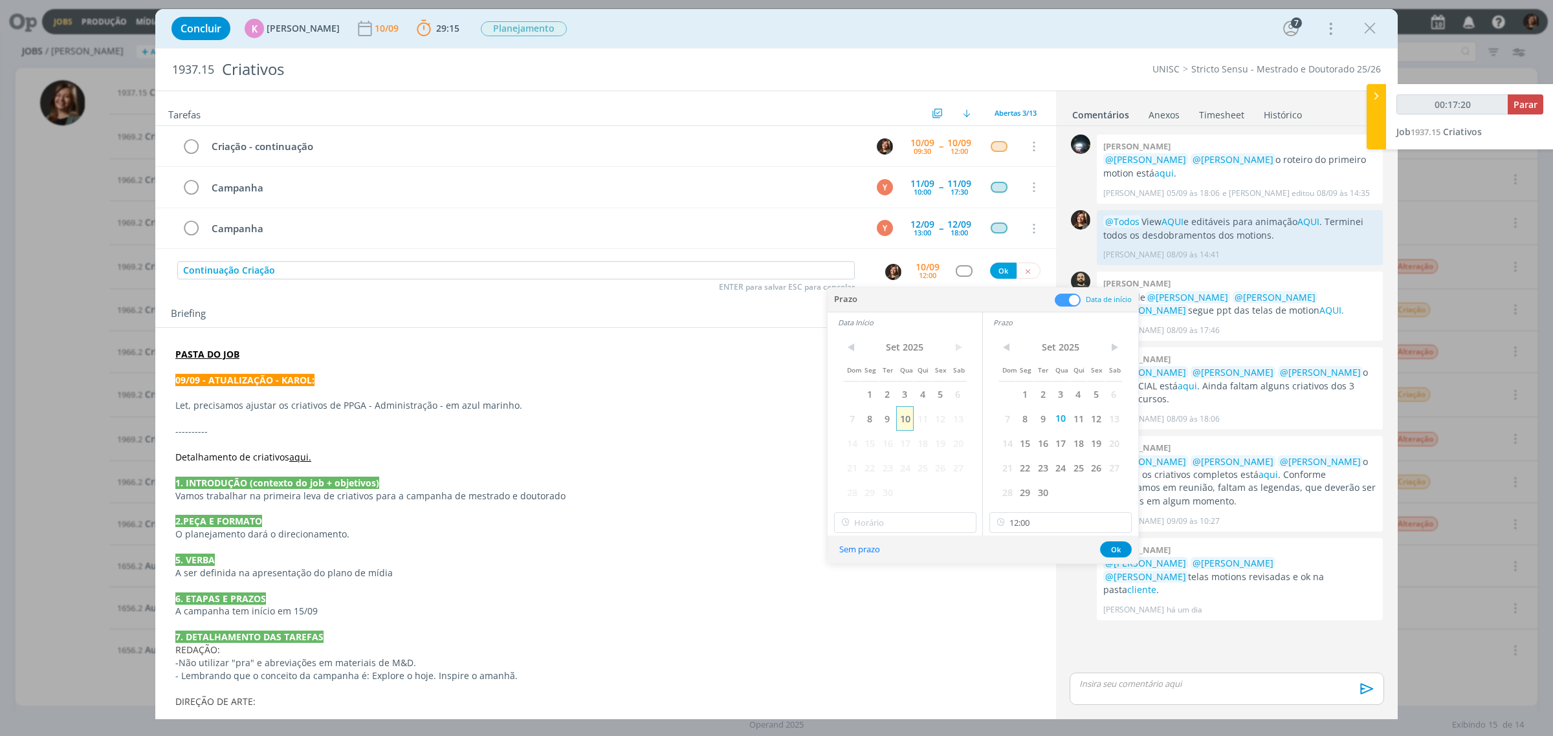
click at [903, 421] on span "10" at bounding box center [904, 418] width 17 height 25
click at [1065, 423] on span "10" at bounding box center [1060, 418] width 17 height 25
click at [1050, 526] on input "12:00" at bounding box center [1061, 523] width 142 height 21
type input "00:17:23"
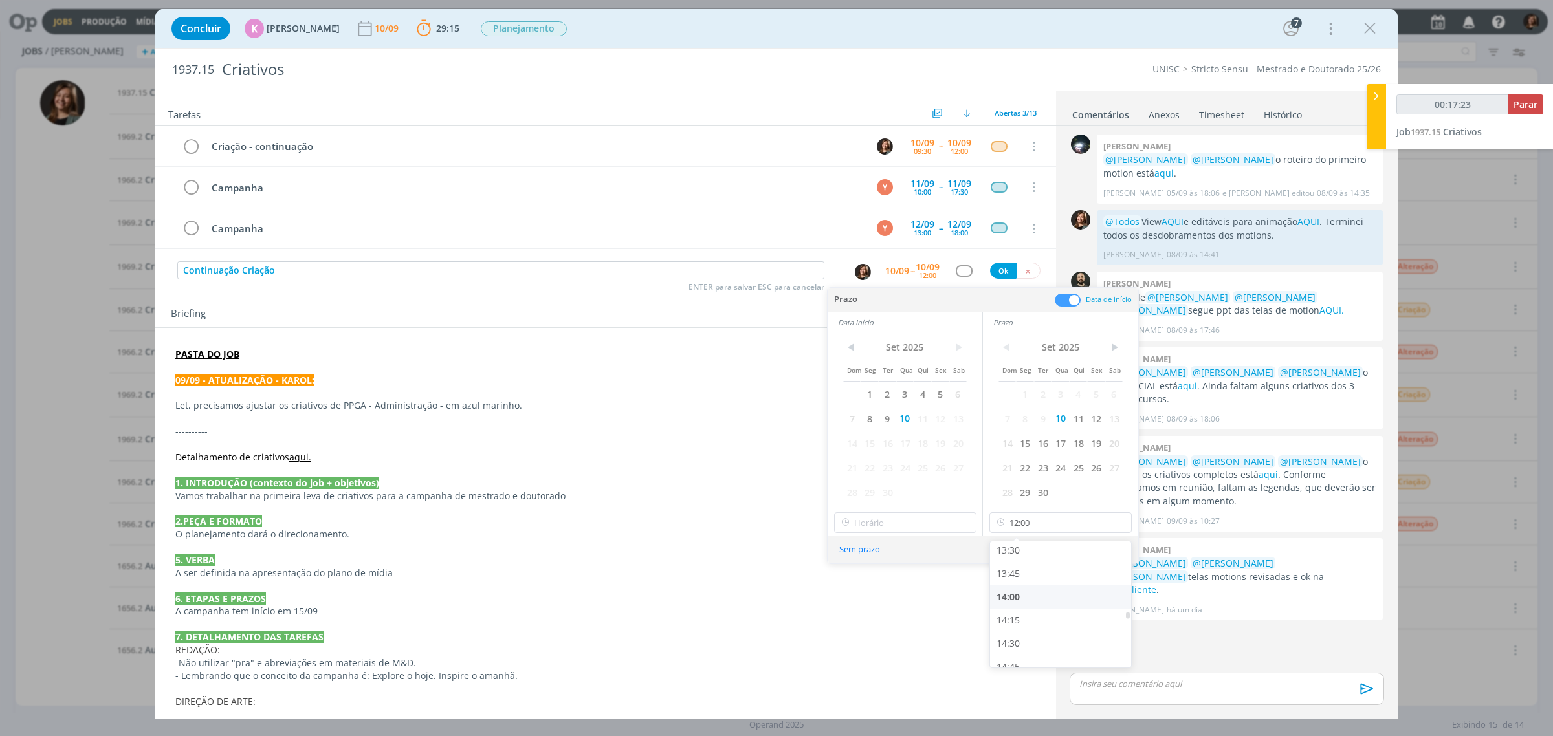
click at [1030, 603] on div "14:00" at bounding box center [1062, 597] width 144 height 23
type input "14:00"
type input "00:17:24"
type input "12:00"
click at [926, 525] on input "12:00" at bounding box center [905, 523] width 142 height 21
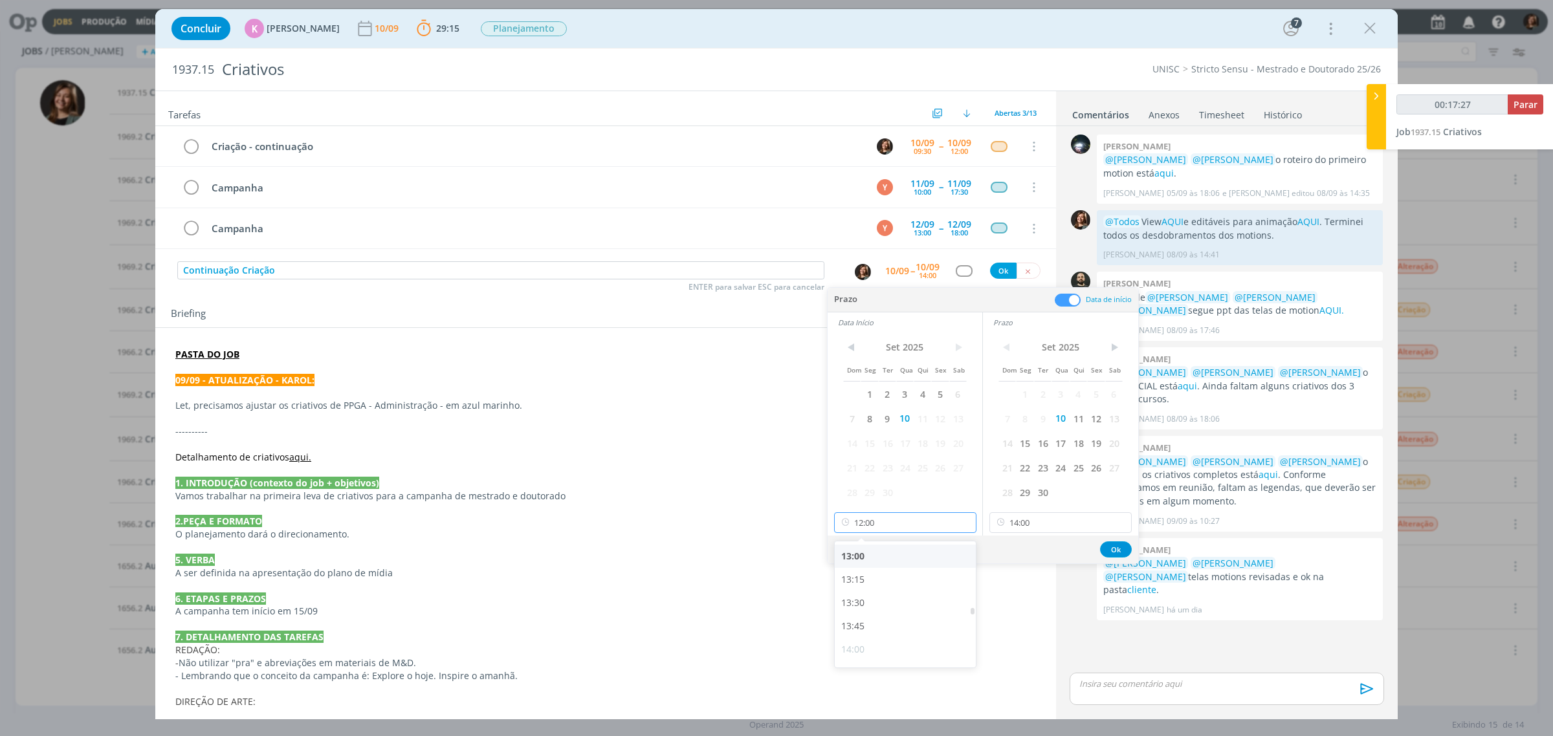
scroll to position [1180, 0]
type input "00:17:28"
click at [866, 586] on div "13:00" at bounding box center [907, 584] width 144 height 23
type input "13:00"
click at [1112, 542] on button "Ok" at bounding box center [1116, 550] width 32 height 16
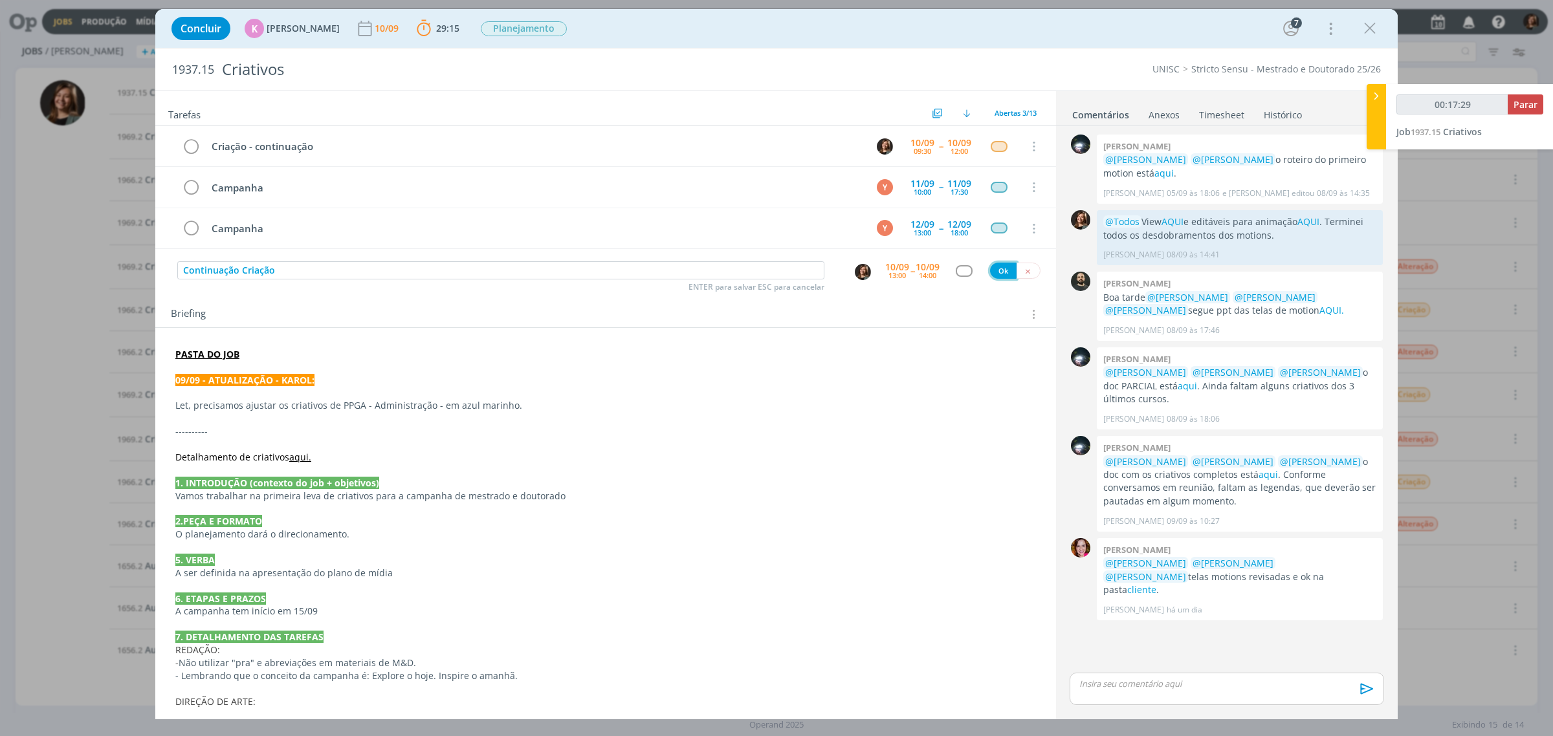
type input "00:17:30"
click at [1001, 271] on button "Ok" at bounding box center [1003, 271] width 27 height 16
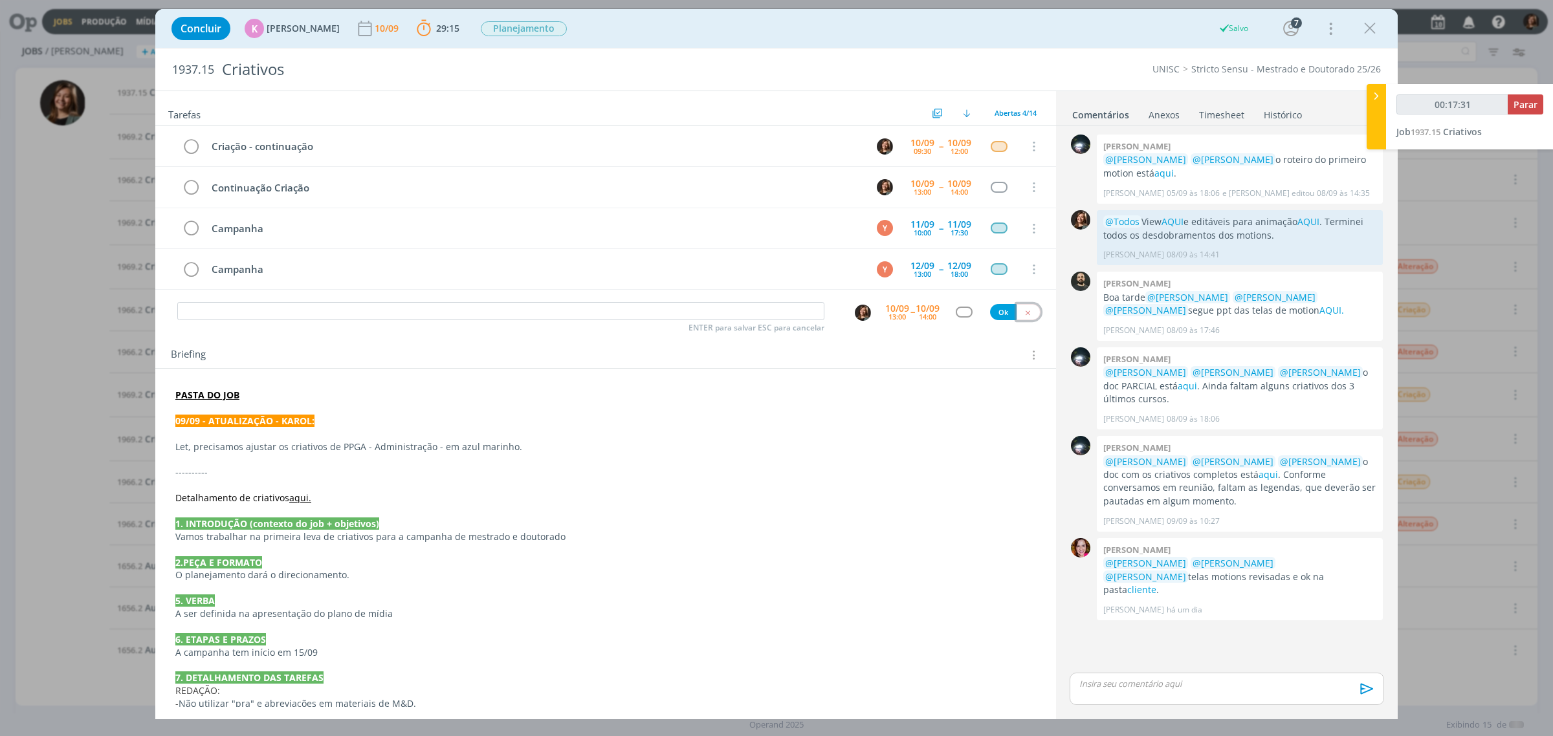
click at [1024, 313] on icon "dialog" at bounding box center [1028, 313] width 8 height 8
click at [1366, 26] on icon "dialog" at bounding box center [1369, 28] width 19 height 19
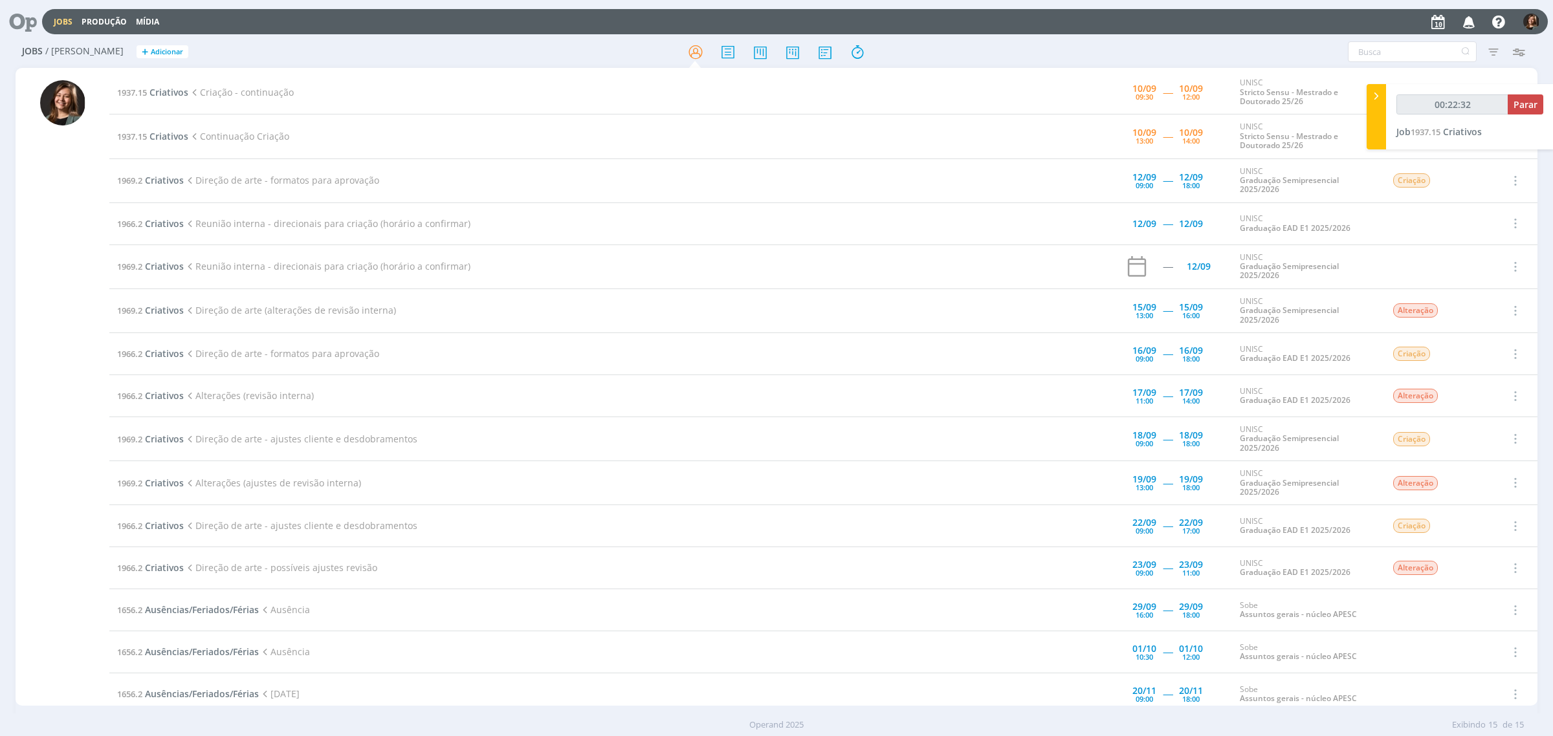
type input "00:22:33"
click at [1370, 89] on icon at bounding box center [1376, 96] width 13 height 14
click at [781, 52] on icon at bounding box center [792, 51] width 23 height 25
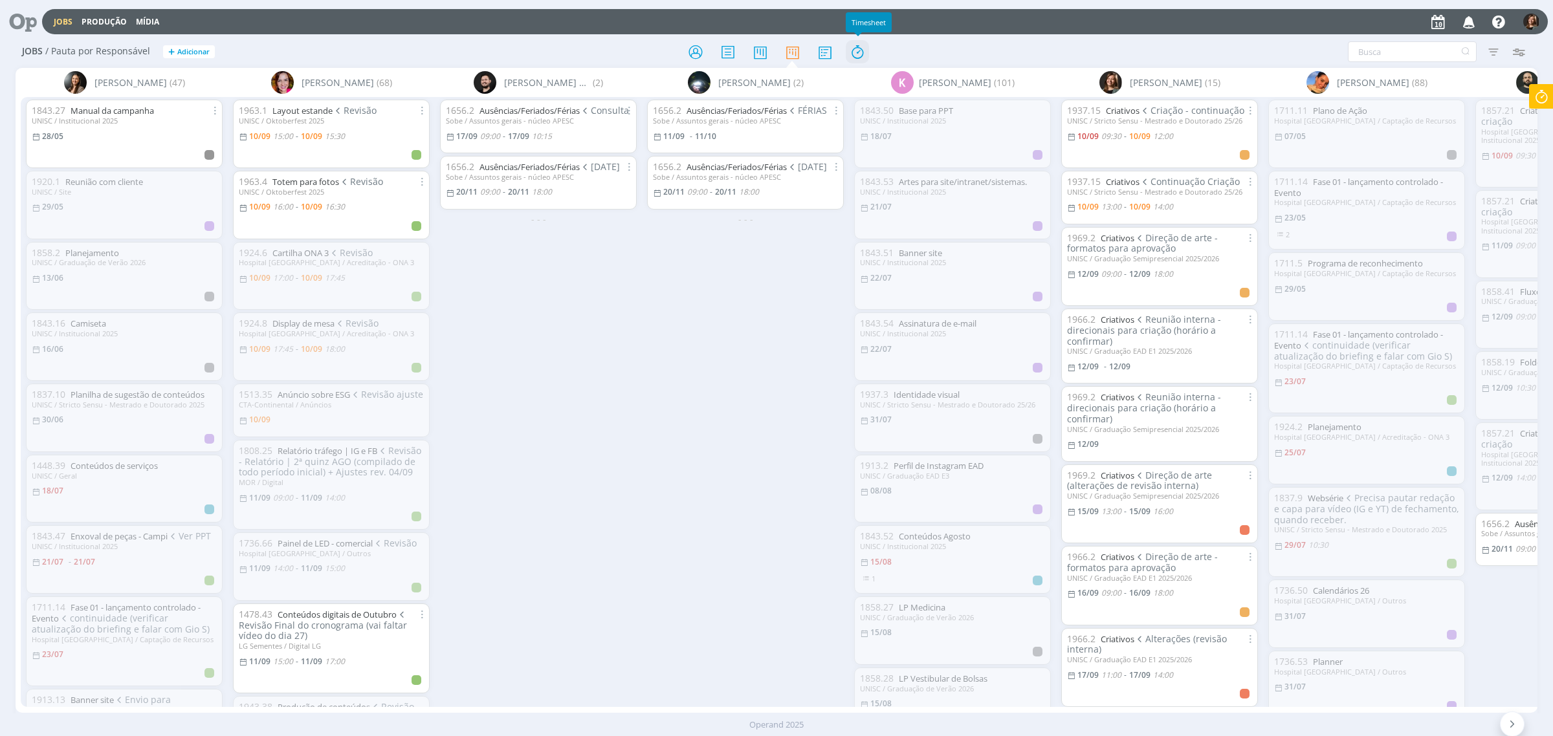
click at [858, 54] on icon at bounding box center [857, 51] width 23 height 25
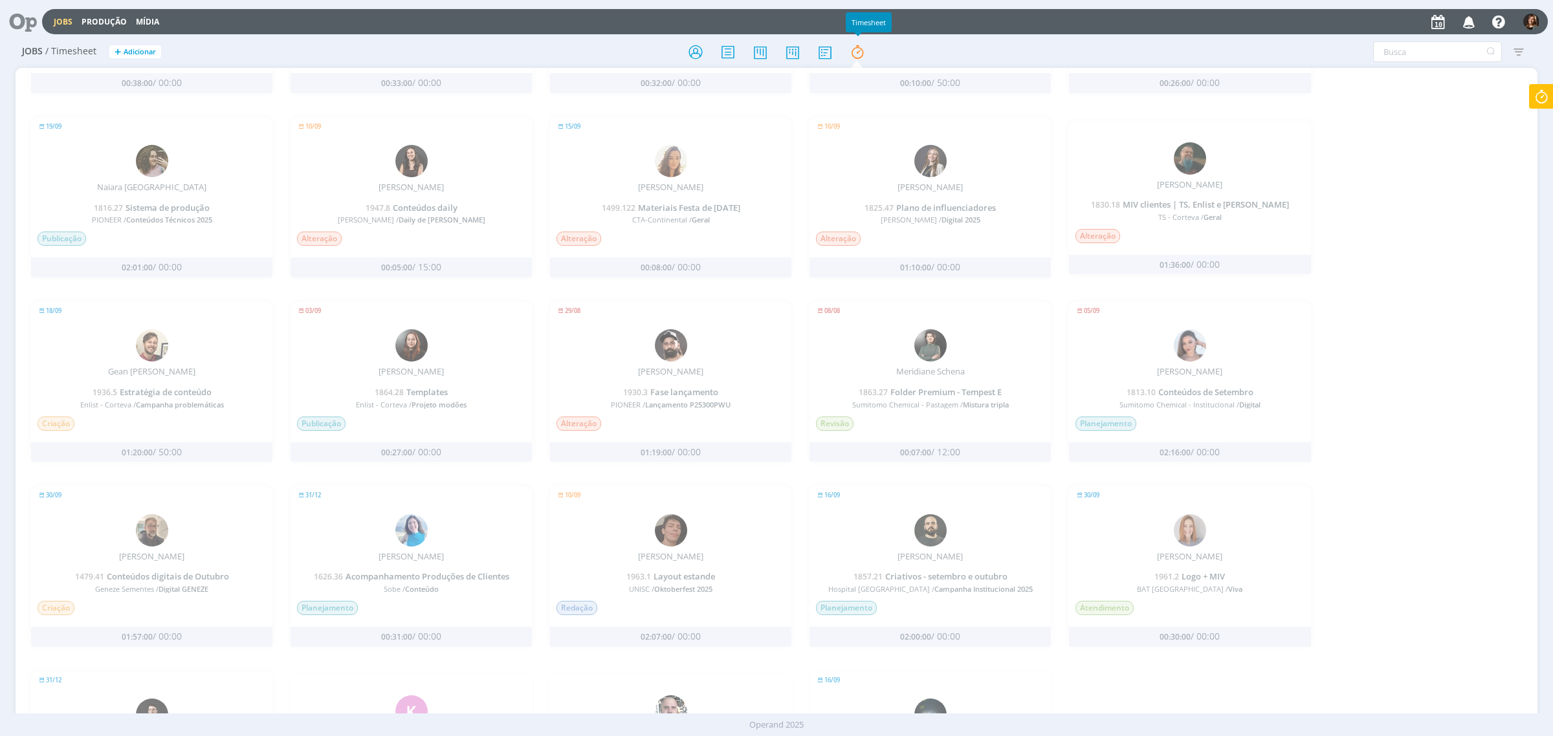
scroll to position [971, 0]
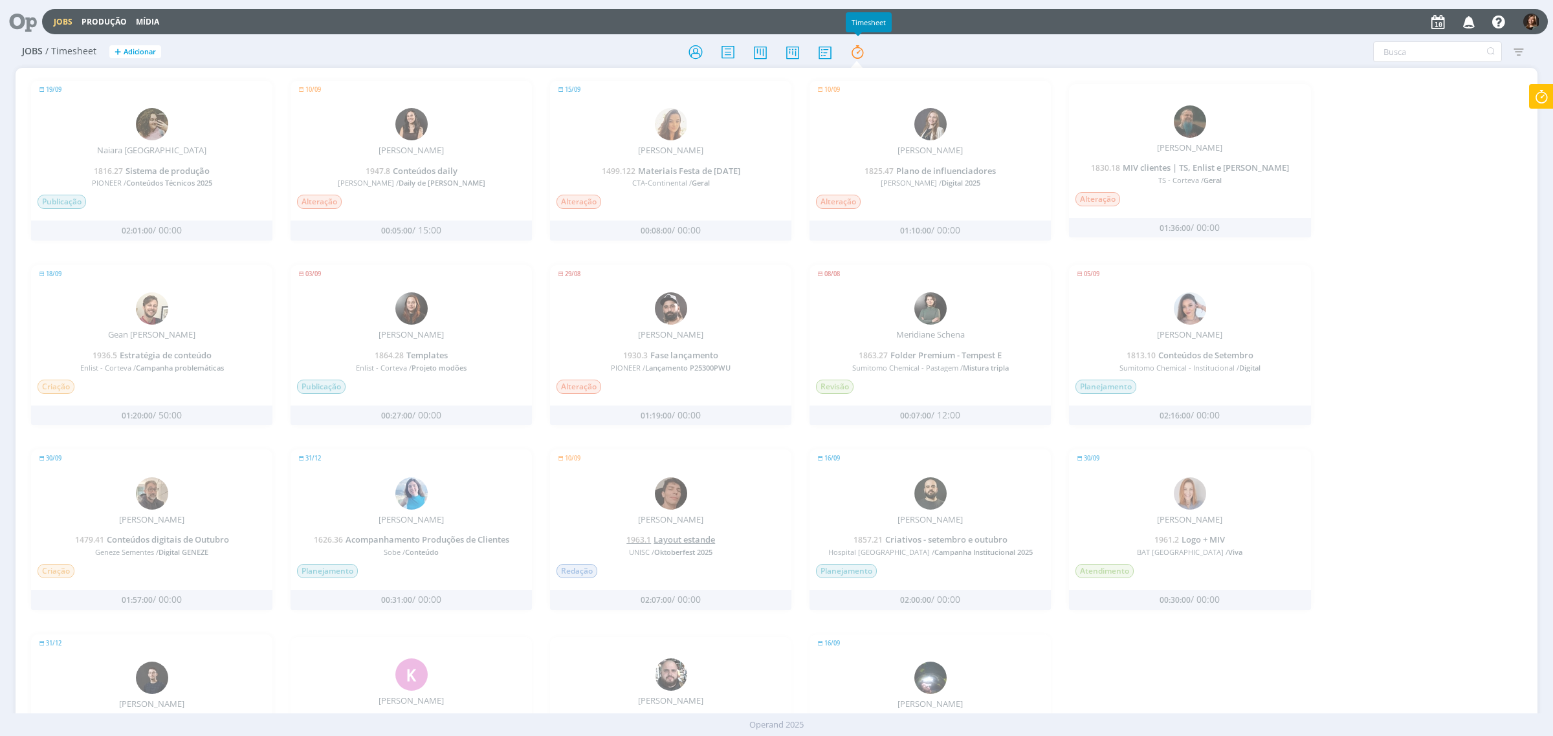
click at [674, 542] on span "Layout estande" at bounding box center [684, 540] width 61 height 12
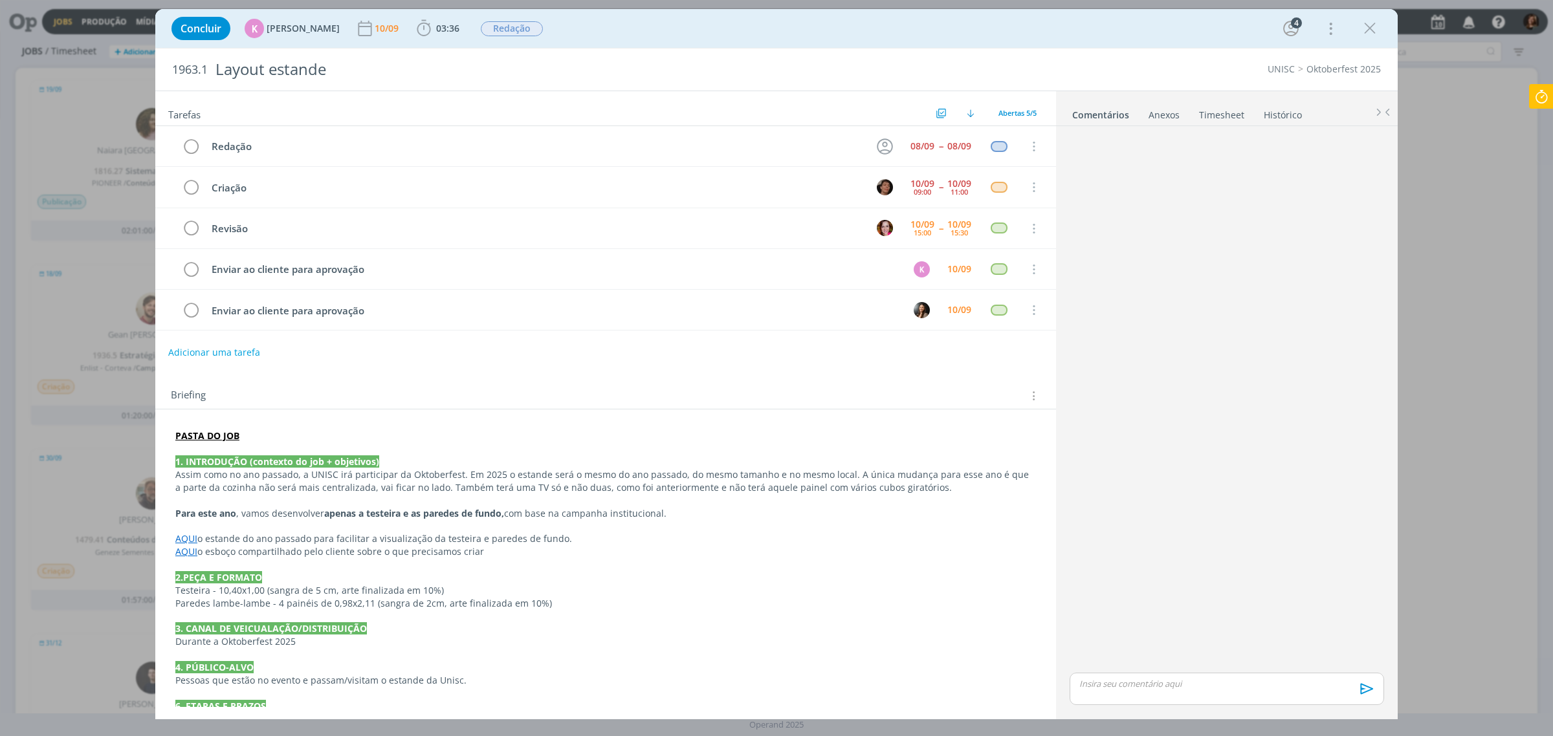
click at [1387, 24] on div "Concluir K [PERSON_NAME] [DATE] 03:36 Iniciar Apontar Data * [DATE] Horas * 00:…" at bounding box center [776, 28] width 1223 height 31
drag, startPoint x: 1373, startPoint y: 23, endPoint x: 1301, endPoint y: 14, distance: 72.4
click at [1373, 23] on icon "dialog" at bounding box center [1369, 28] width 19 height 19
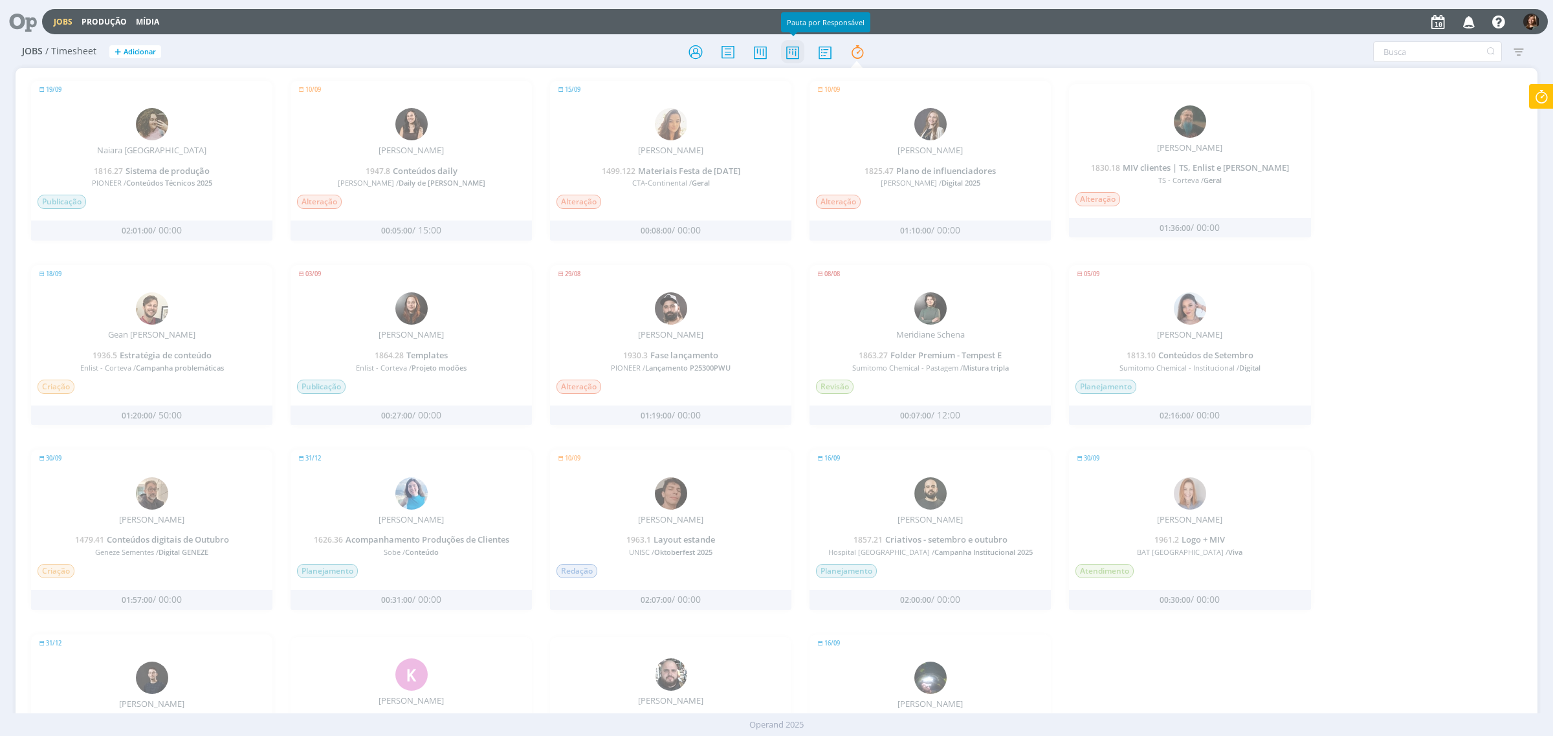
click at [796, 53] on icon at bounding box center [792, 51] width 23 height 25
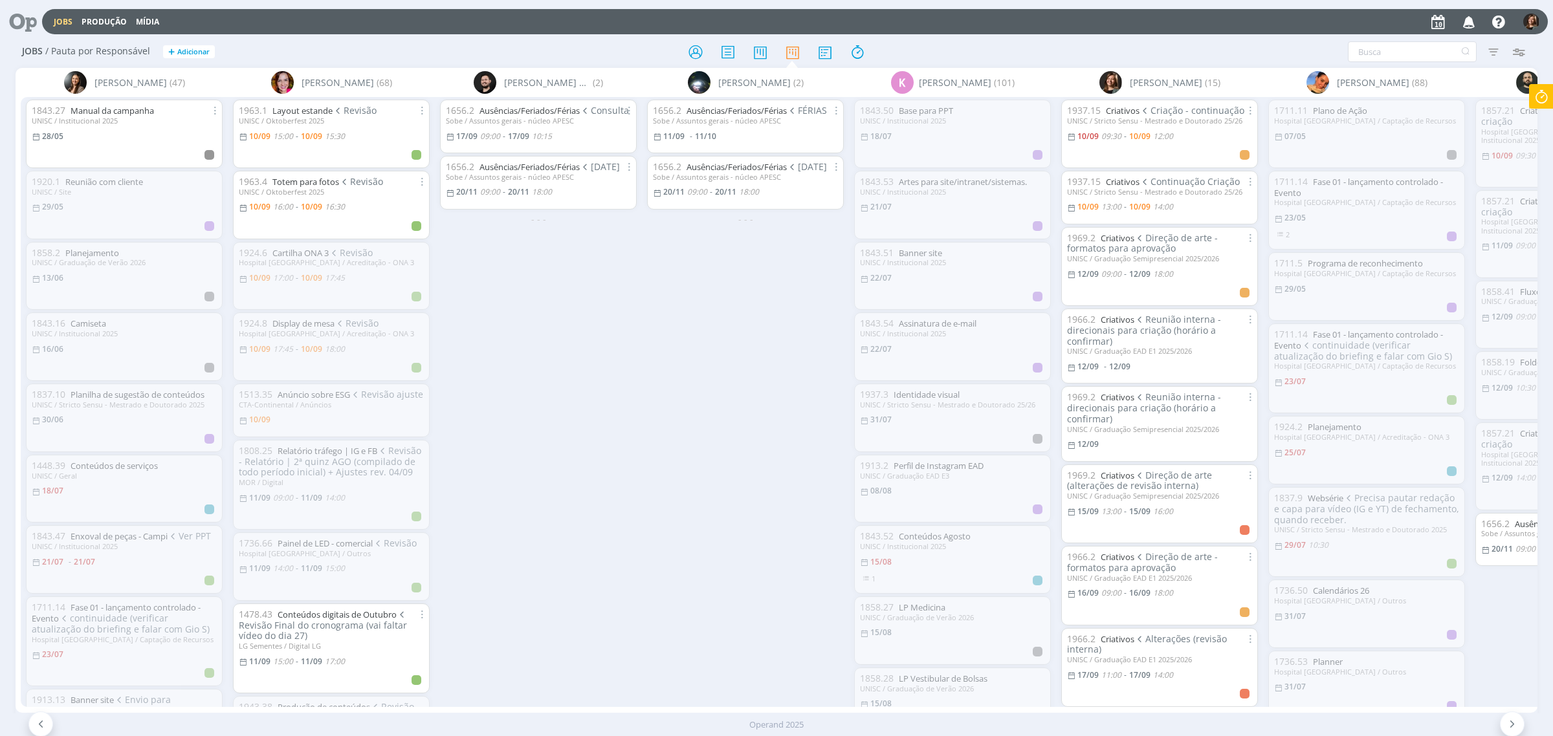
scroll to position [0, 351]
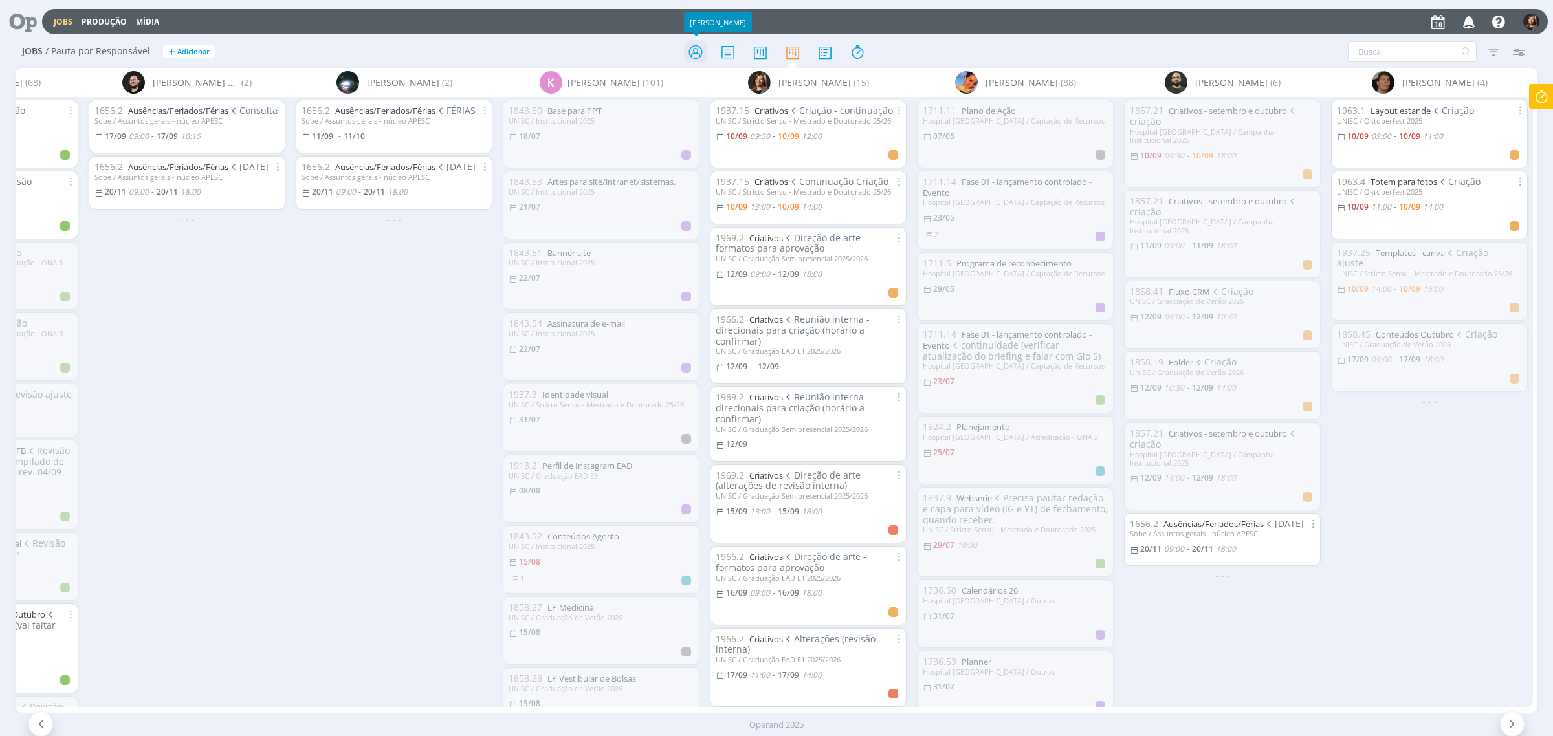
click at [698, 50] on icon at bounding box center [695, 51] width 23 height 25
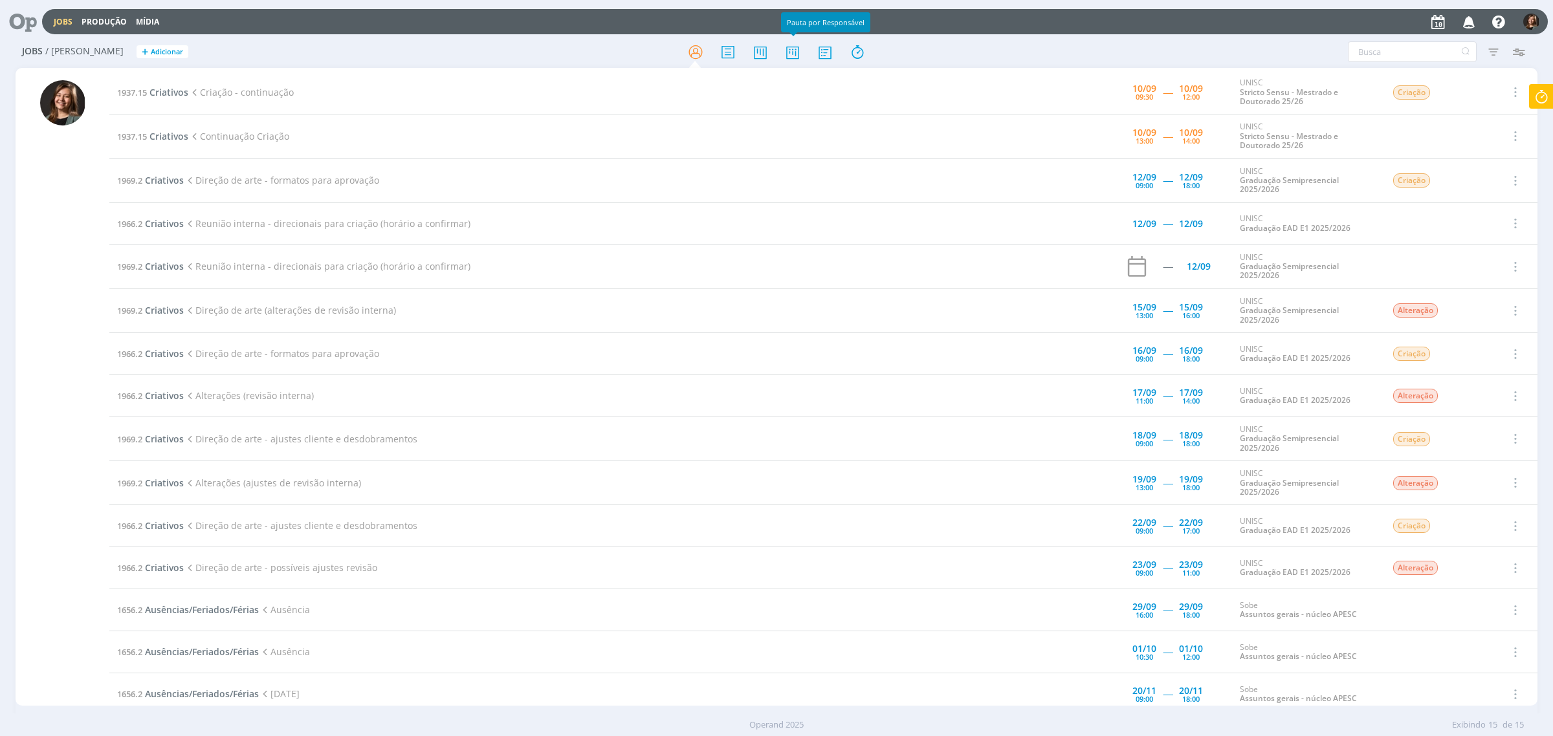
drag, startPoint x: 785, startPoint y: 47, endPoint x: 665, endPoint y: 60, distance: 120.5
click at [785, 47] on icon at bounding box center [792, 51] width 23 height 25
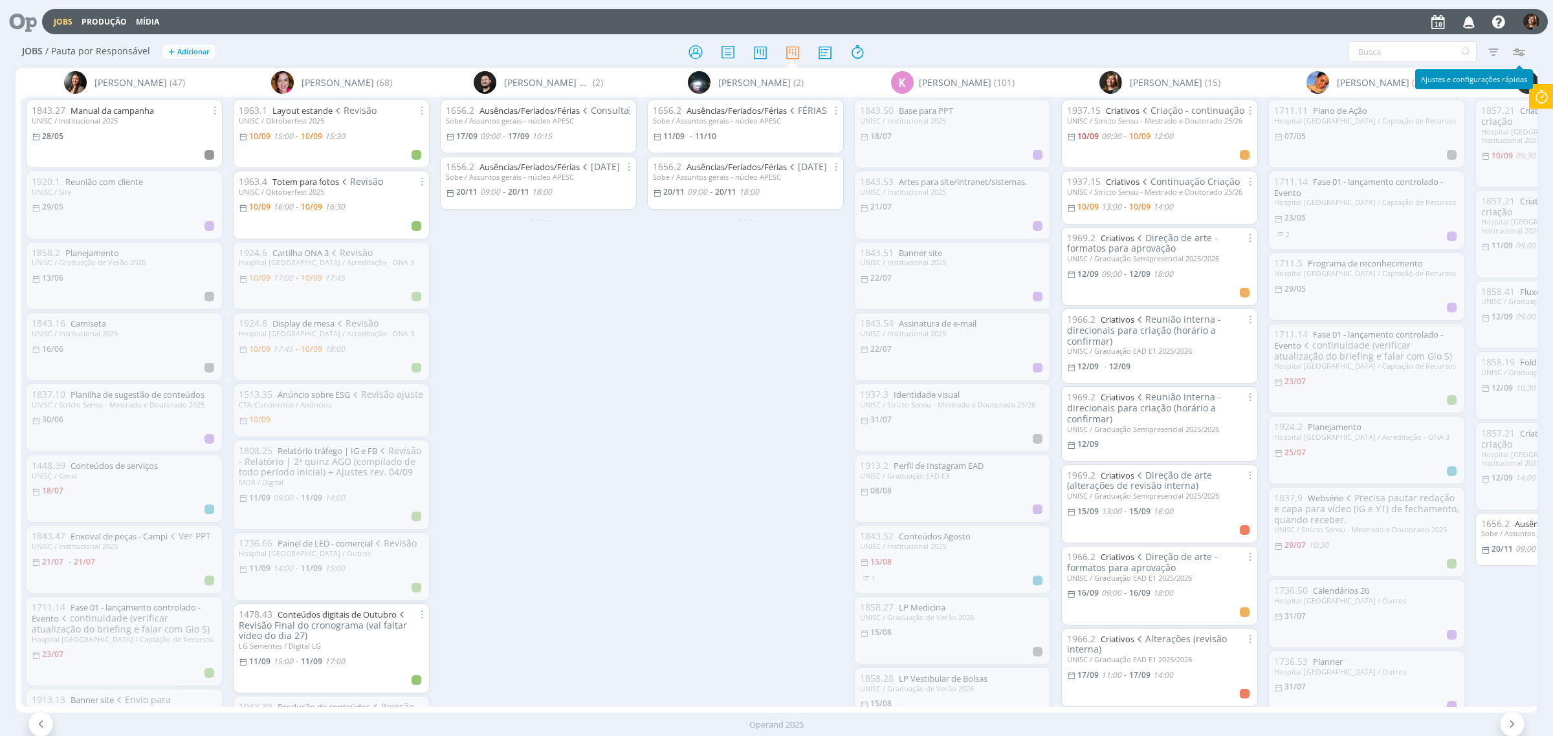
click at [1520, 56] on icon "button" at bounding box center [1518, 51] width 23 height 23
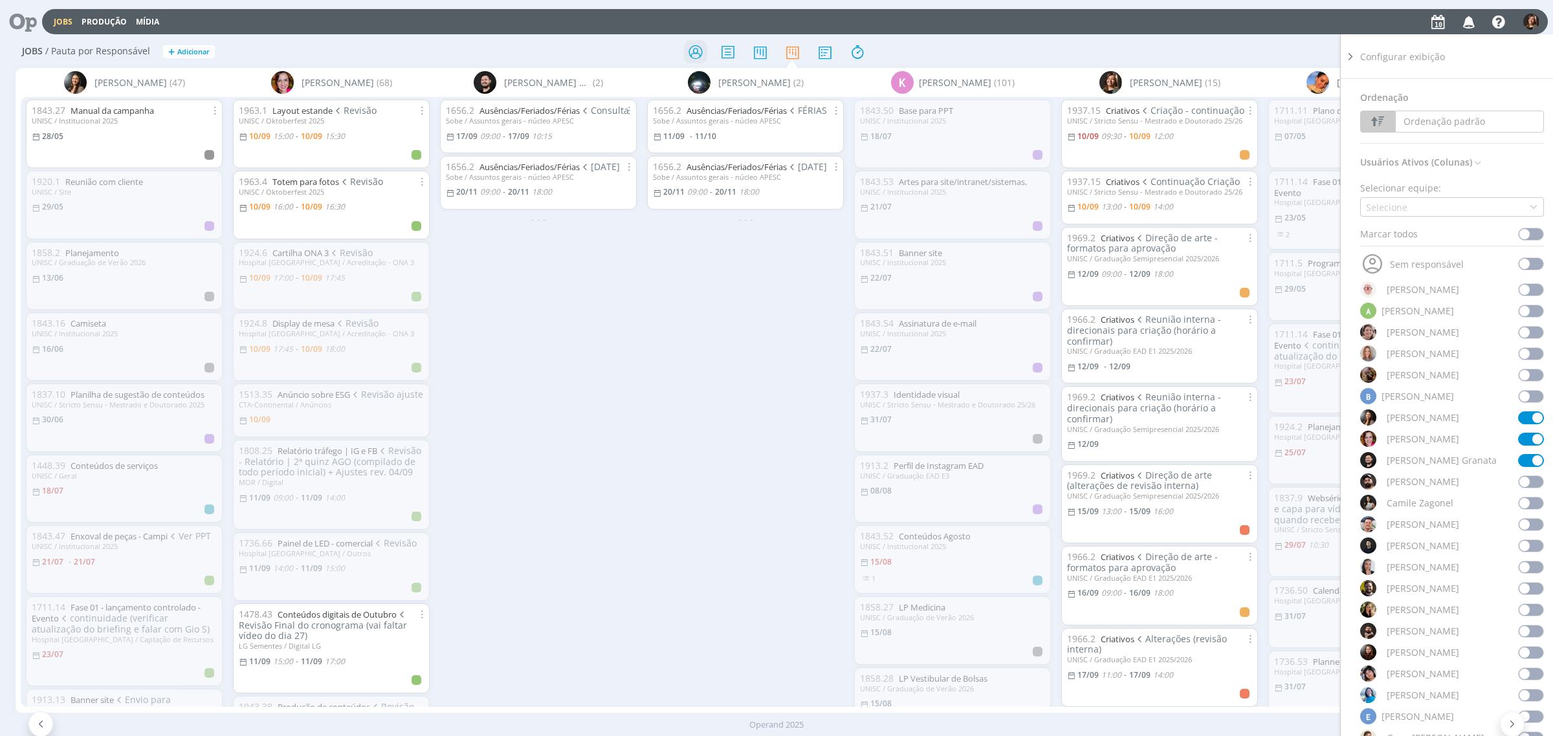
click at [687, 50] on icon at bounding box center [695, 51] width 23 height 25
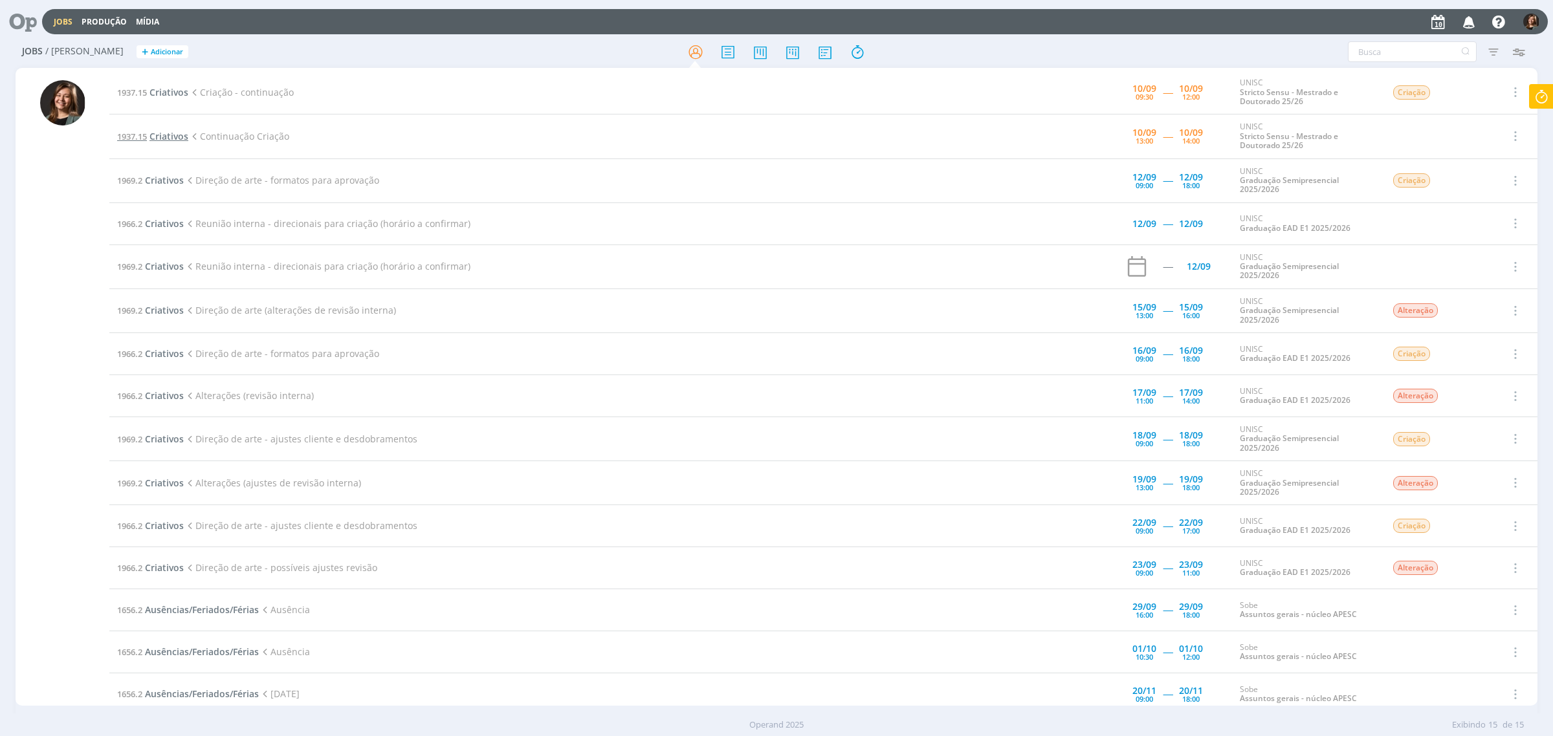
click at [157, 140] on span "Criativos" at bounding box center [169, 136] width 39 height 12
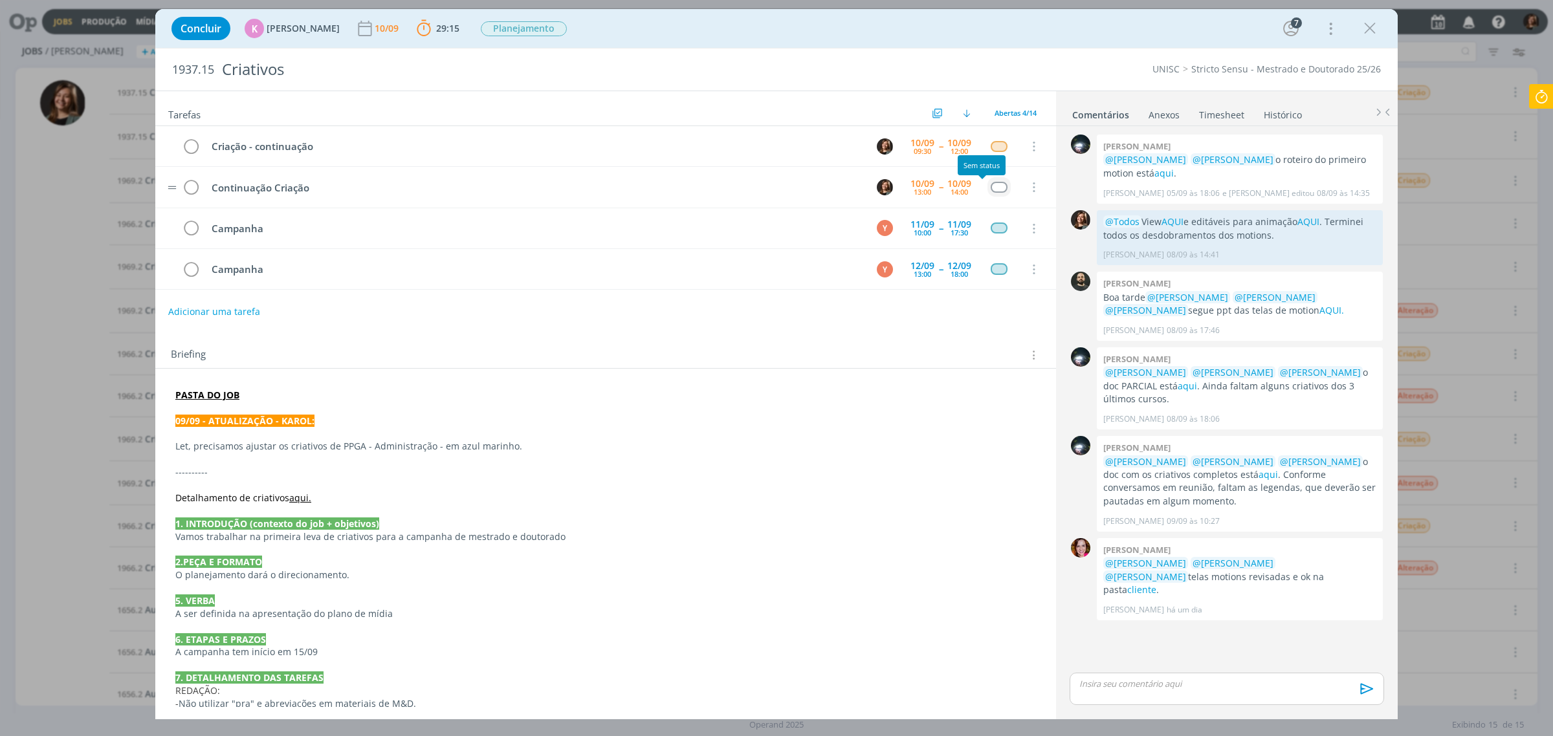
click at [991, 189] on div "dialog" at bounding box center [999, 187] width 16 height 11
click at [948, 127] on span "Criação" at bounding box center [933, 123] width 31 height 10
click at [1386, 20] on div "Concluir K [PERSON_NAME] 10/09 29:15 Parar Apontar Data * [DATE] Horas * 00:00 …" at bounding box center [776, 28] width 1223 height 31
click at [1377, 24] on icon "dialog" at bounding box center [1369, 28] width 19 height 19
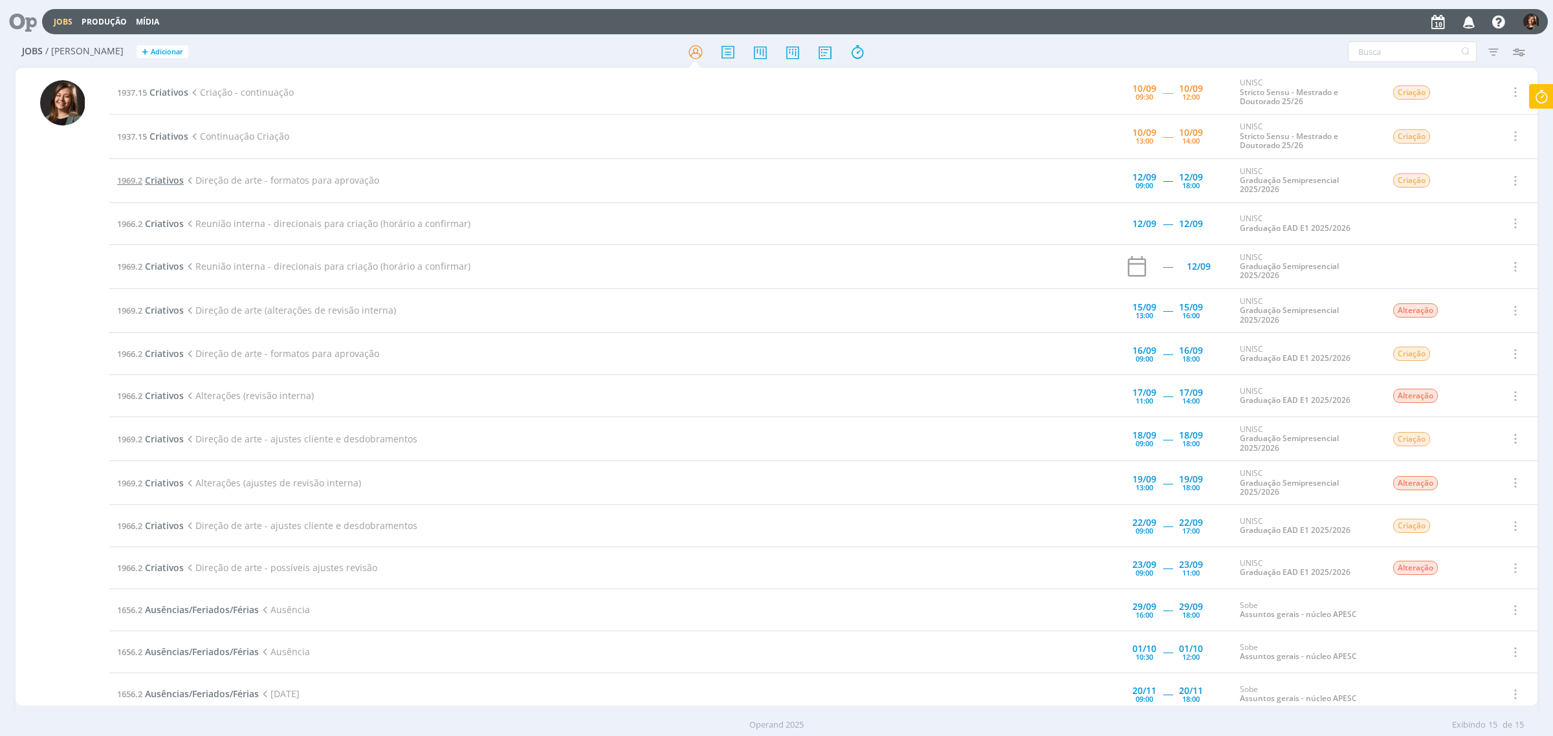
click at [162, 185] on span "Criativos" at bounding box center [164, 180] width 39 height 12
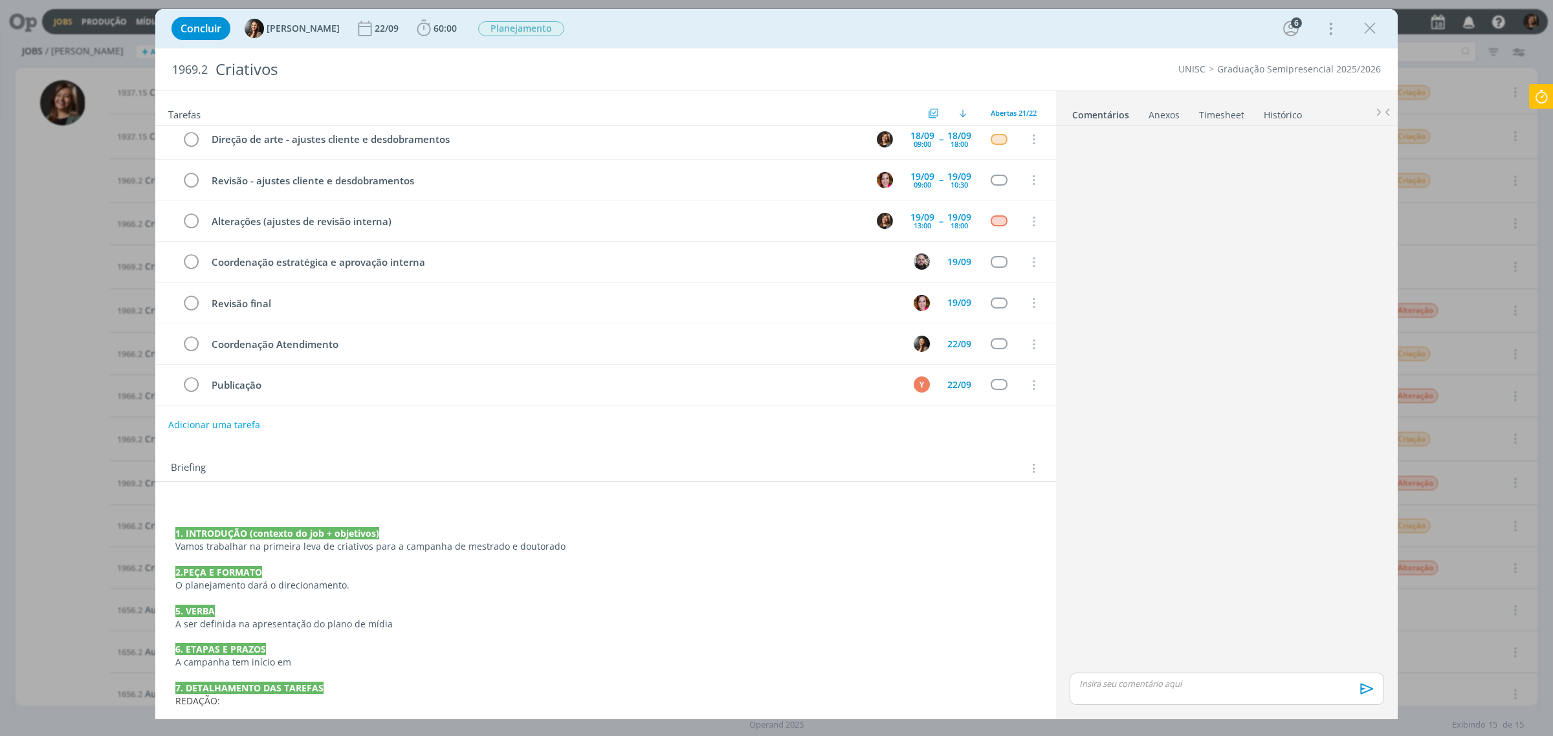
scroll to position [596, 0]
drag, startPoint x: 1374, startPoint y: 34, endPoint x: 1398, endPoint y: 256, distance: 222.6
click at [1373, 34] on icon "dialog" at bounding box center [1369, 28] width 19 height 19
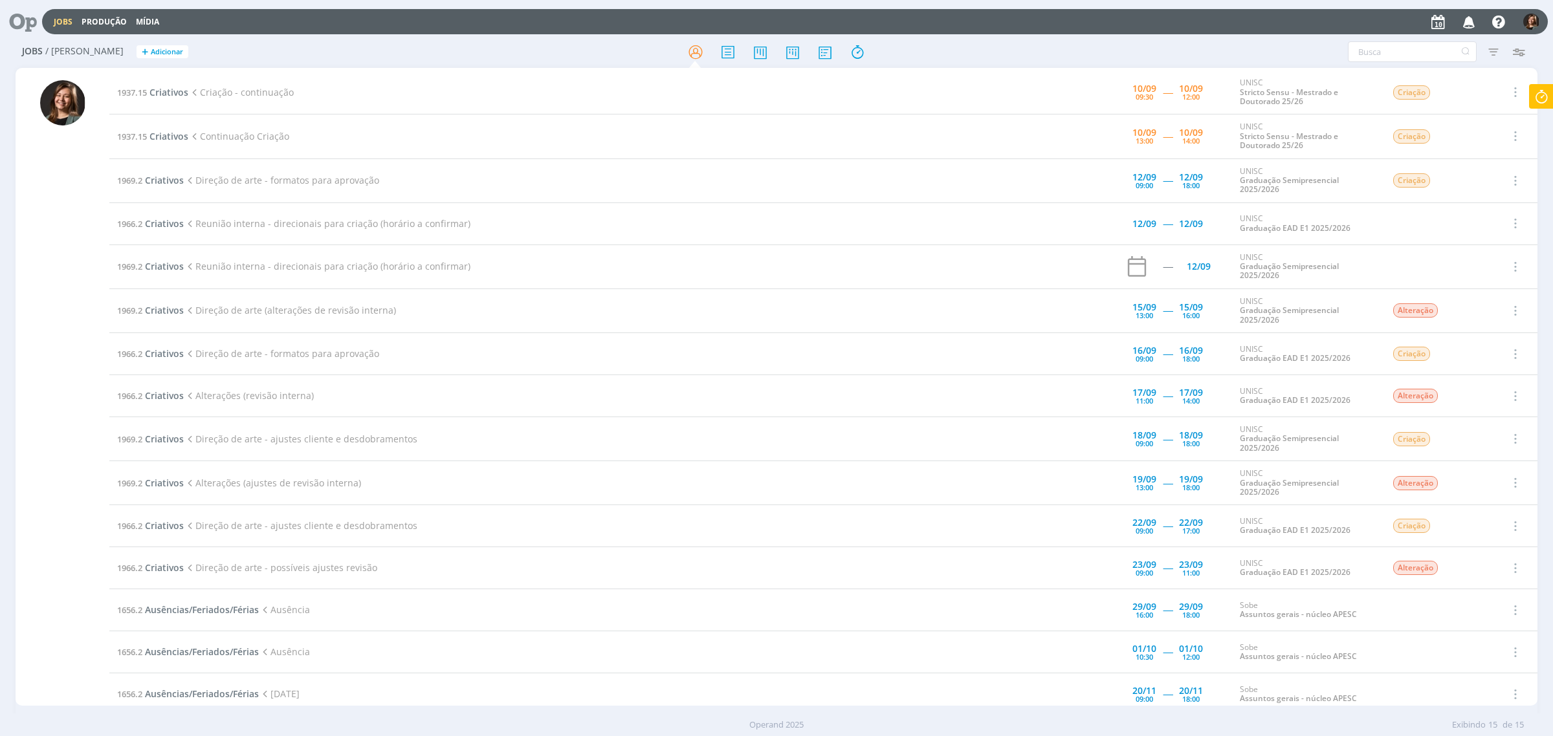
click at [175, 230] on td "1966.2 Criativos Reunião interna - direcionais para criação (horário a confirma…" at bounding box center [567, 224] width 916 height 42
click at [170, 227] on span "Criativos" at bounding box center [164, 223] width 39 height 12
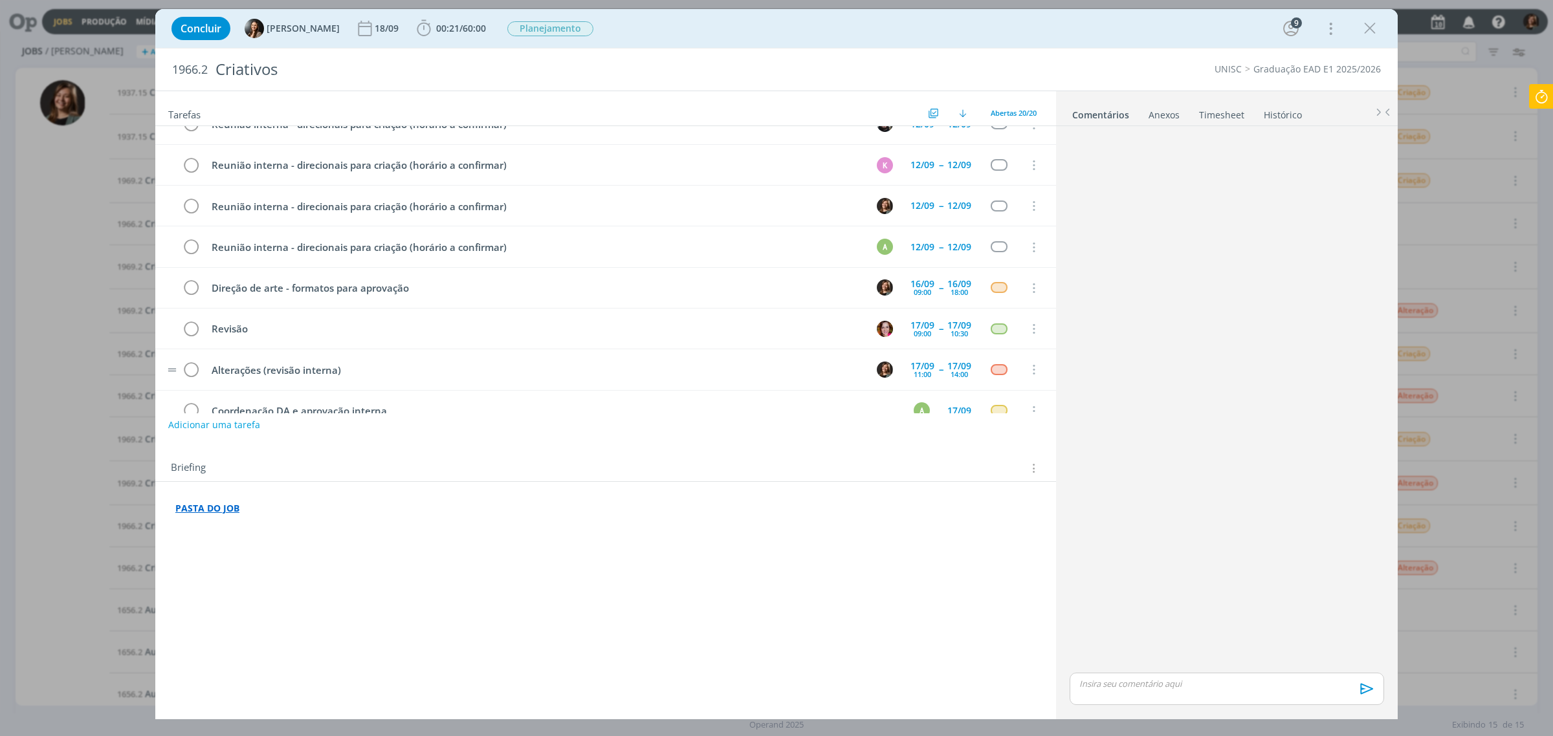
scroll to position [243, 0]
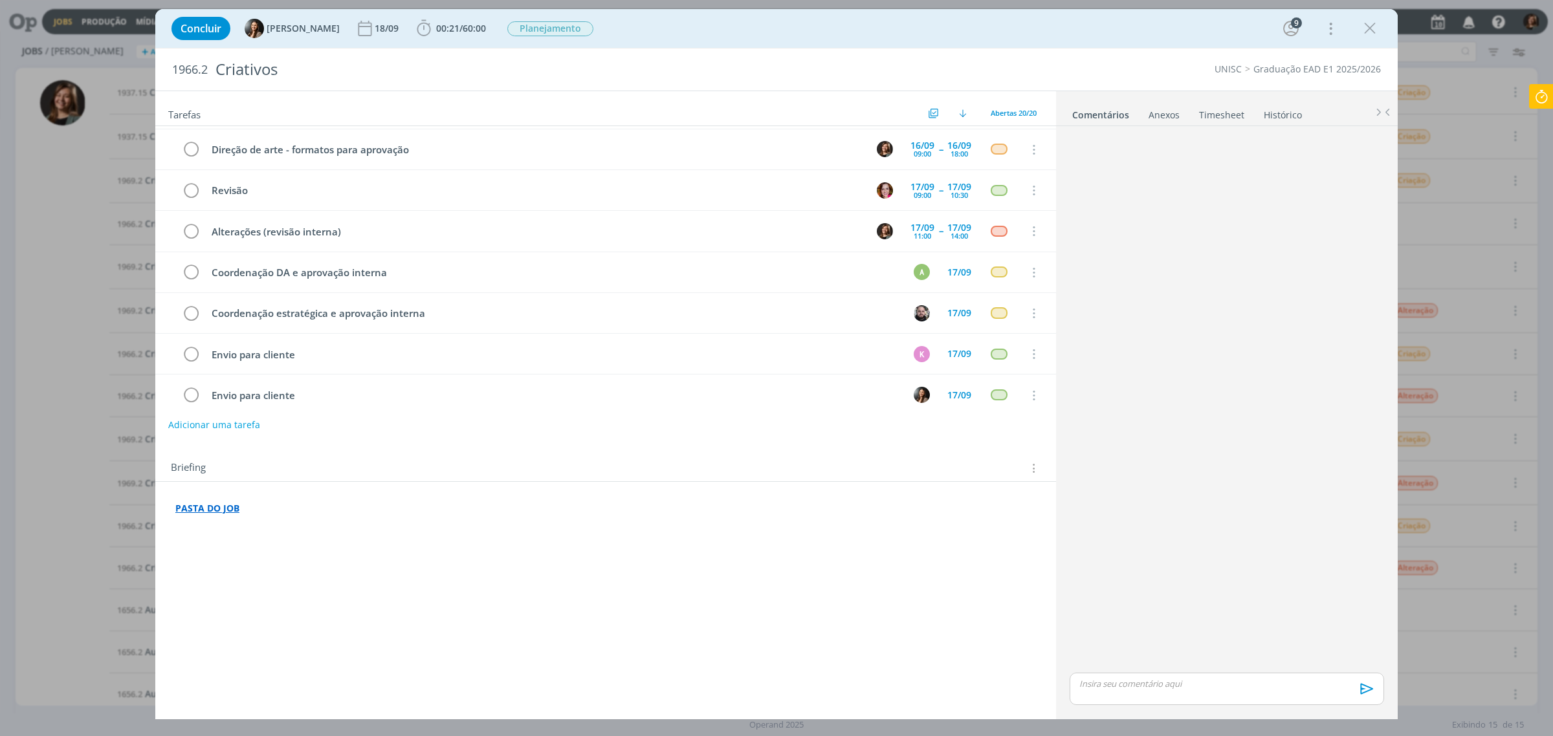
click at [1379, 26] on icon "dialog" at bounding box center [1369, 28] width 19 height 19
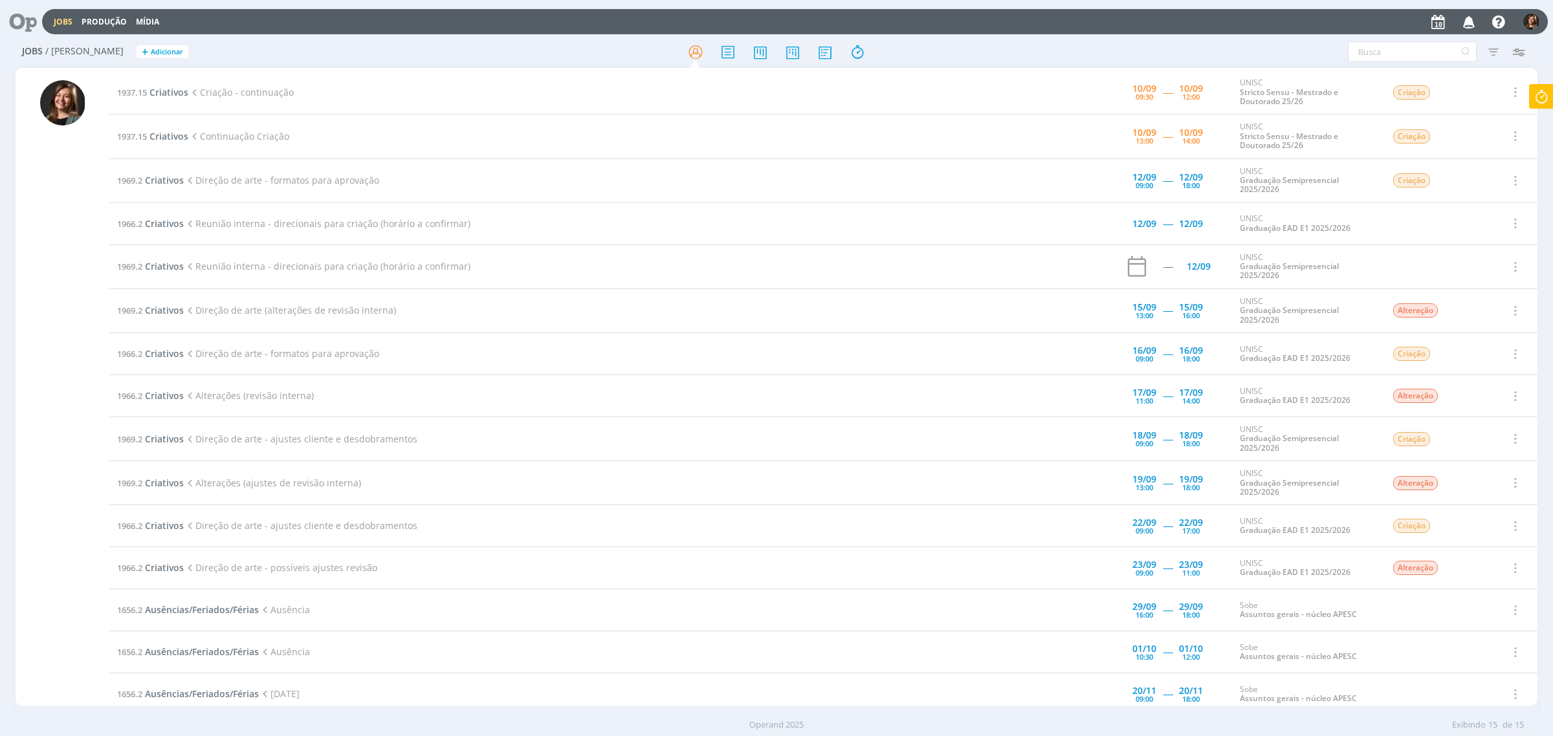
click at [1548, 104] on icon at bounding box center [1541, 96] width 23 height 25
type input "00:29:27"
click at [1522, 107] on span "Parar" at bounding box center [1526, 104] width 24 height 12
click at [1456, 183] on div "00:30:00 Timesheet Salvo! Job 1937.15 Criativos Adicionar tarefa Adicionar desc…" at bounding box center [1472, 159] width 162 height 151
click at [1447, 173] on div "Adicionar tarefa" at bounding box center [1473, 178] width 142 height 12
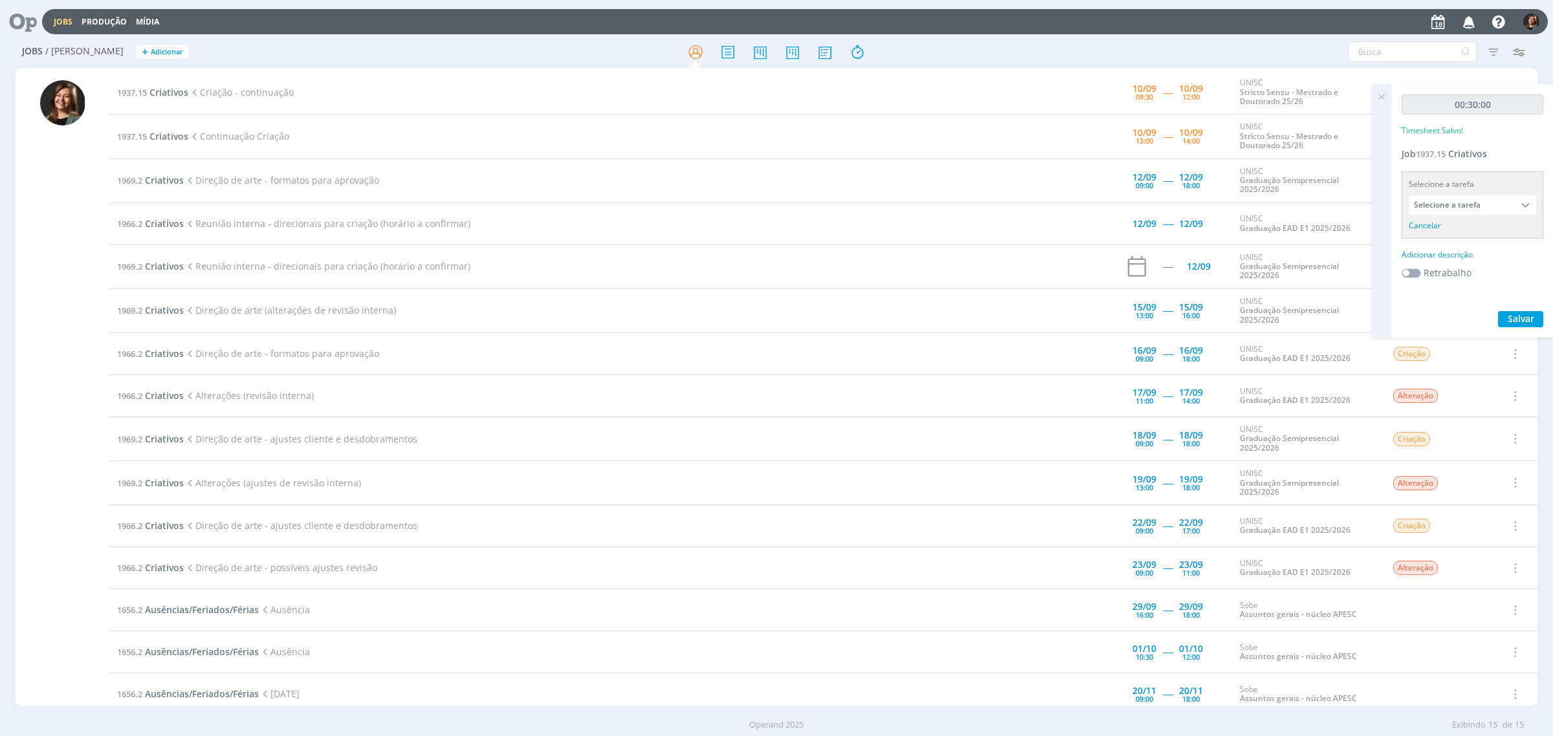
click at [1456, 201] on input "Selecione a tarefa" at bounding box center [1472, 204] width 127 height 19
click at [1479, 325] on div "Criação - continuação - Letícia Frantz" at bounding box center [1474, 320] width 112 height 10
type input "Criação - continuação"
drag, startPoint x: 1447, startPoint y: 227, endPoint x: 1450, endPoint y: 260, distance: 33.8
click at [1447, 227] on div "00:30:00 Timesheet Salvo! Job 1937.15 Criativos Selecione a tarefa Criação - co…" at bounding box center [1472, 202] width 162 height 237
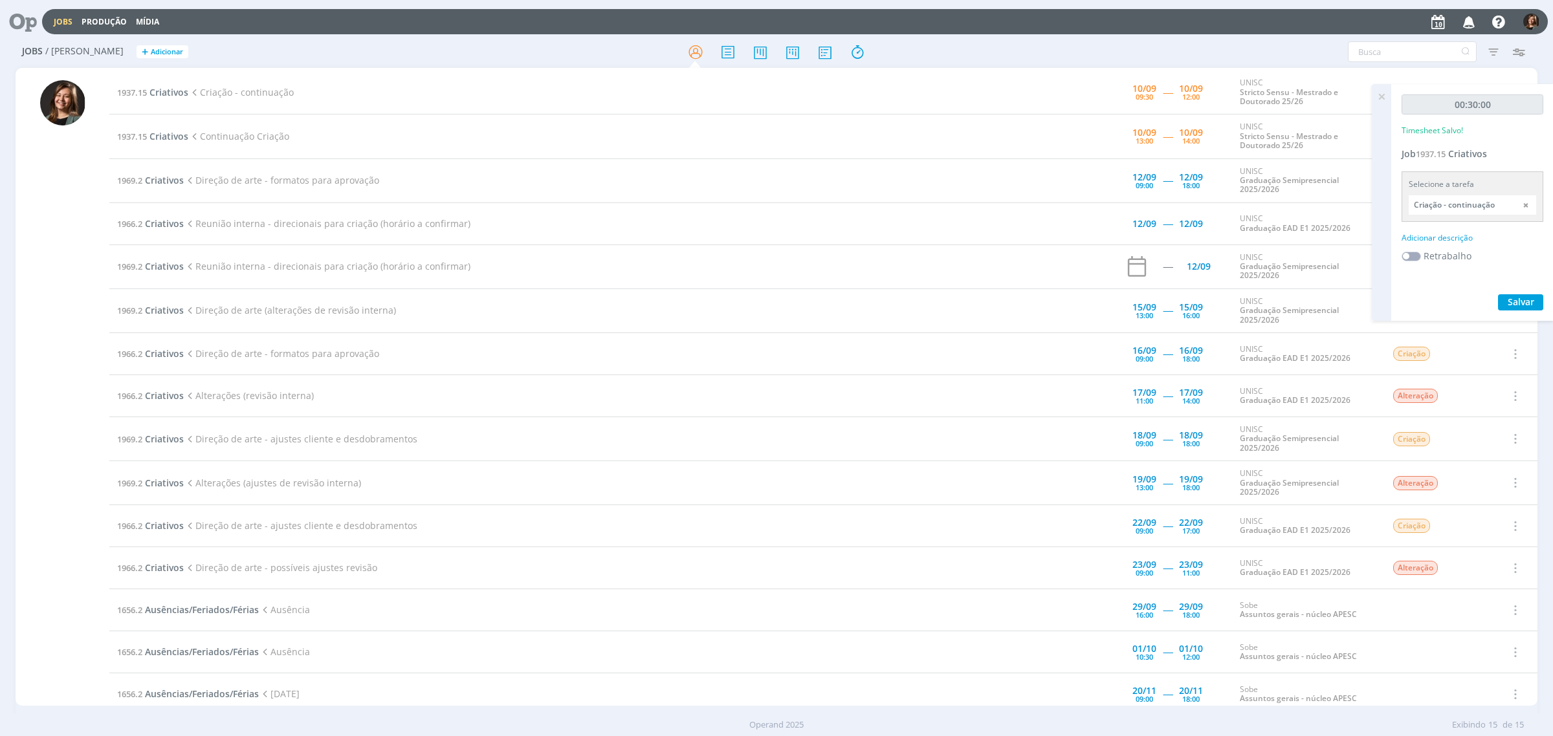
click at [1448, 220] on div "Selecione a tarefa Criação - continuação Abertas Campanha - Yuri Lopardo Campan…" at bounding box center [1473, 197] width 142 height 50
click at [1441, 230] on div "00:30:00 Timesheet Salvo! Job 1937.15 Criativos Selecione a tarefa Criação - co…" at bounding box center [1472, 202] width 162 height 237
click at [1426, 238] on div "Adicionar descrição" at bounding box center [1473, 238] width 142 height 12
click at [1421, 250] on textarea at bounding box center [1472, 259] width 135 height 46
type textarea "Criação"
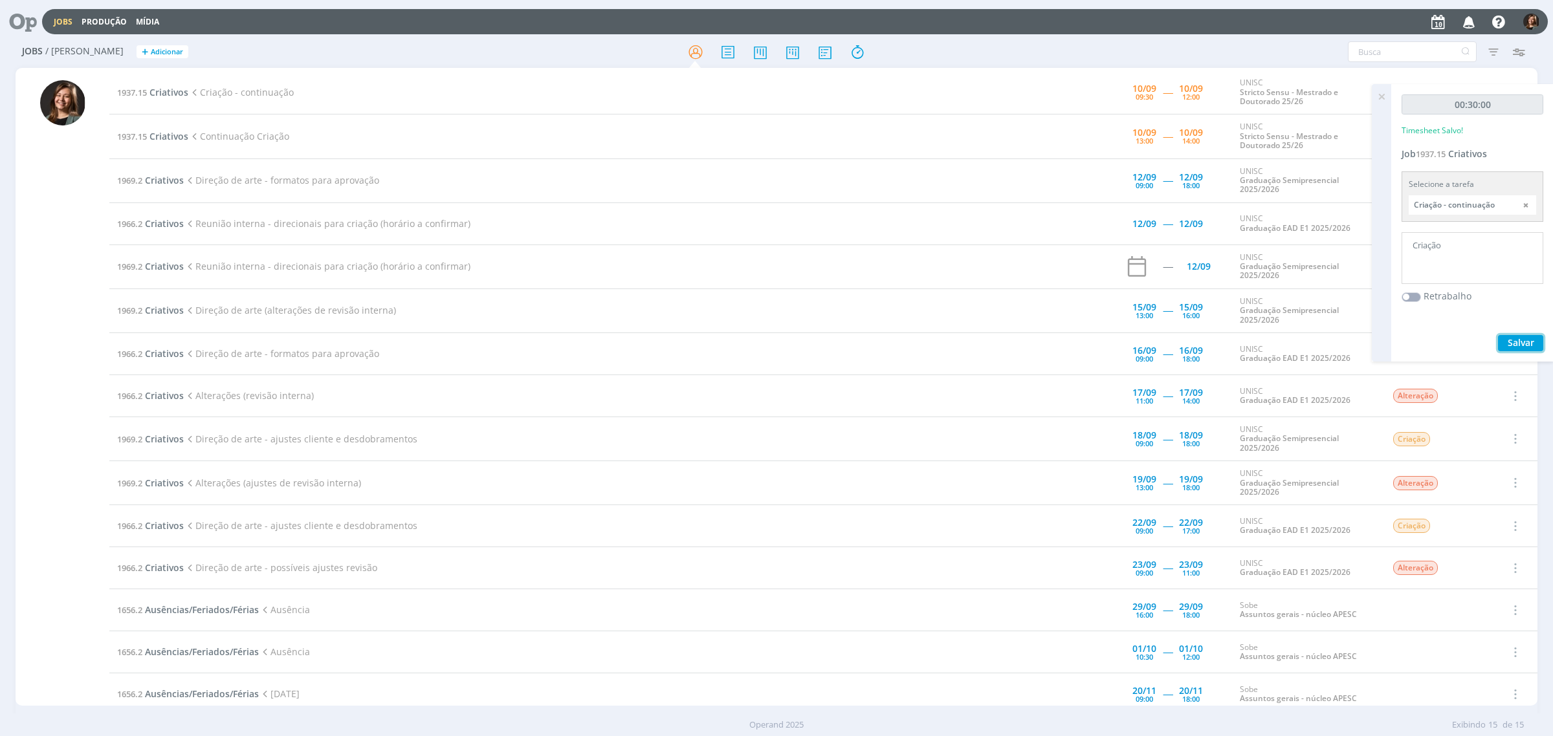
click at [1542, 340] on button "Salvar" at bounding box center [1520, 343] width 45 height 16
click at [1386, 88] on icon at bounding box center [1381, 96] width 23 height 25
